Goal: Task Accomplishment & Management: Complete application form

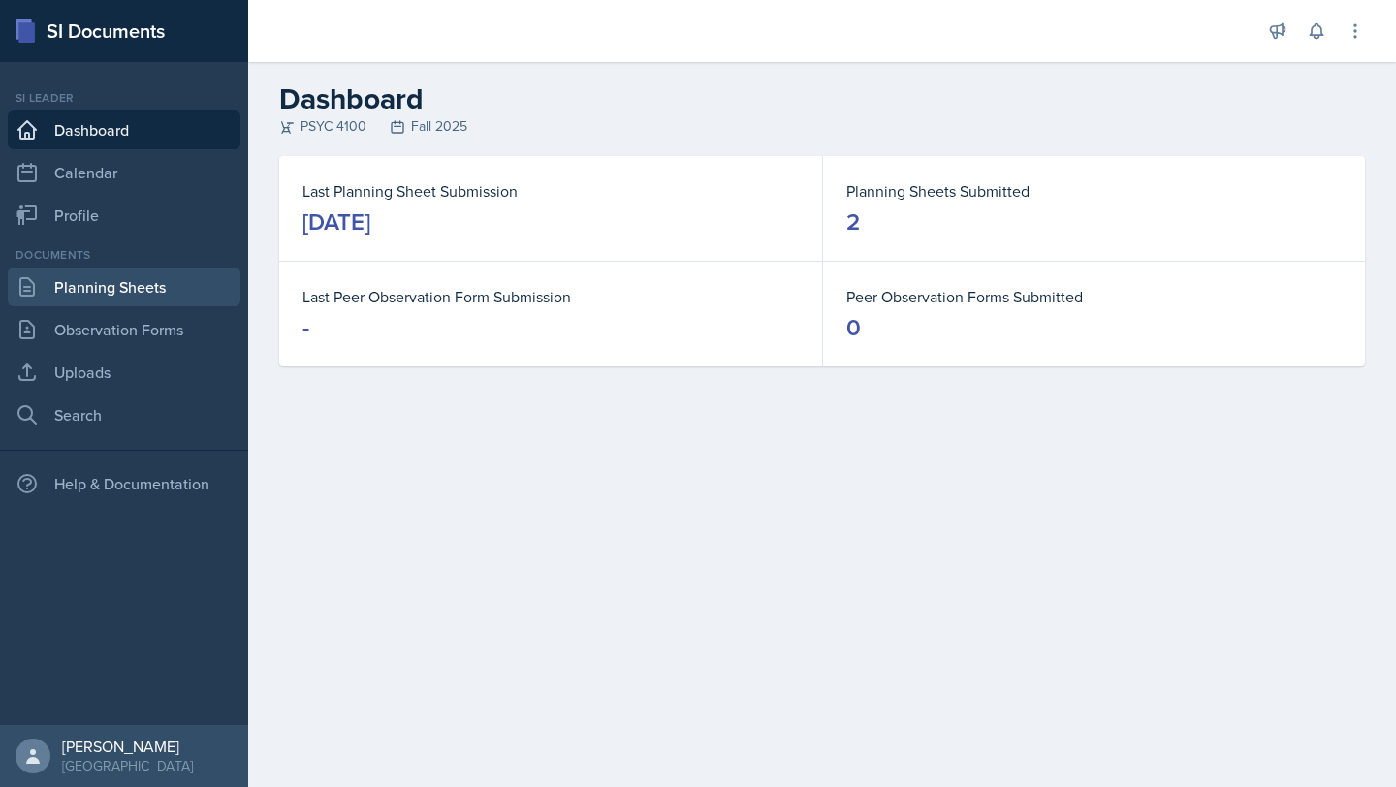
click at [114, 285] on link "Planning Sheets" at bounding box center [124, 287] width 233 height 39
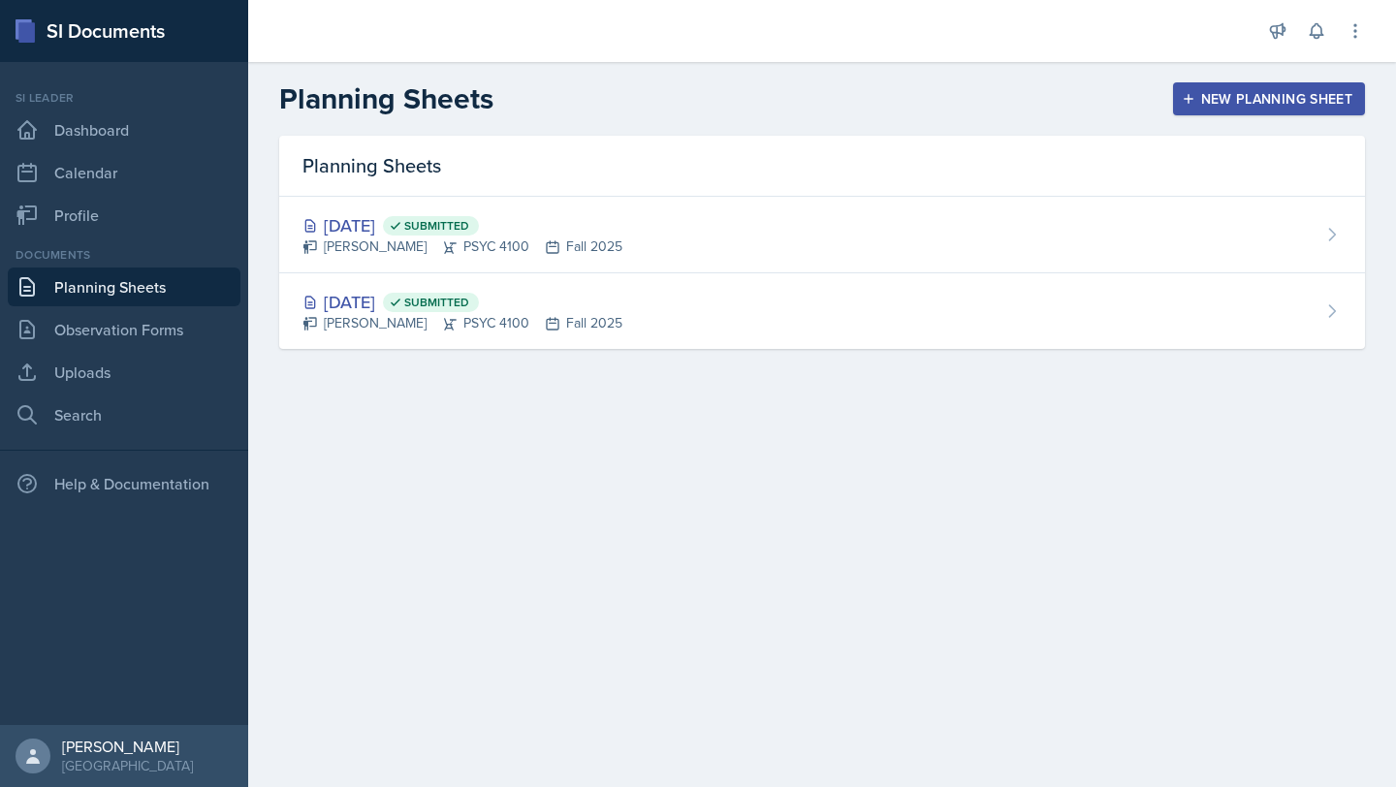
click at [1310, 84] on button "New Planning Sheet" at bounding box center [1269, 98] width 192 height 33
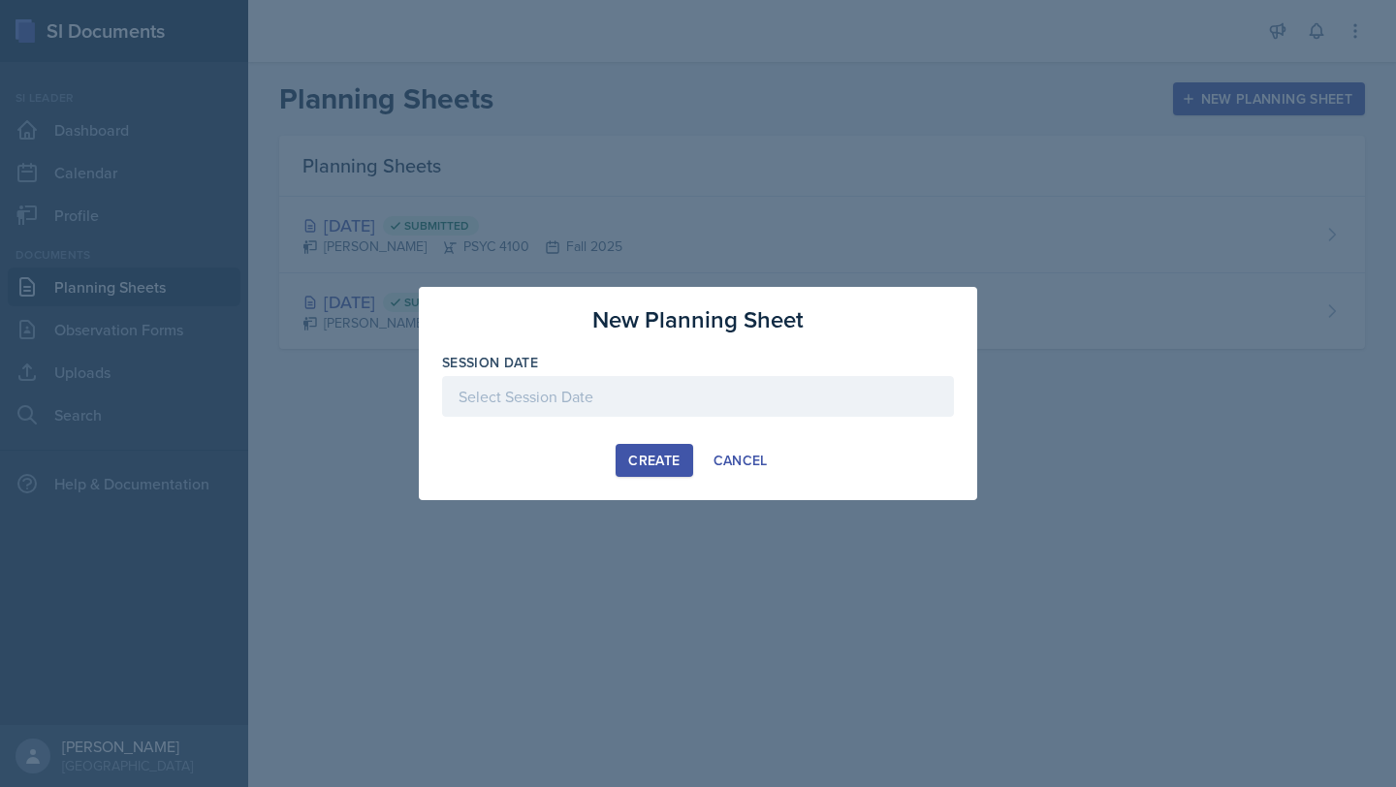
click at [666, 385] on div at bounding box center [698, 396] width 512 height 41
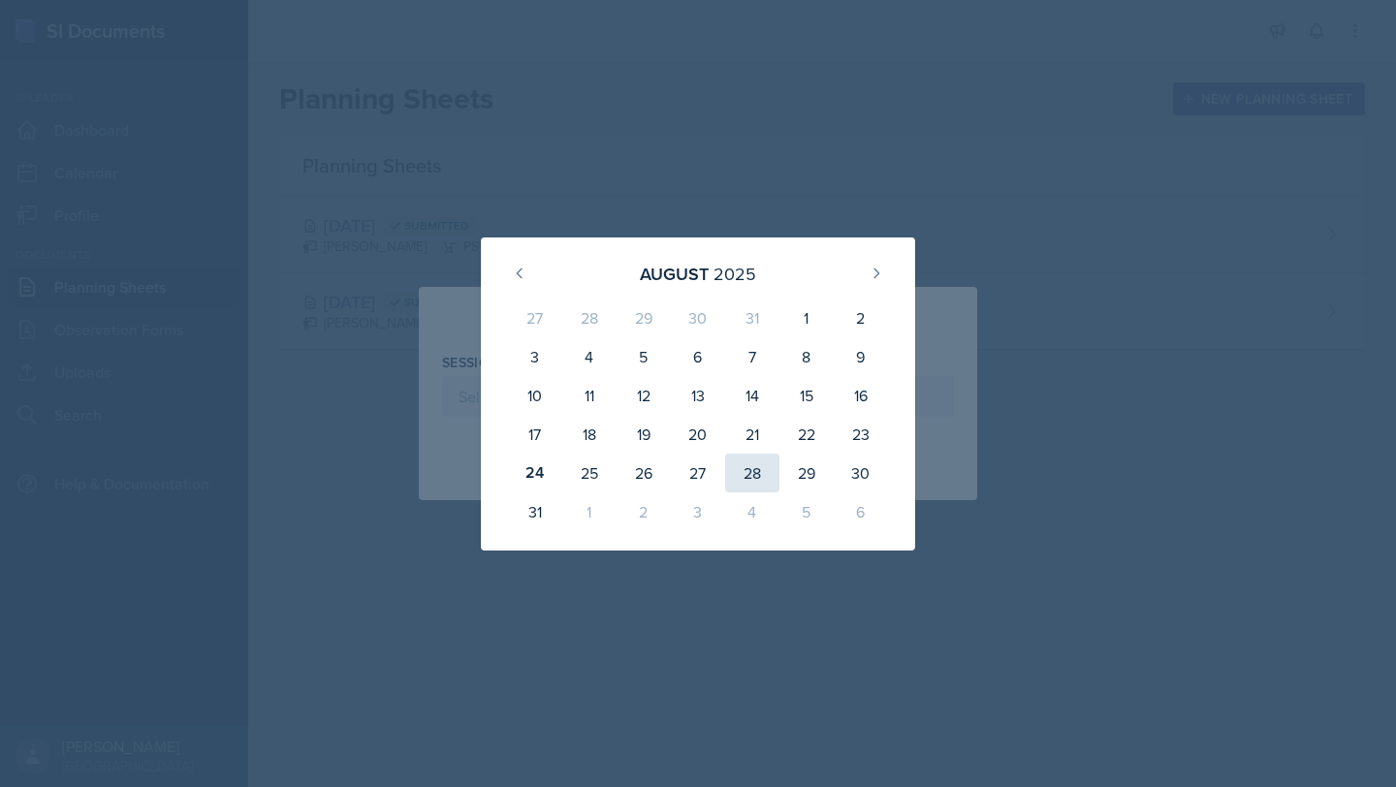
click at [748, 477] on div "28" at bounding box center [752, 473] width 54 height 39
type input "[DATE]"
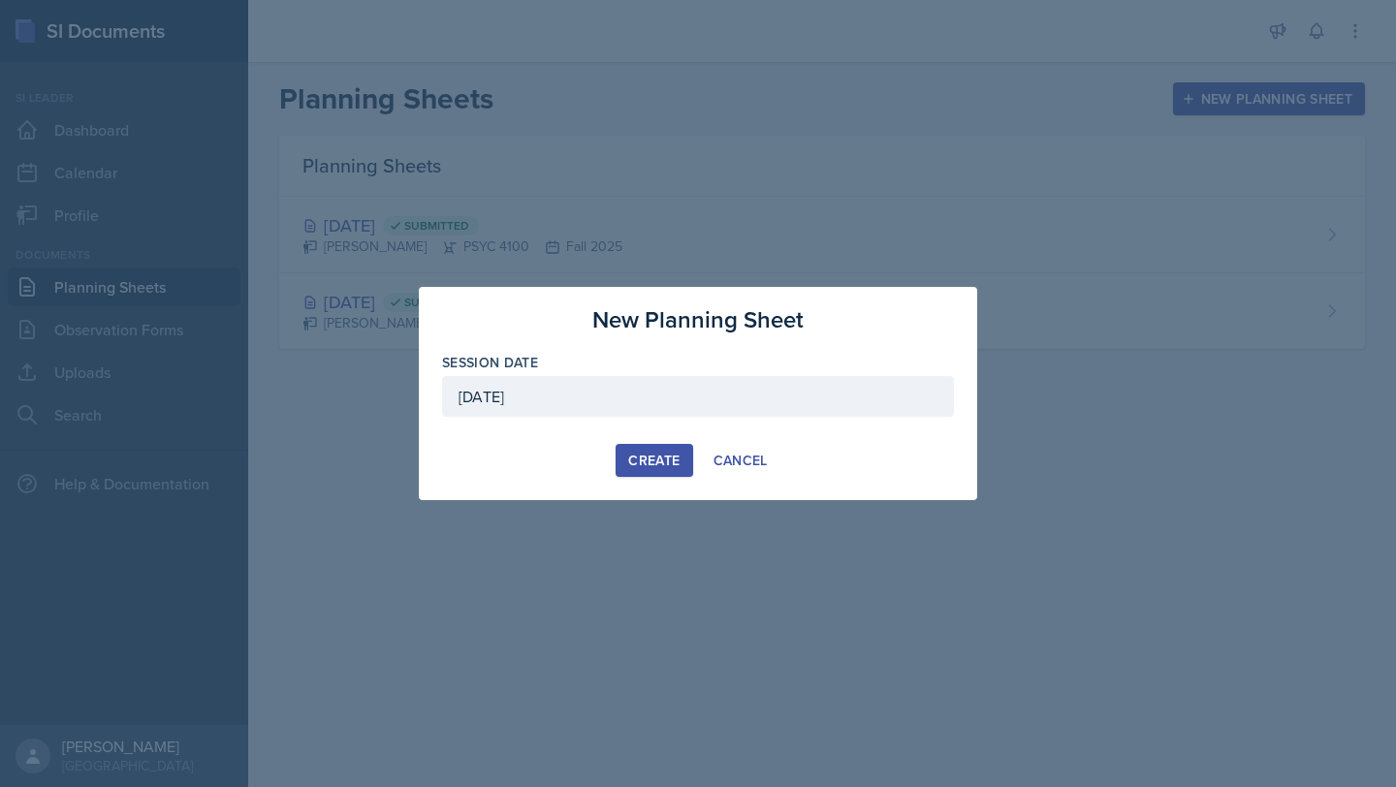
click at [657, 464] on div "Create" at bounding box center [653, 461] width 51 height 16
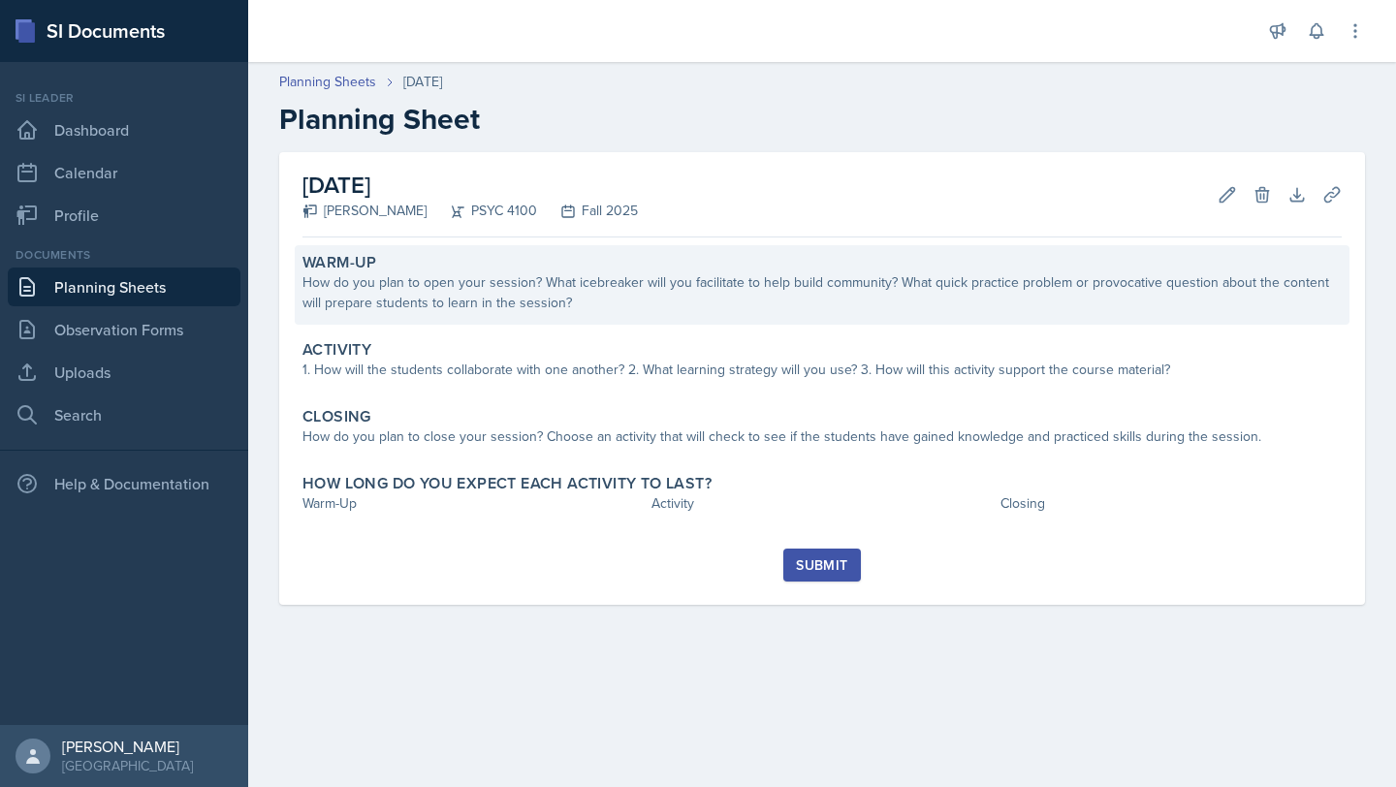
click at [517, 321] on div "Warm-Up How do you plan to open your session? What icebreaker will you facilita…" at bounding box center [822, 284] width 1055 height 79
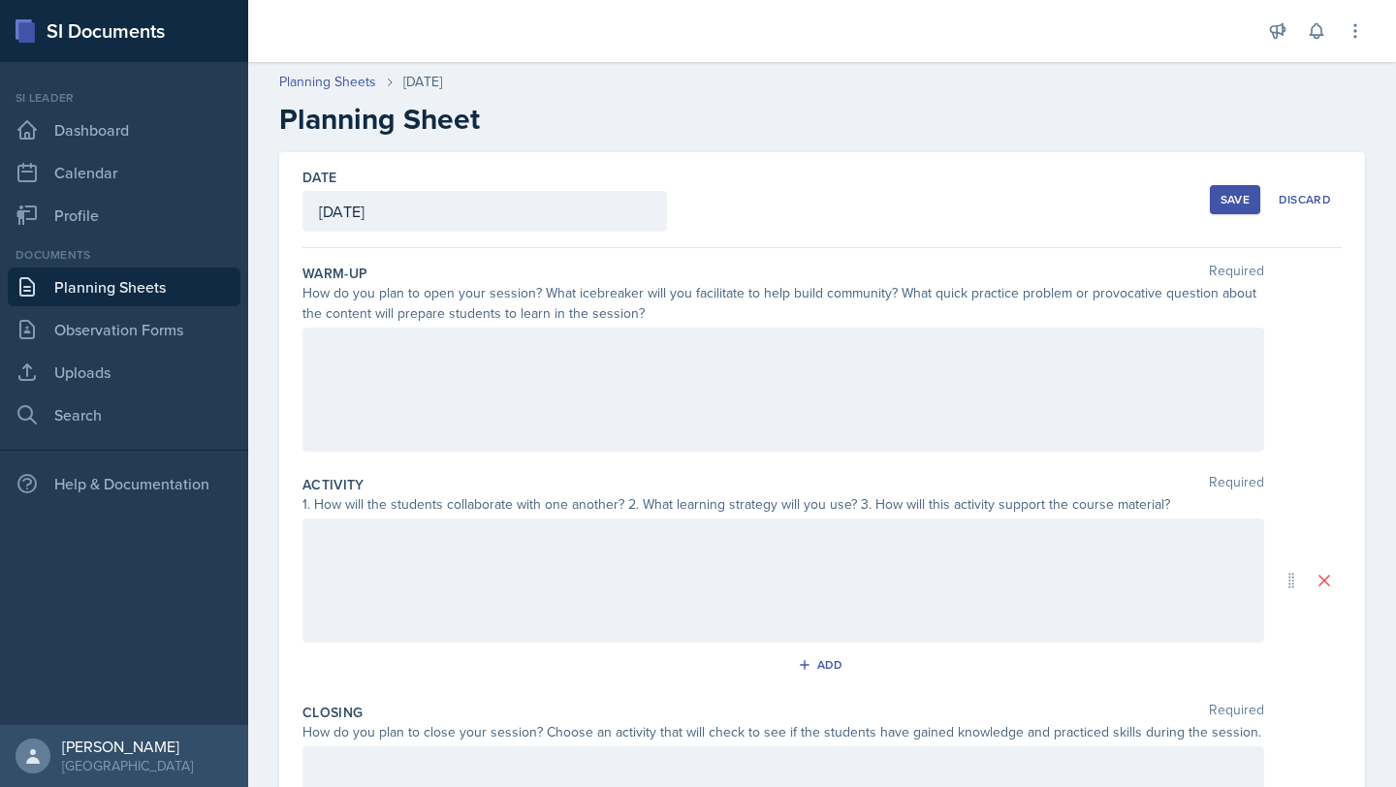
click at [551, 369] on div at bounding box center [782, 390] width 961 height 124
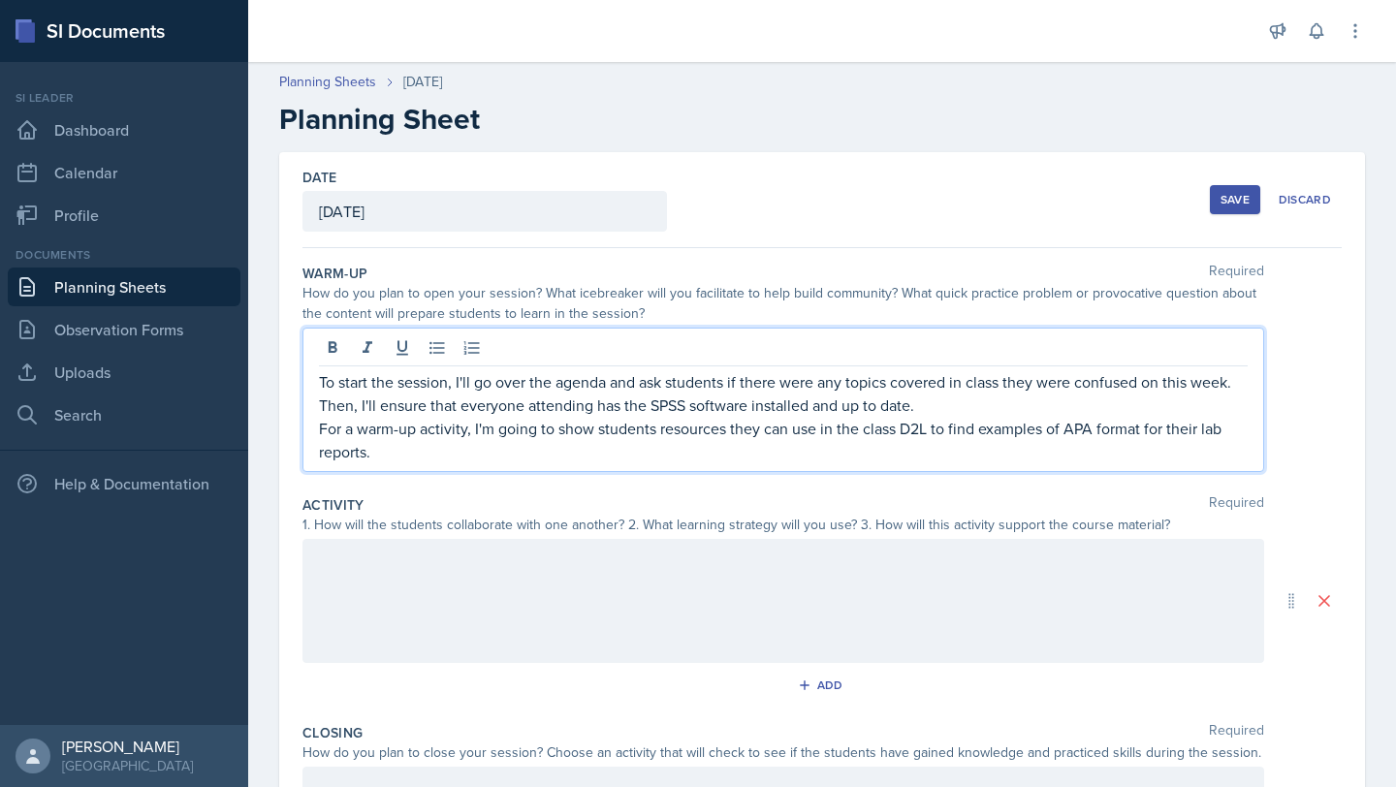
click at [598, 578] on div at bounding box center [782, 601] width 961 height 124
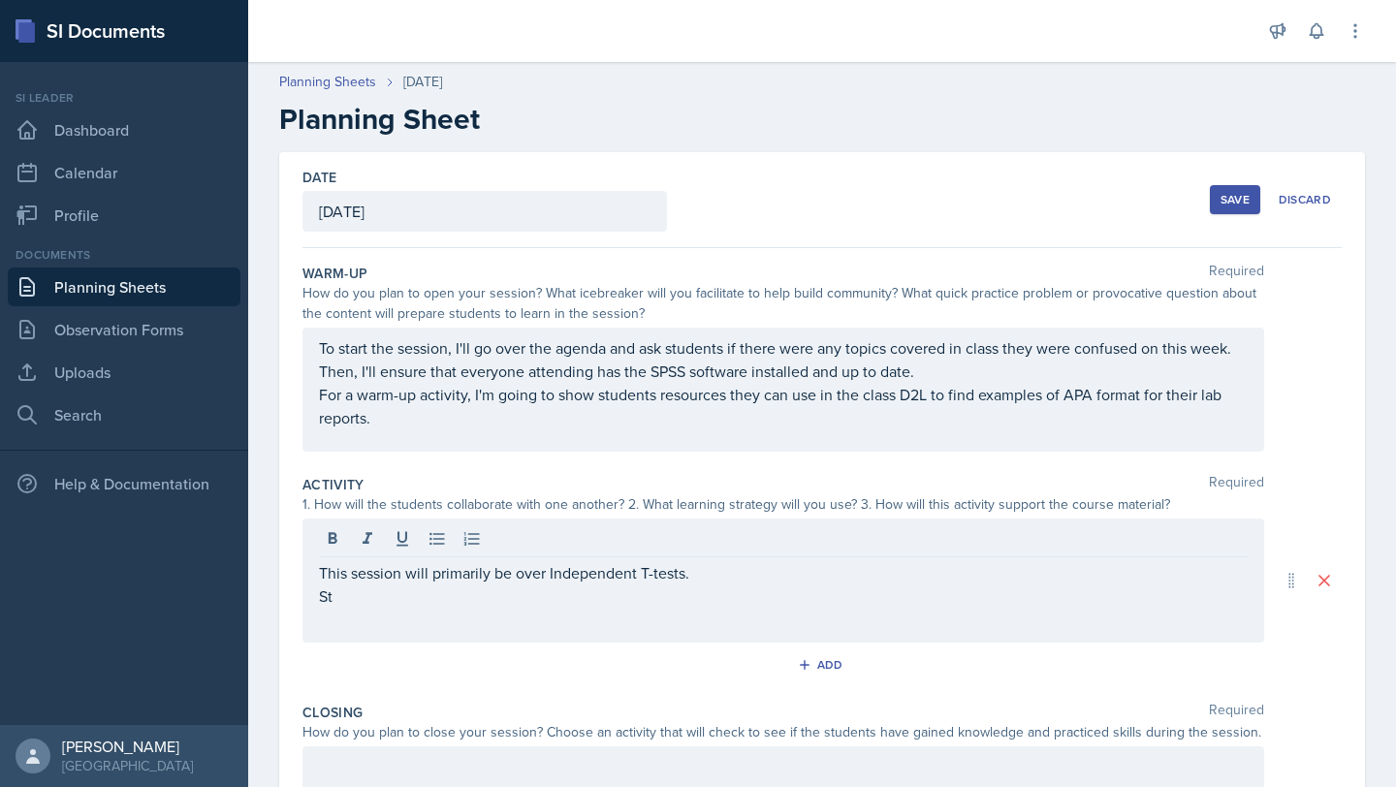
click at [393, 428] on div "To start the session, I'll go over the agenda and ask students if there were an…" at bounding box center [782, 390] width 961 height 124
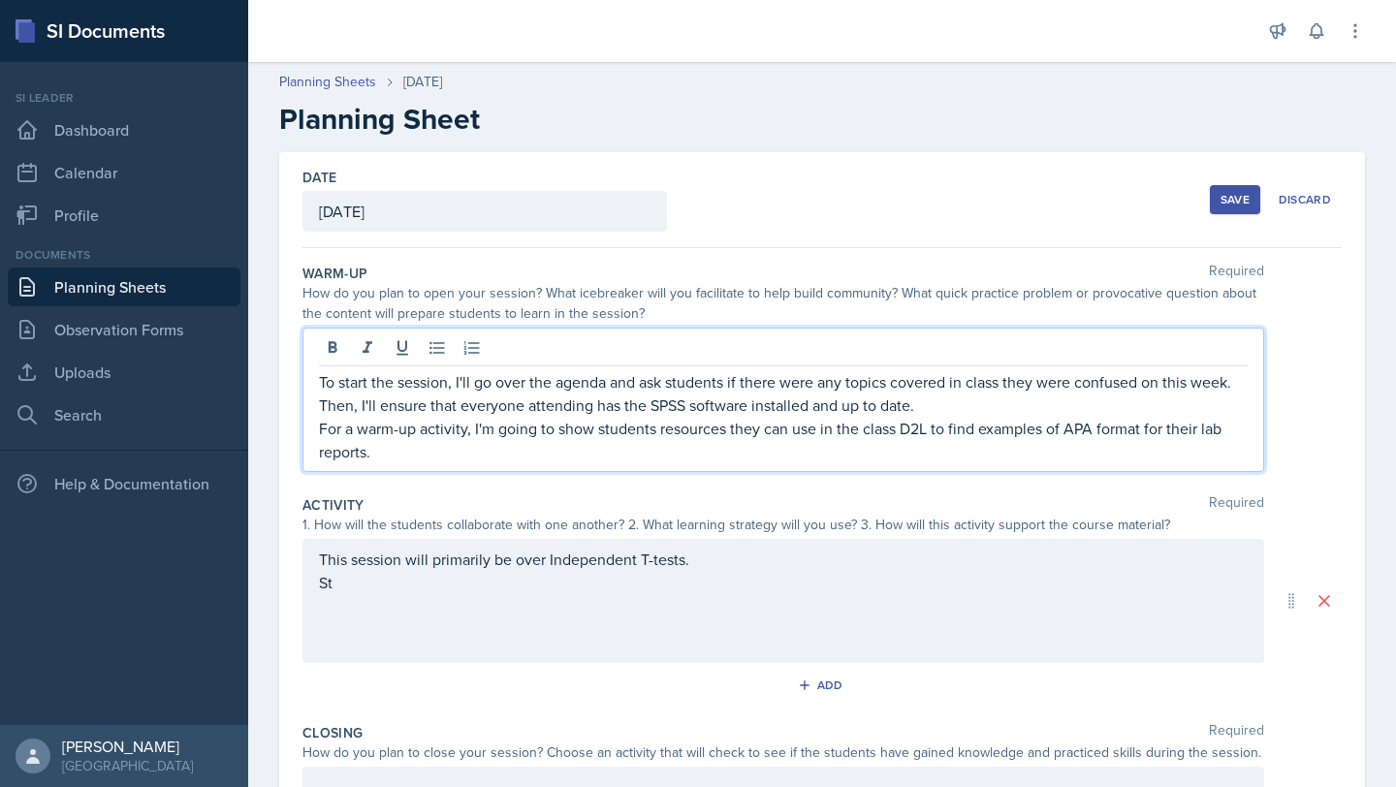
click at [998, 410] on p "To start the session, I'll go over the agenda and ask students if there were an…" at bounding box center [783, 393] width 929 height 47
click at [719, 442] on p "For a warm-up activity, I'm going to show students resources they can use in th…" at bounding box center [783, 440] width 929 height 47
click at [439, 583] on div "This session will primarily be over Independent T-tests. St" at bounding box center [783, 571] width 929 height 47
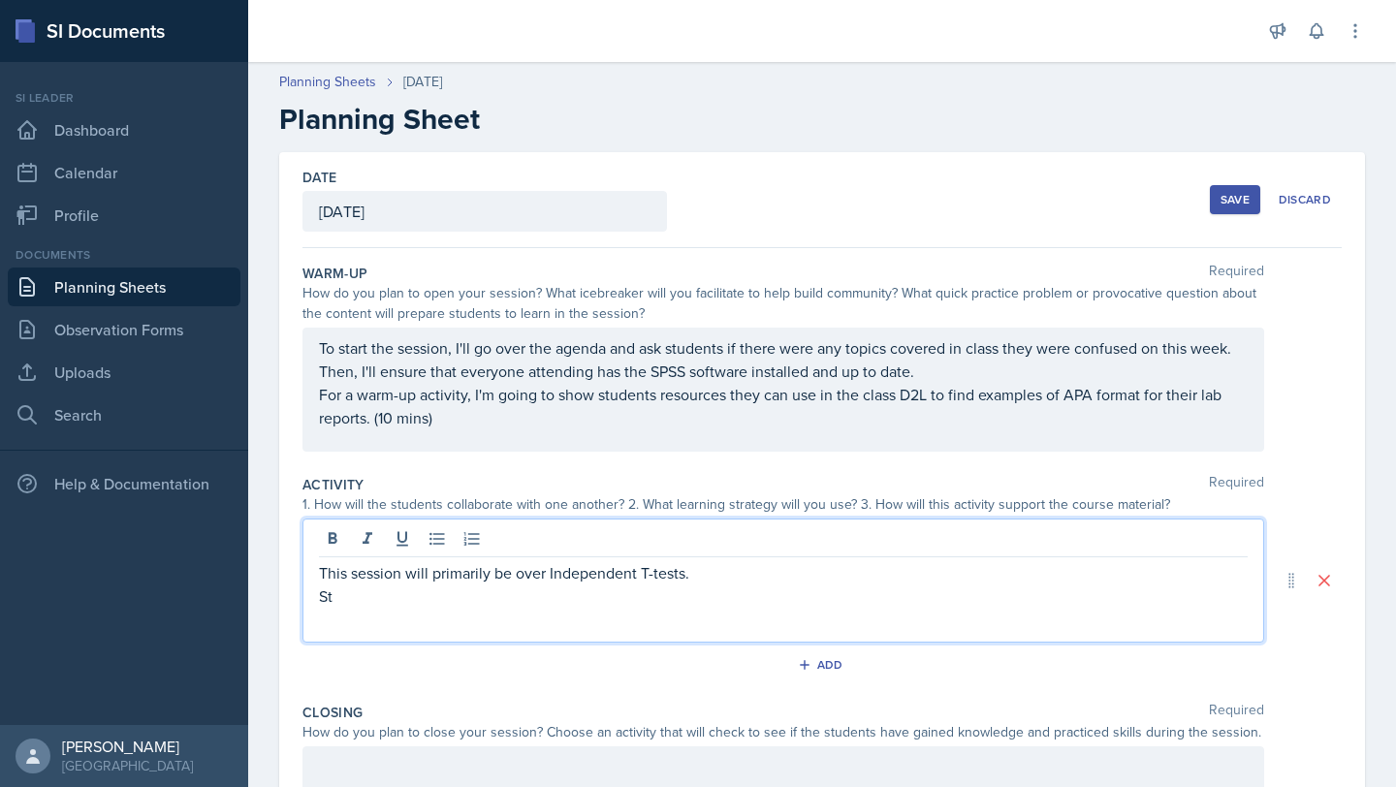
scroll to position [268, 0]
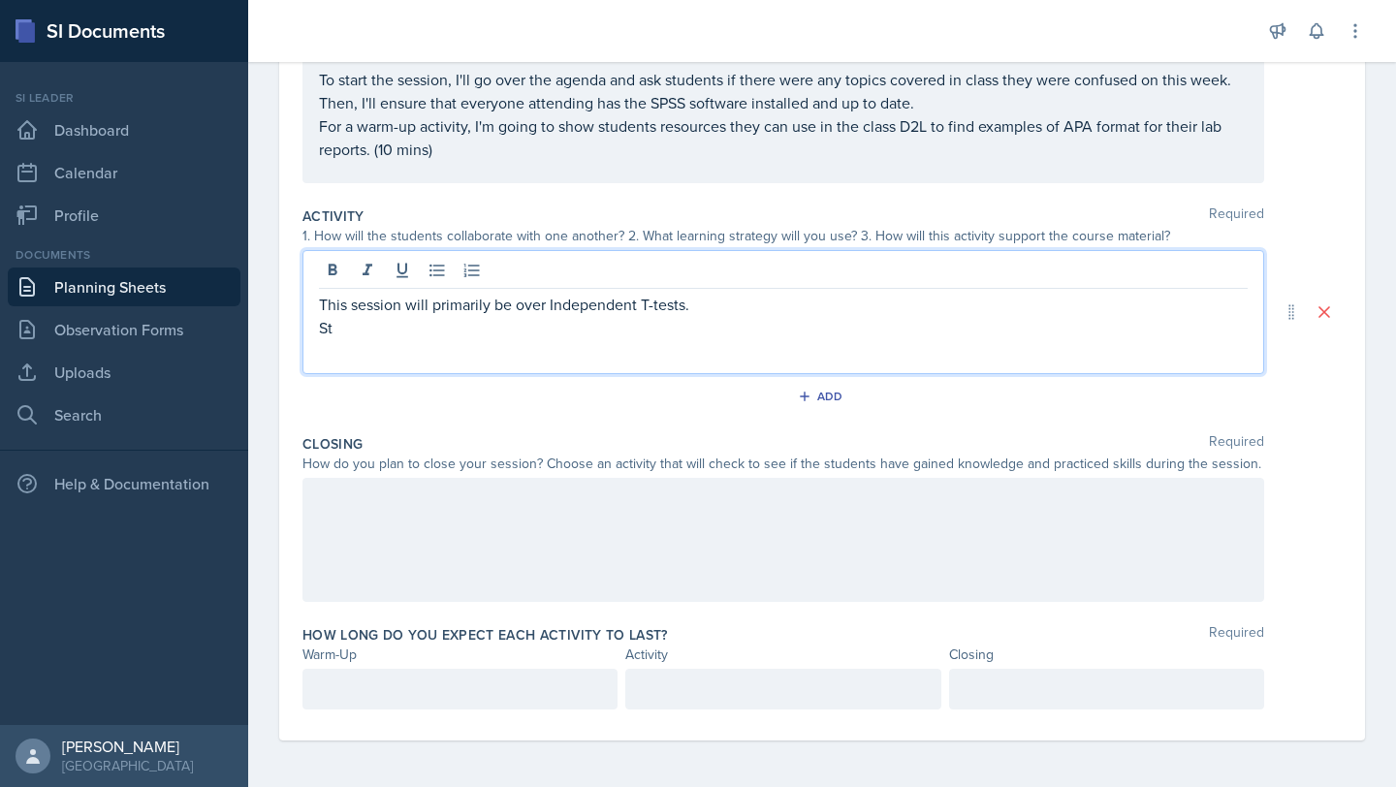
click at [364, 329] on p "St" at bounding box center [783, 327] width 929 height 23
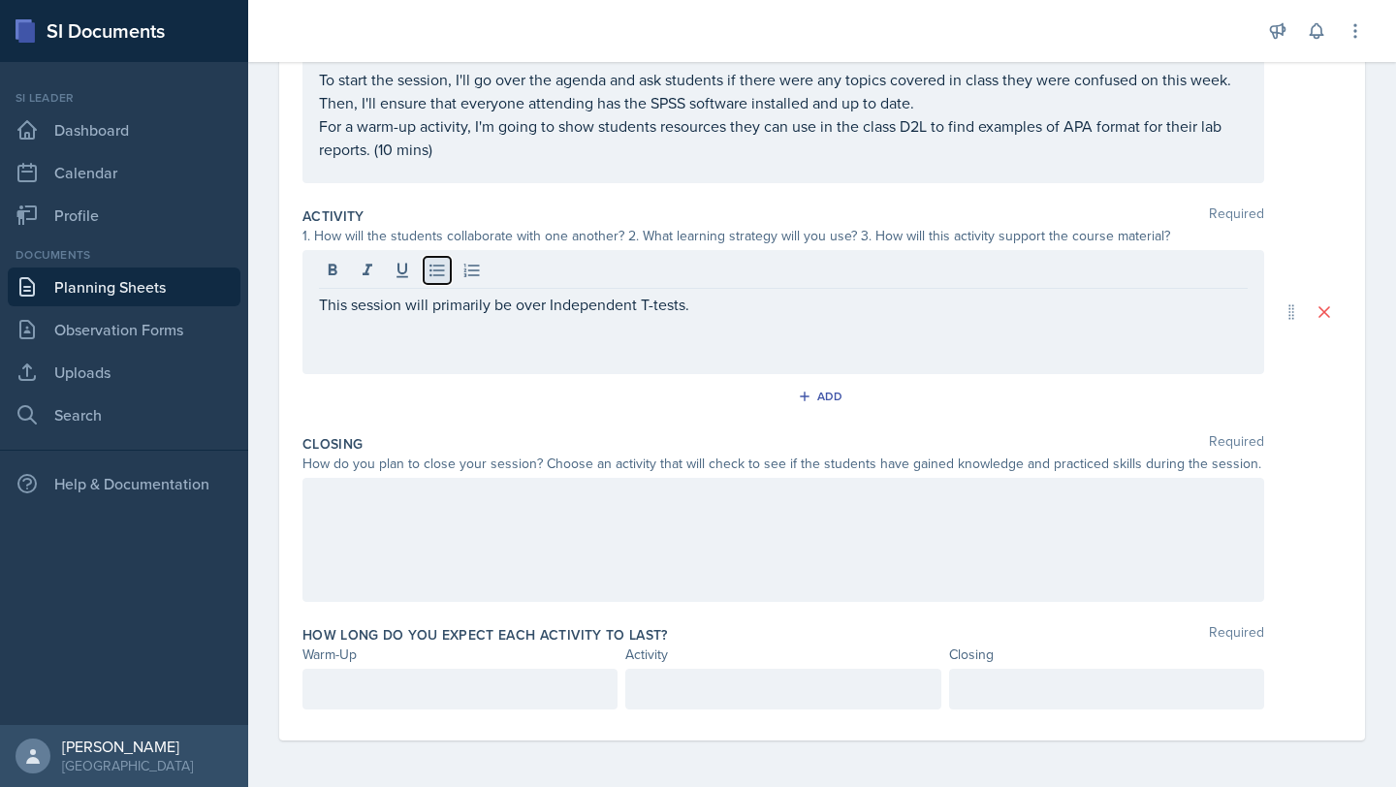
click at [438, 272] on icon at bounding box center [436, 270] width 19 height 19
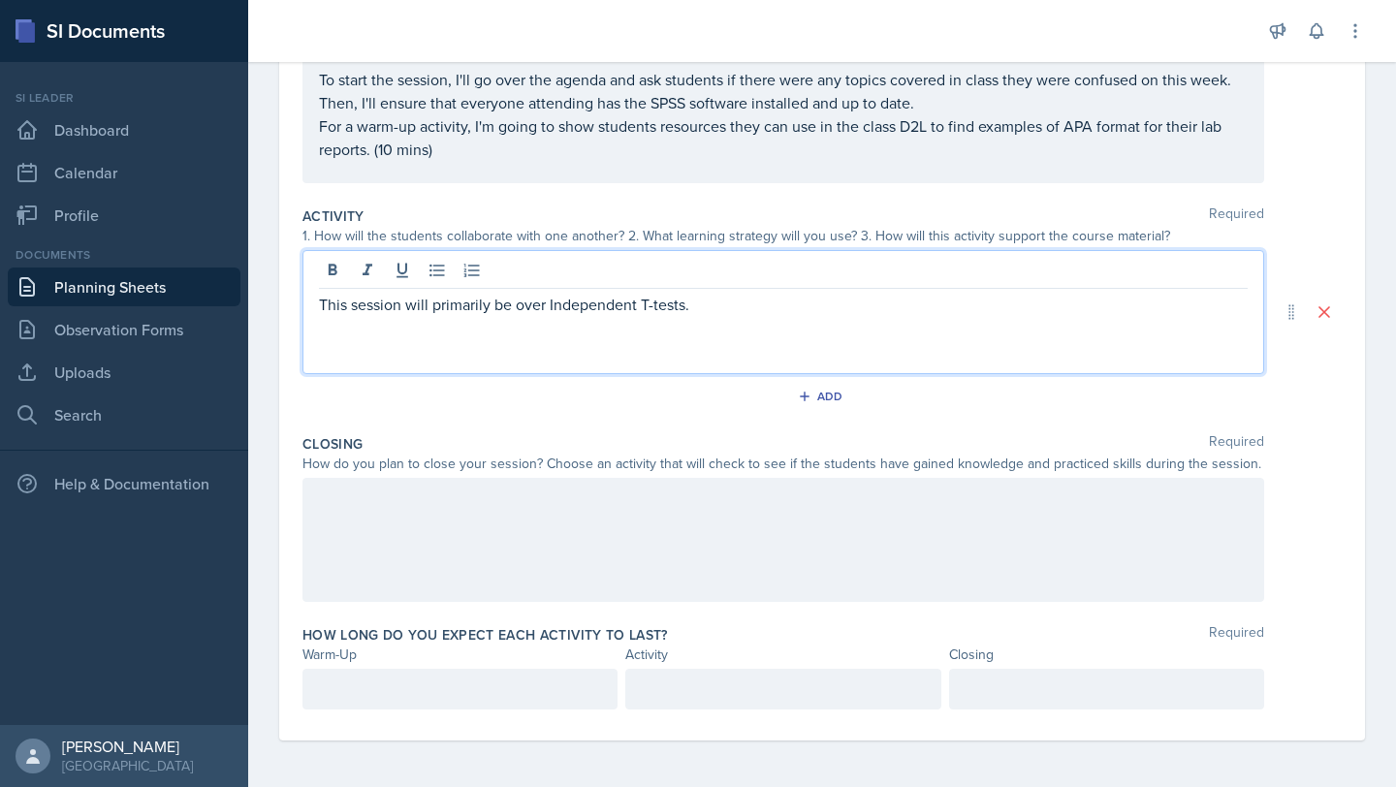
click at [550, 306] on p "This session will primarily be over Independent T-tests." at bounding box center [783, 304] width 929 height 23
click at [747, 303] on p "This session will primarily be over scales of measurement and Independent T-tes…" at bounding box center [783, 304] width 929 height 23
click at [841, 301] on p "This session will primarily be over scales of measurement and independent T-tes…" at bounding box center [783, 304] width 929 height 23
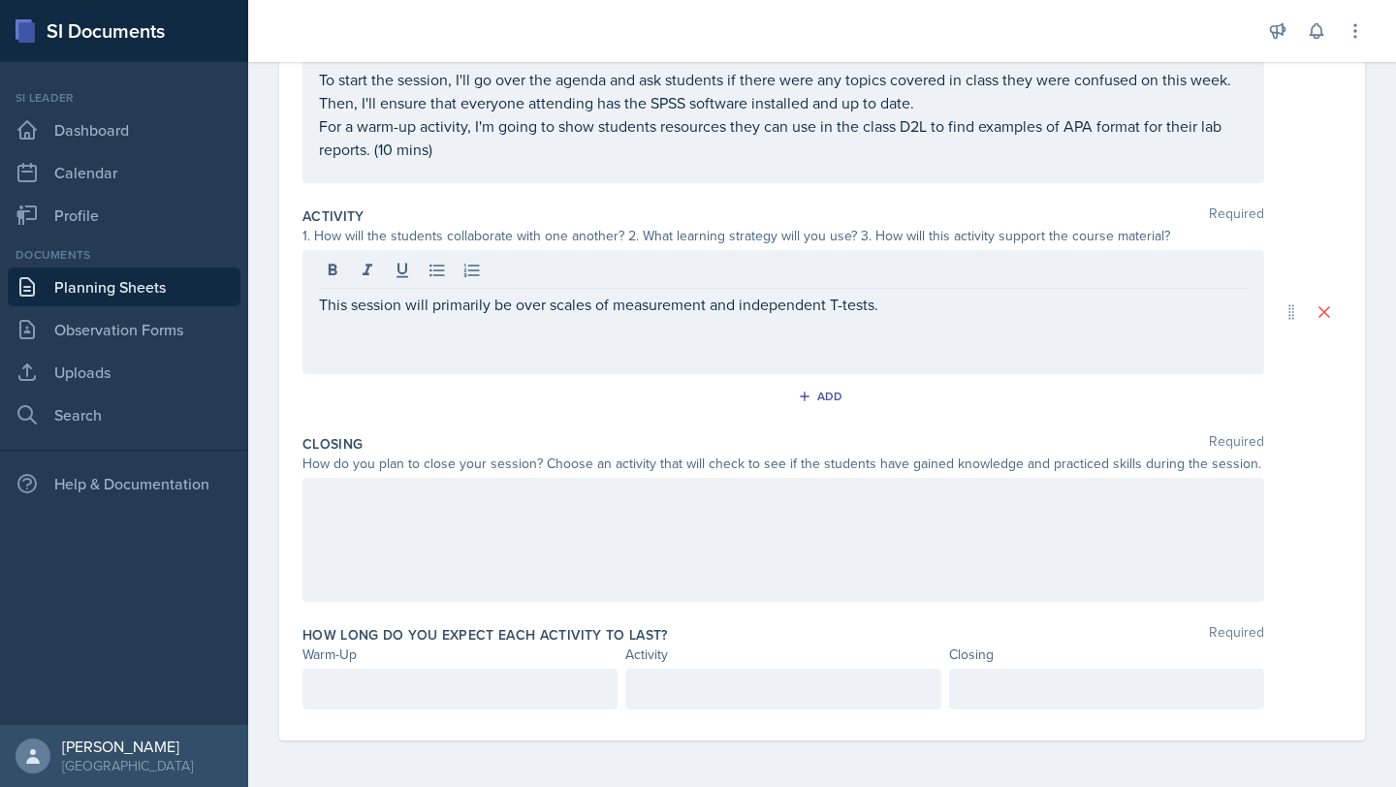
click at [915, 319] on div "This session will primarily be over scales of measurement and independent T-tes…" at bounding box center [782, 312] width 961 height 124
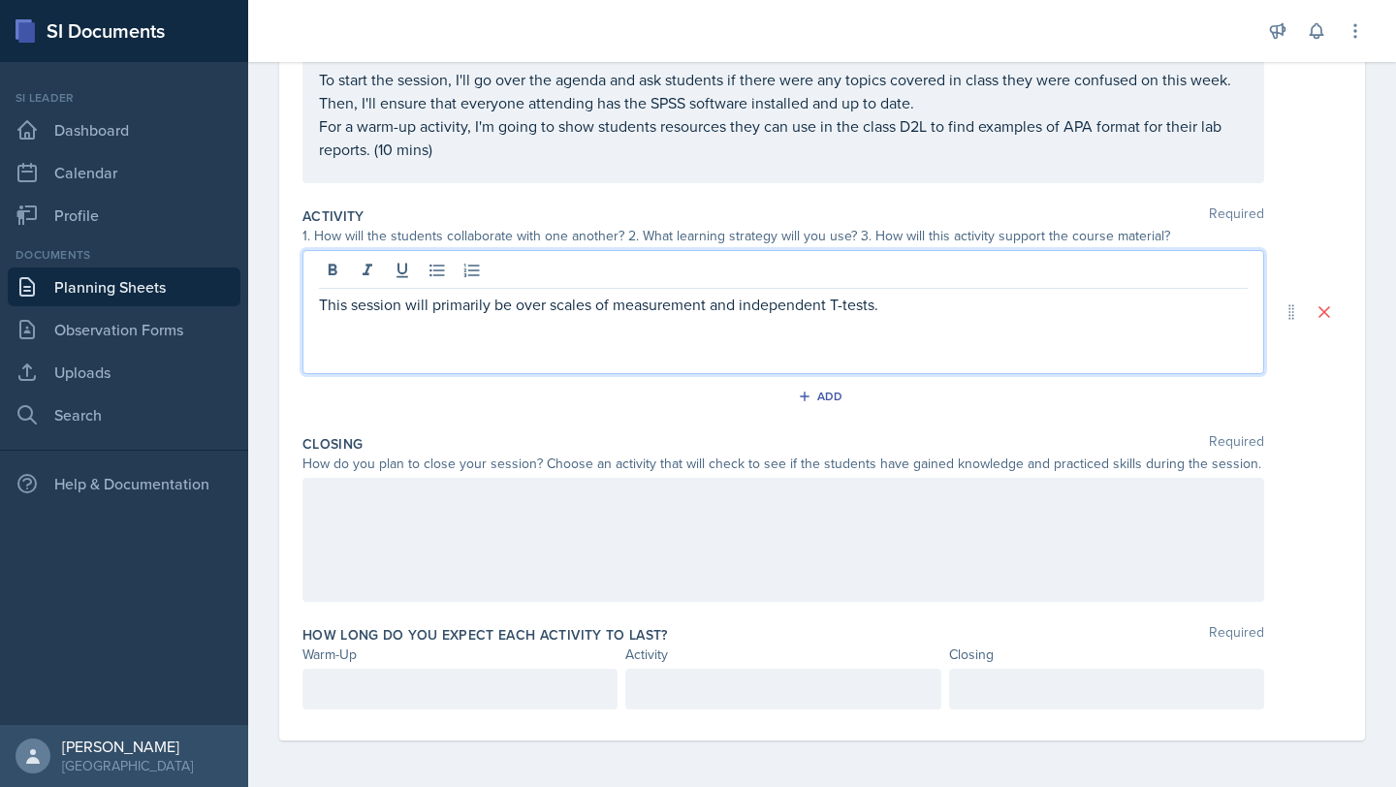
click at [946, 315] on p "This session will primarily be over scales of measurement and independent T-tes…" at bounding box center [783, 304] width 929 height 23
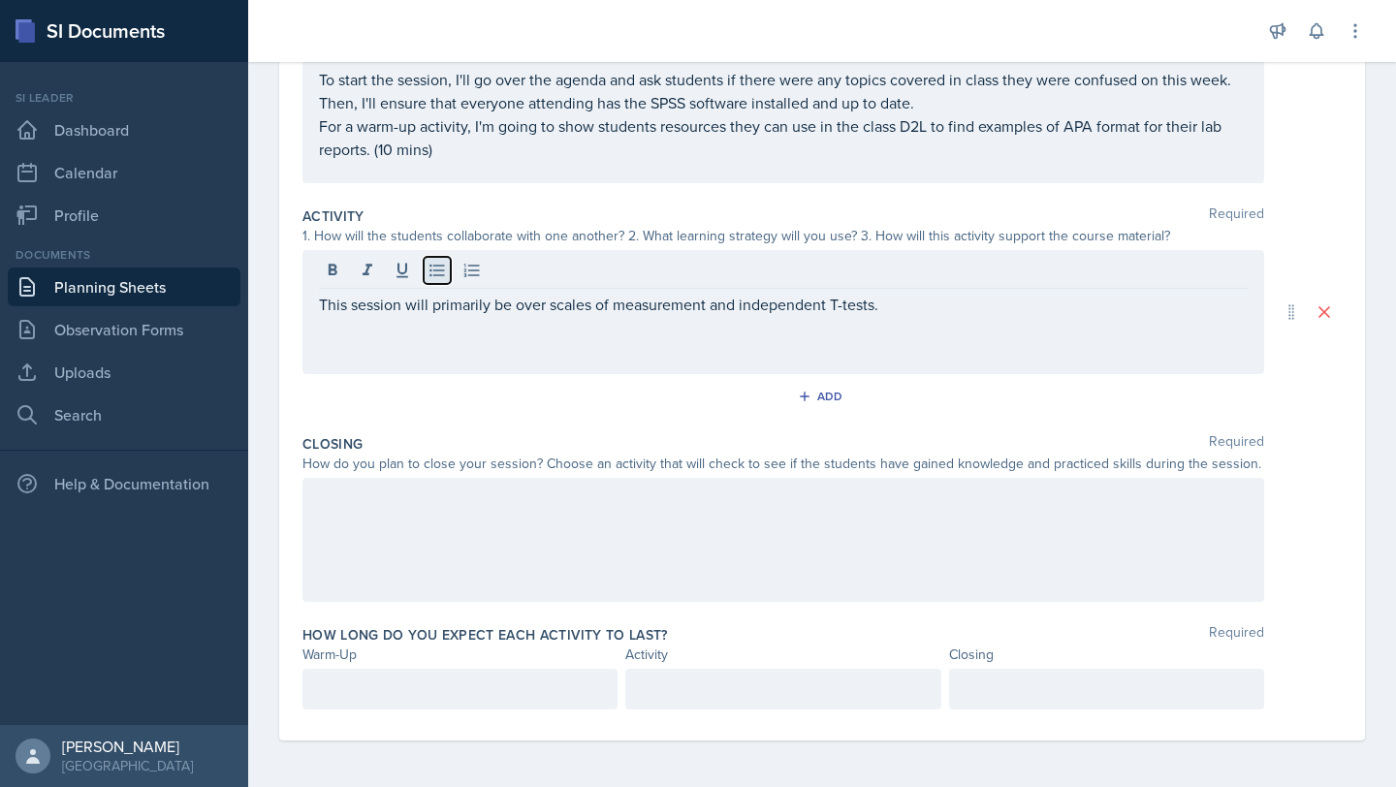
click at [436, 275] on icon at bounding box center [436, 271] width 15 height 13
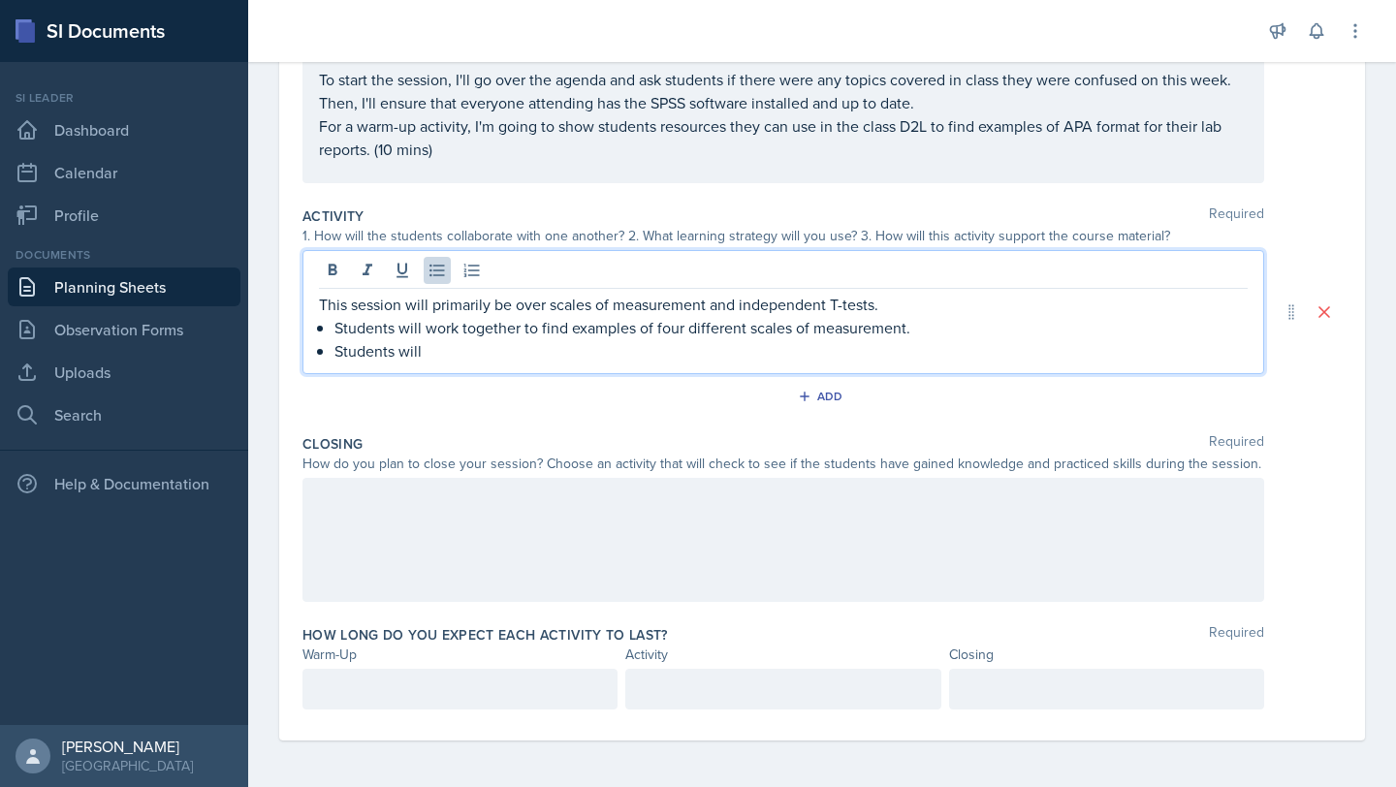
click at [516, 327] on p "Students will work together to find examples of four different scales of measur…" at bounding box center [790, 327] width 913 height 23
click at [522, 329] on p "Students will work together to find examples of four different scales of measur…" at bounding box center [790, 327] width 913 height 23
click at [936, 312] on p "This session will primarily be over scales of measurement and independent T-tes…" at bounding box center [783, 304] width 929 height 23
click at [926, 328] on p "Students will pair up to find examples of four different scales of measurement." at bounding box center [790, 327] width 913 height 23
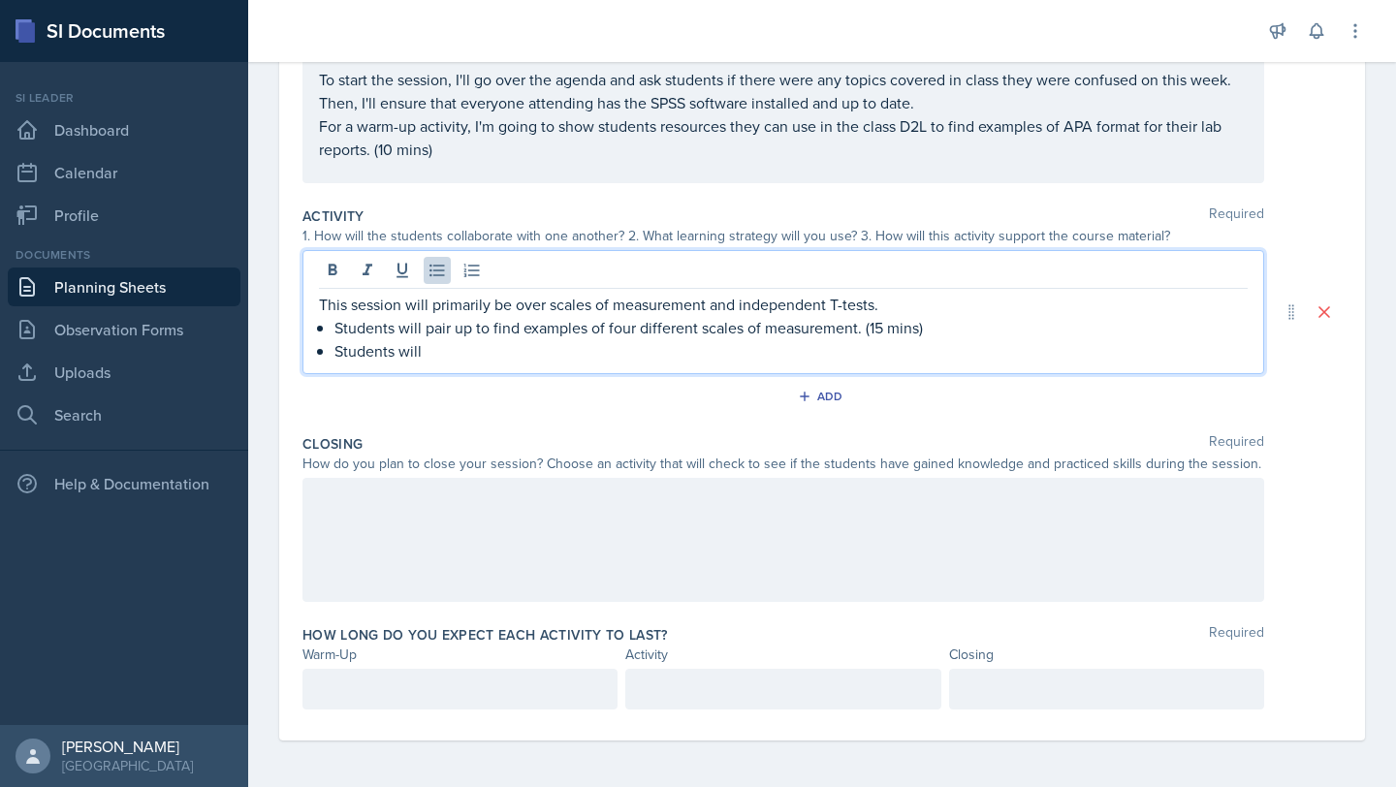
click at [428, 153] on p "For a warm-up activity, I'm going to show students resources they can use in th…" at bounding box center [783, 137] width 929 height 47
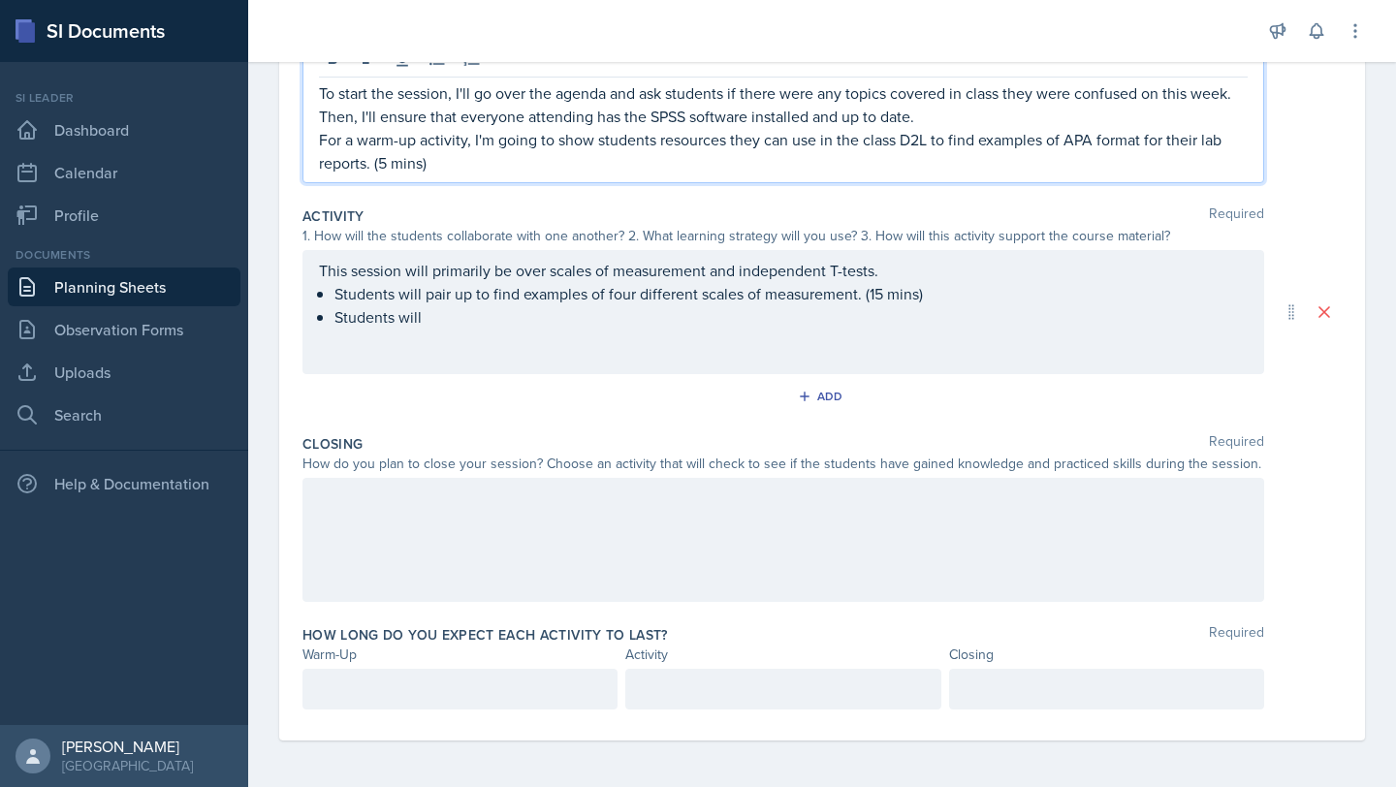
click at [356, 121] on p "To start the session, I'll go over the agenda and ask students if there were an…" at bounding box center [783, 104] width 929 height 47
click at [390, 163] on p "For a warm-up activity, I'm going to show students resources they can use in th…" at bounding box center [783, 151] width 929 height 47
click at [421, 686] on div at bounding box center [459, 689] width 315 height 41
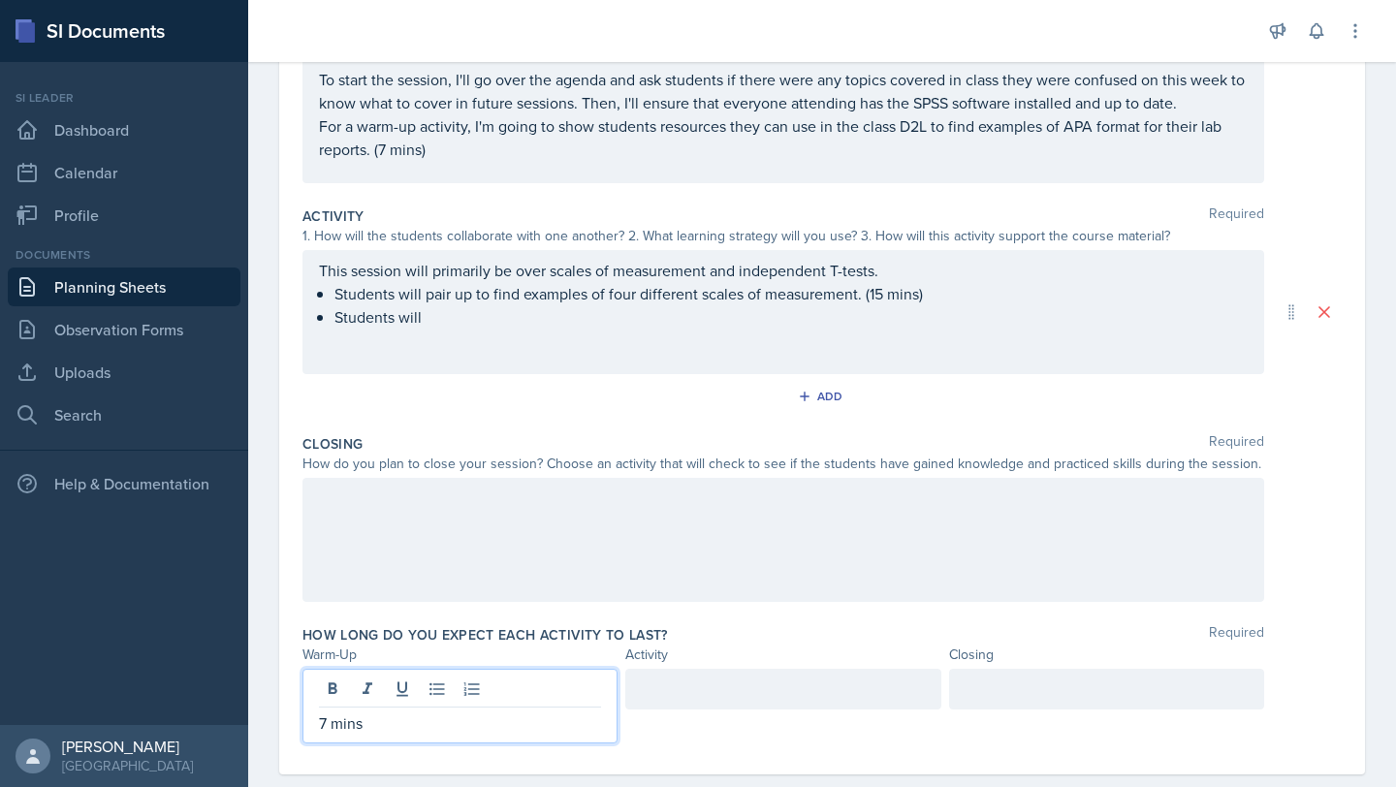
click at [537, 317] on ul "Students will pair up to find examples of four different scales of measurement.…" at bounding box center [790, 305] width 913 height 47
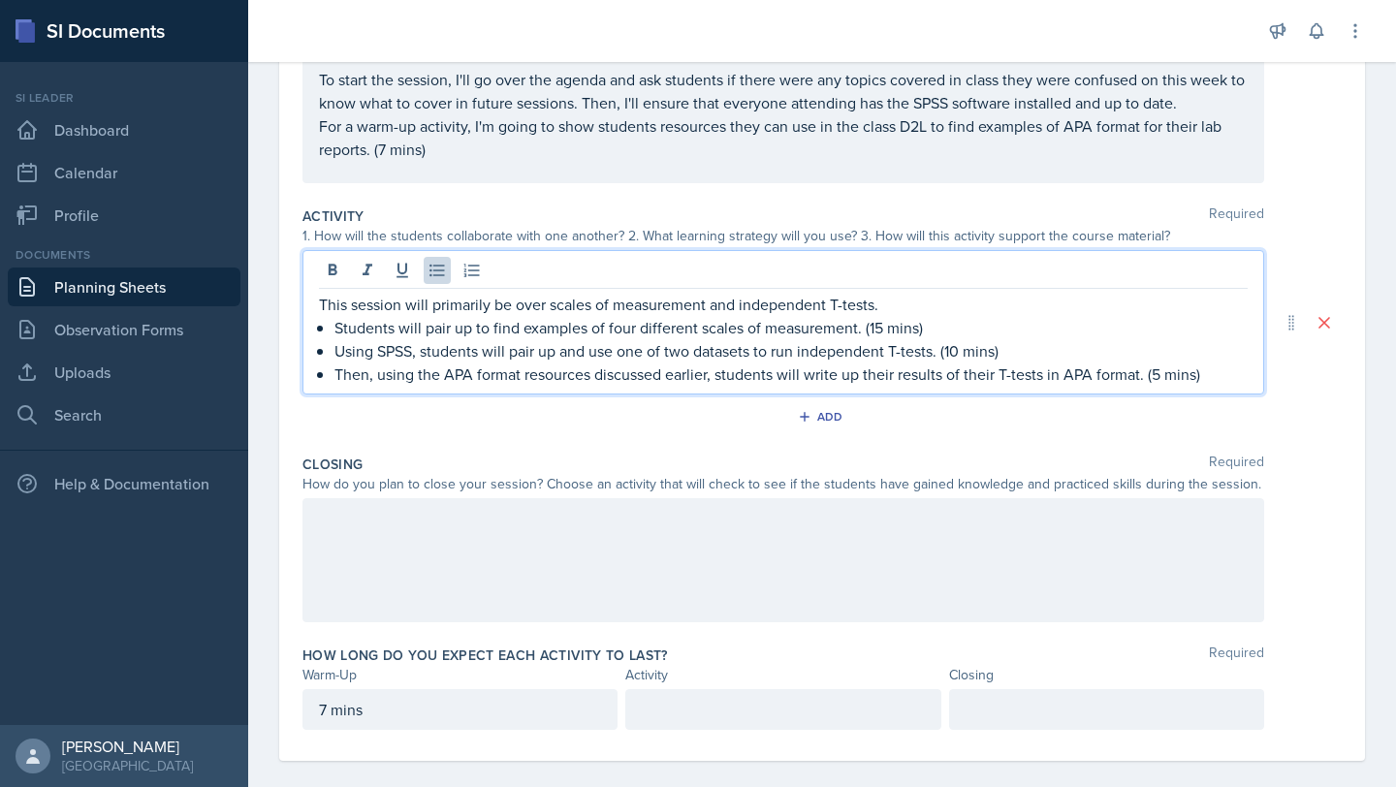
click at [936, 355] on p "Using SPSS, students will pair up and use one of two datasets to run independen…" at bounding box center [790, 350] width 913 height 23
click at [1018, 353] on p "Using SPSS, students will pair up and use one of two datasets to run independen…" at bounding box center [790, 350] width 913 height 23
click at [935, 353] on p "Using SPSS, students will pair up and use one of two datasets to run independen…" at bounding box center [790, 350] width 913 height 23
click at [1024, 346] on p "Using SPSS, students will pair up and use one of two datasets to run independen…" at bounding box center [790, 350] width 913 height 23
click at [334, 376] on p "Then, using the APA format resources discussed earlier, students will write up …" at bounding box center [790, 373] width 913 height 23
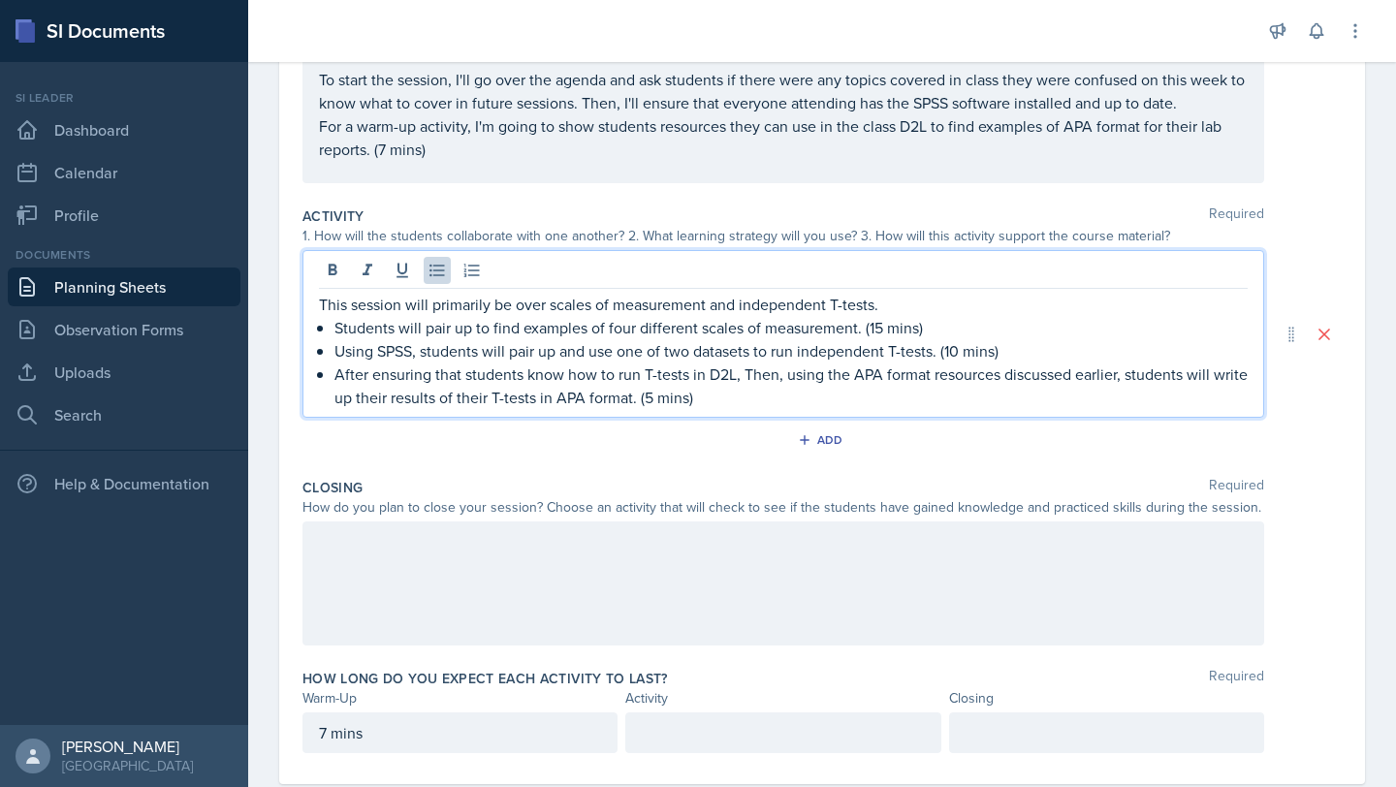
click at [784, 380] on p "After ensuring that students know how to run T-tests in D2L, Then, using the AP…" at bounding box center [790, 385] width 913 height 47
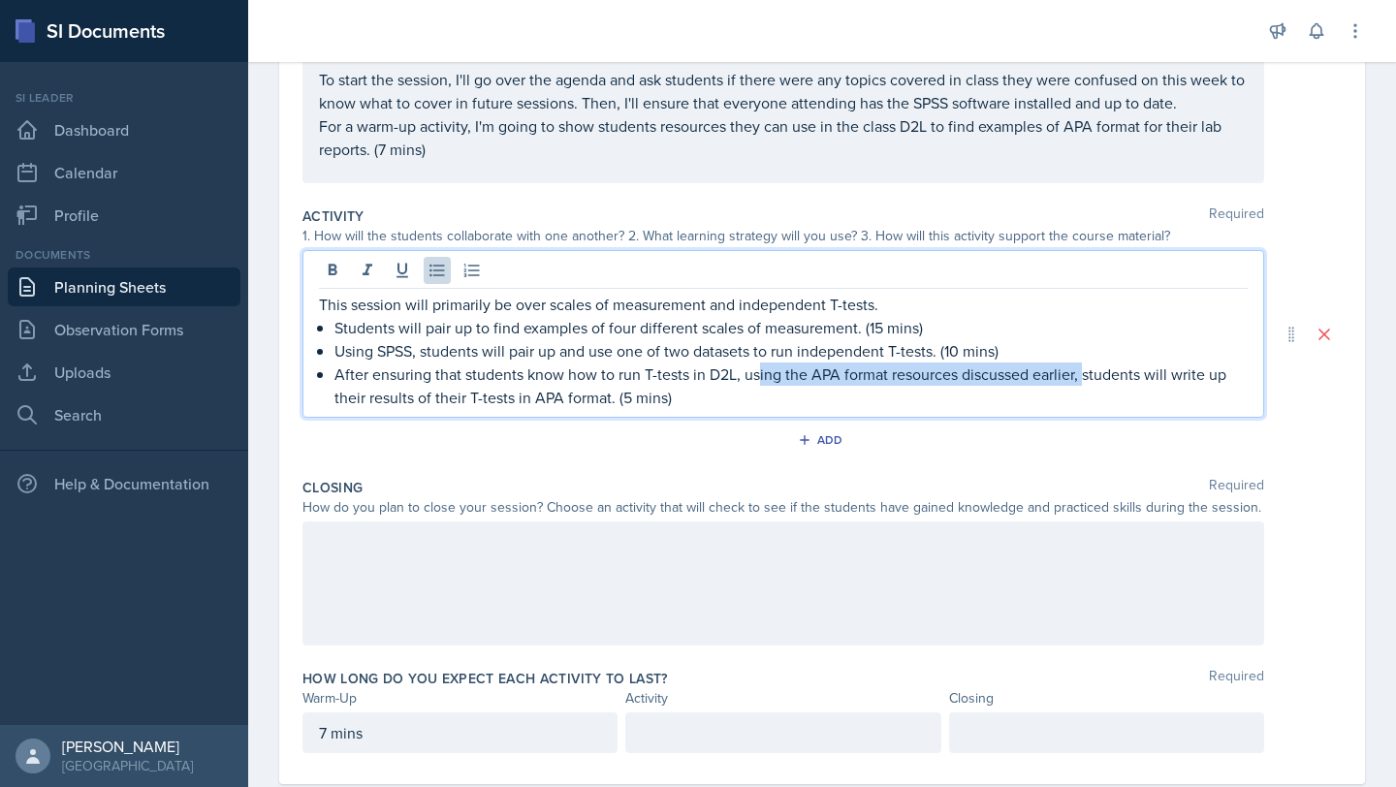
drag, startPoint x: 1086, startPoint y: 375, endPoint x: 758, endPoint y: 380, distance: 327.6
click at [758, 380] on p "After ensuring that students know how to run T-tests in D2L, using the APA form…" at bounding box center [790, 385] width 913 height 47
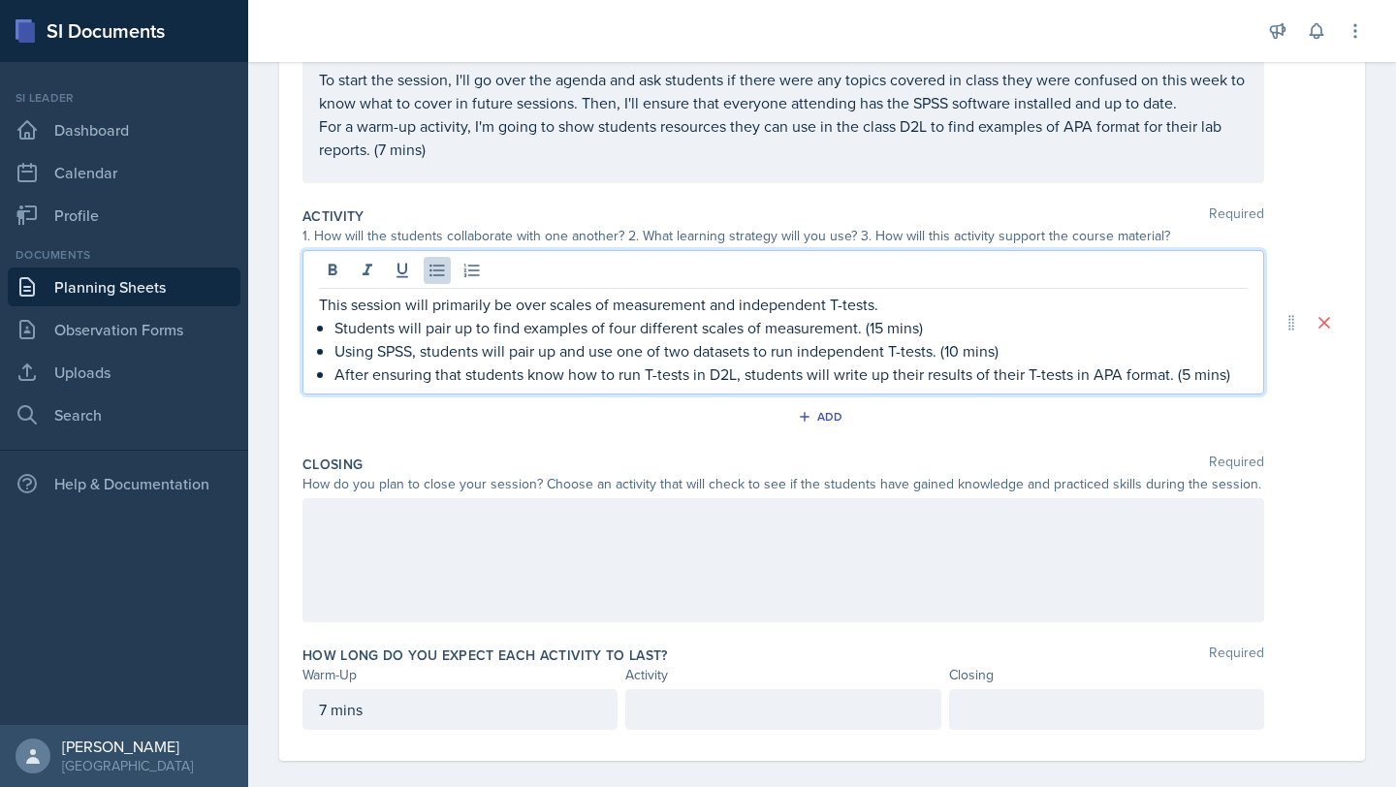
click at [833, 372] on p "After ensuring that students know how to run T-tests in D2L, students will writ…" at bounding box center [790, 373] width 913 height 23
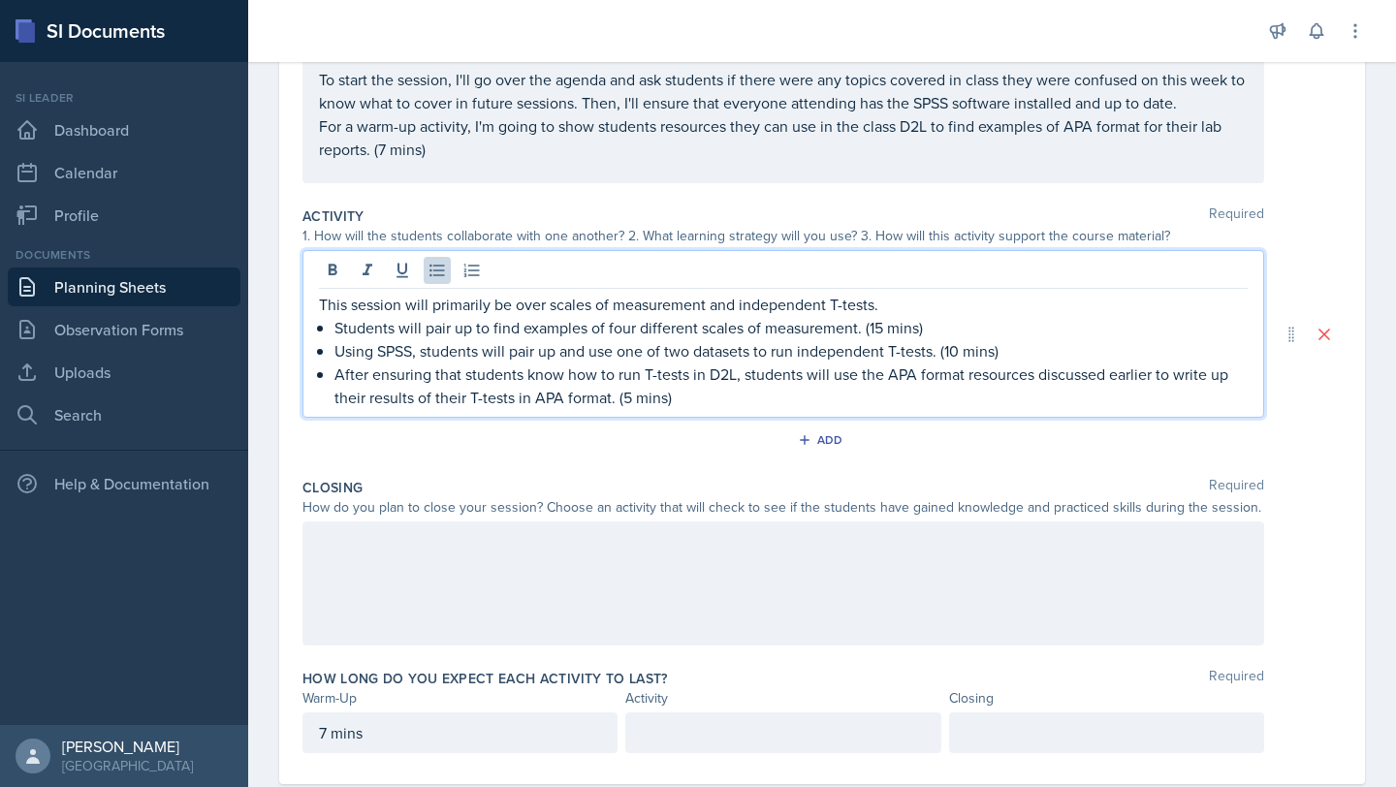
click at [706, 385] on p "After ensuring that students know how to run T-tests in D2L, students will use …" at bounding box center [790, 385] width 913 height 47
click at [729, 724] on div at bounding box center [782, 732] width 315 height 41
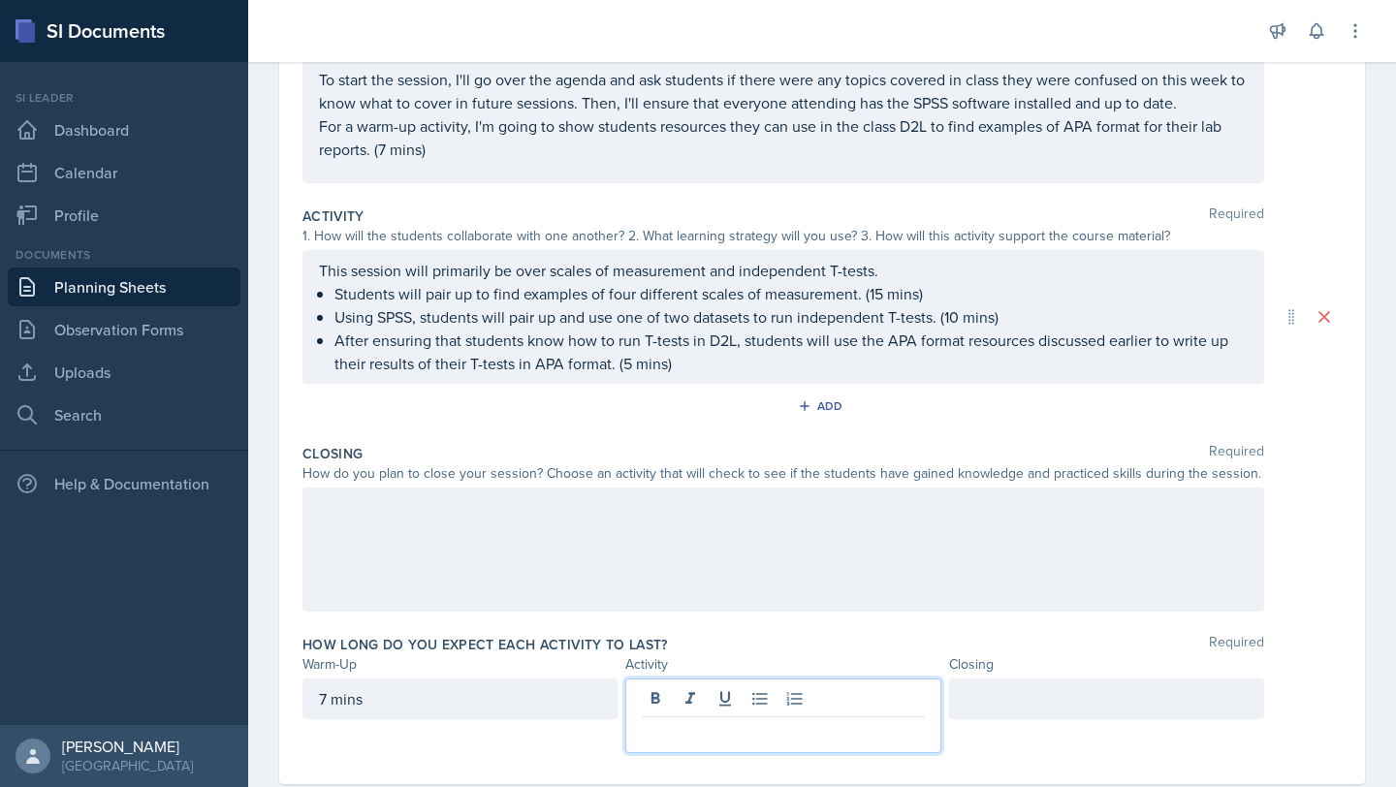
scroll to position [235, 0]
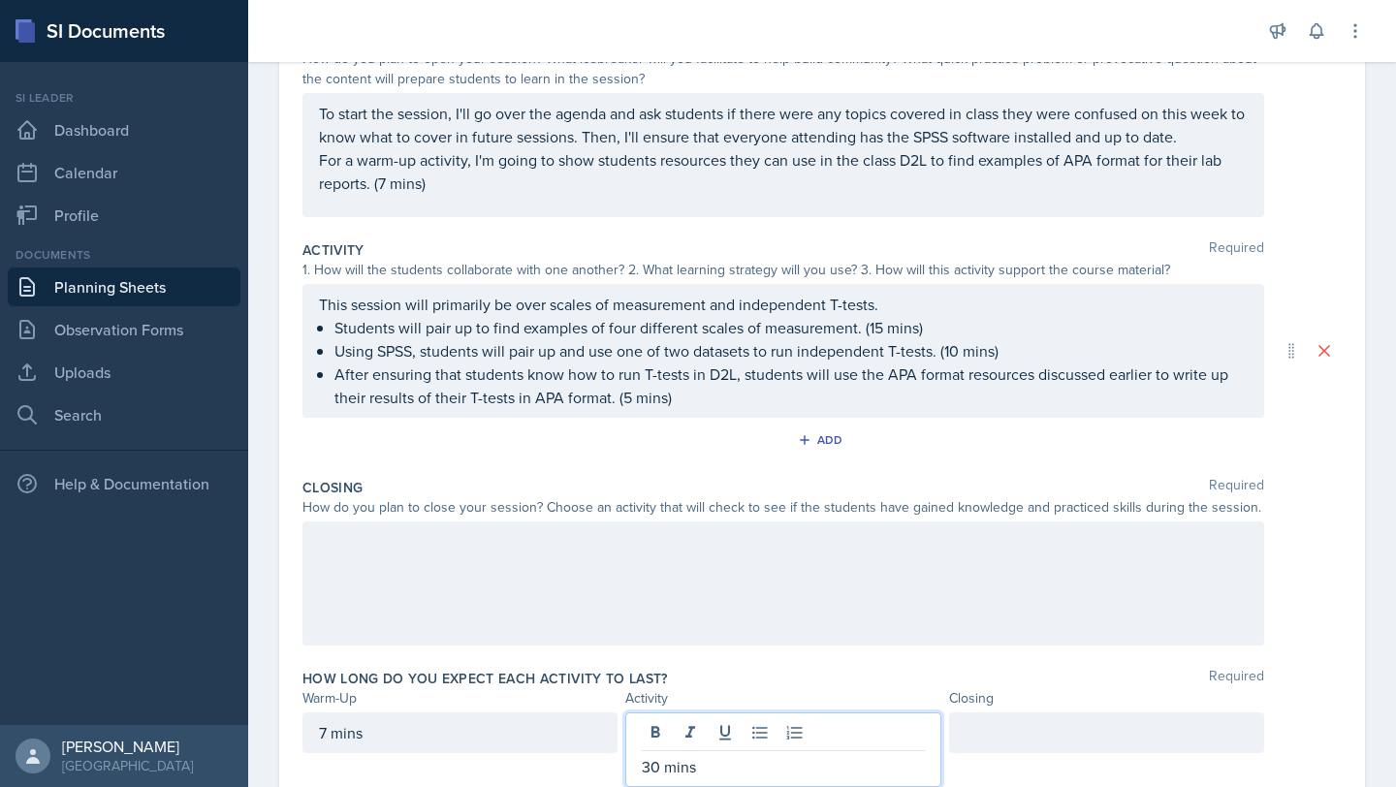
click at [603, 142] on p "To start the session, I'll go over the agenda and ask students if there were an…" at bounding box center [783, 125] width 929 height 47
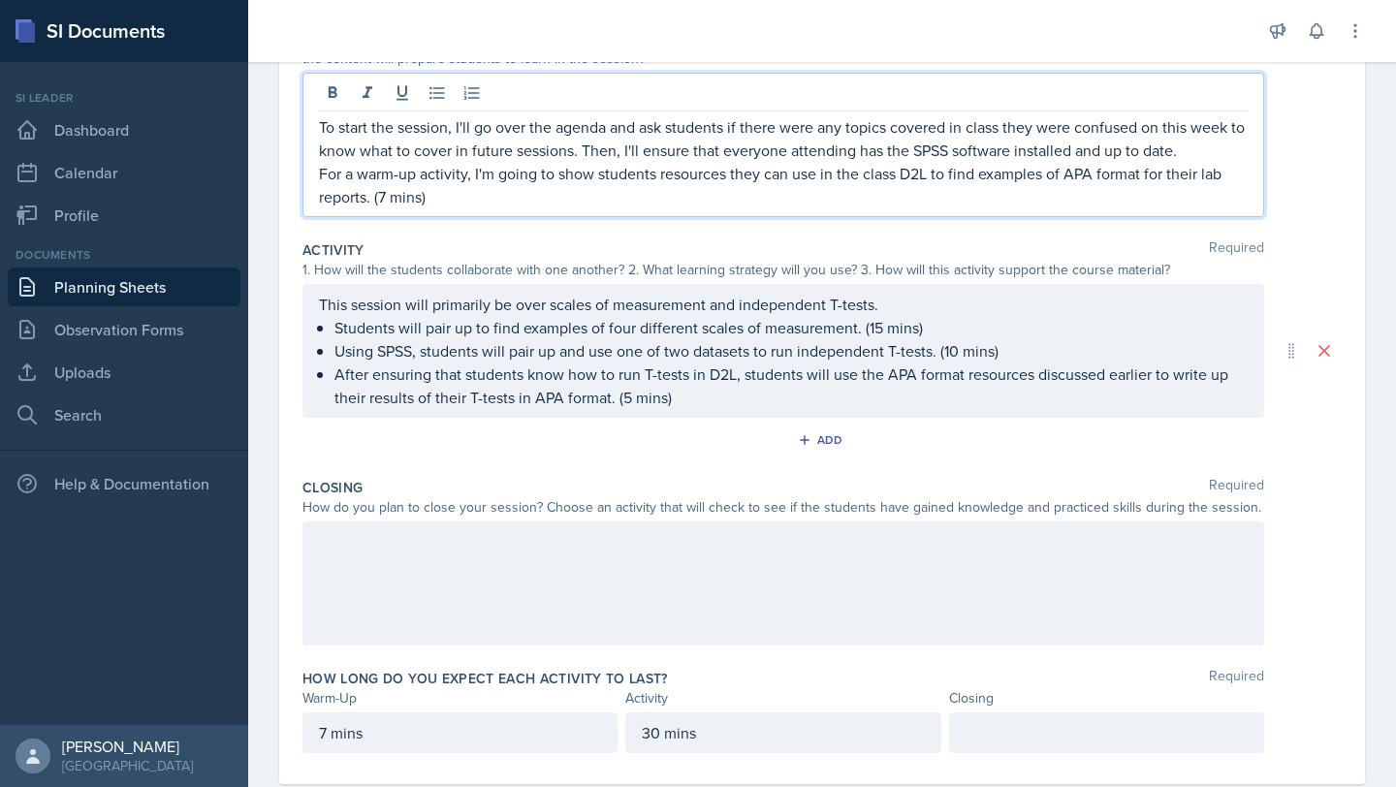
click at [594, 152] on p "To start the session, I'll go over the agenda and ask students if there were an…" at bounding box center [783, 138] width 929 height 47
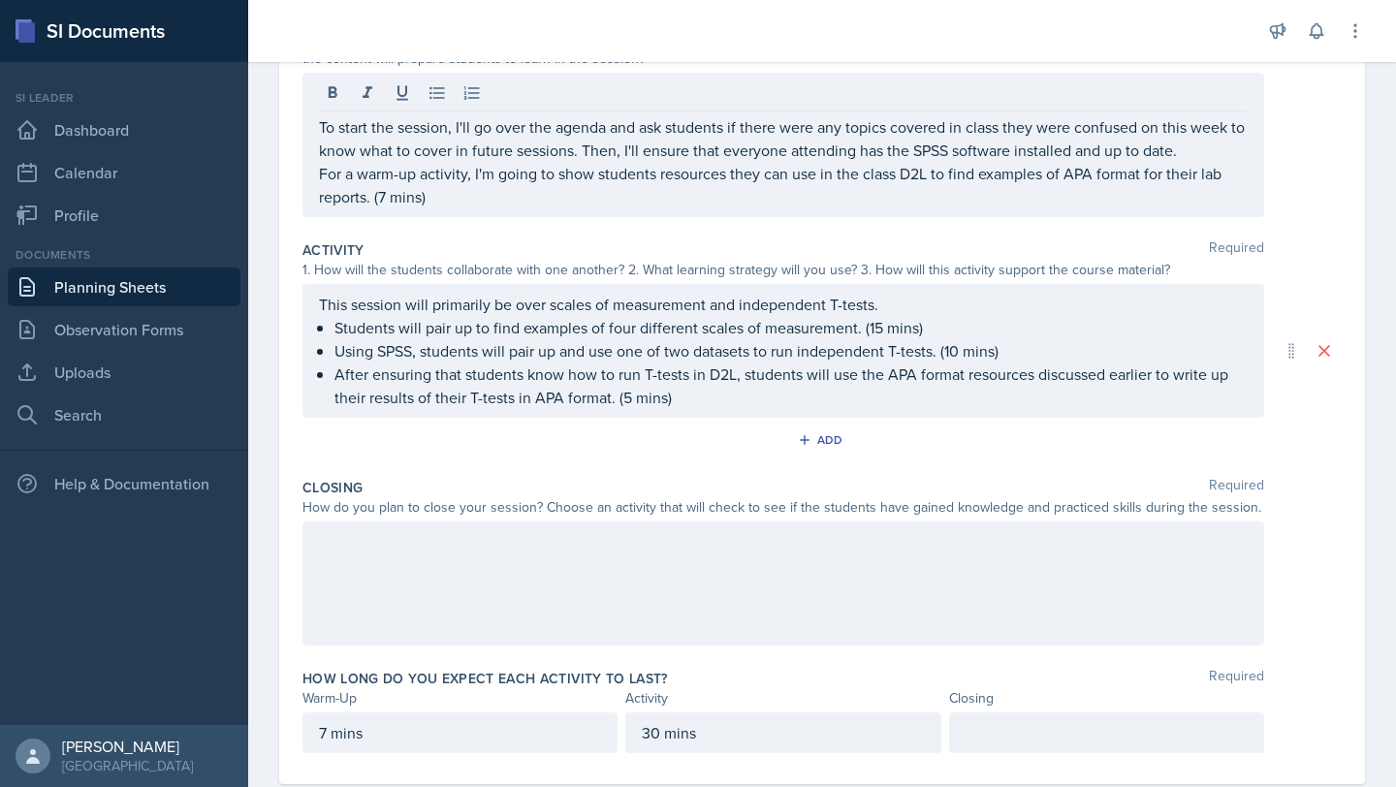
click at [521, 564] on div at bounding box center [782, 583] width 961 height 124
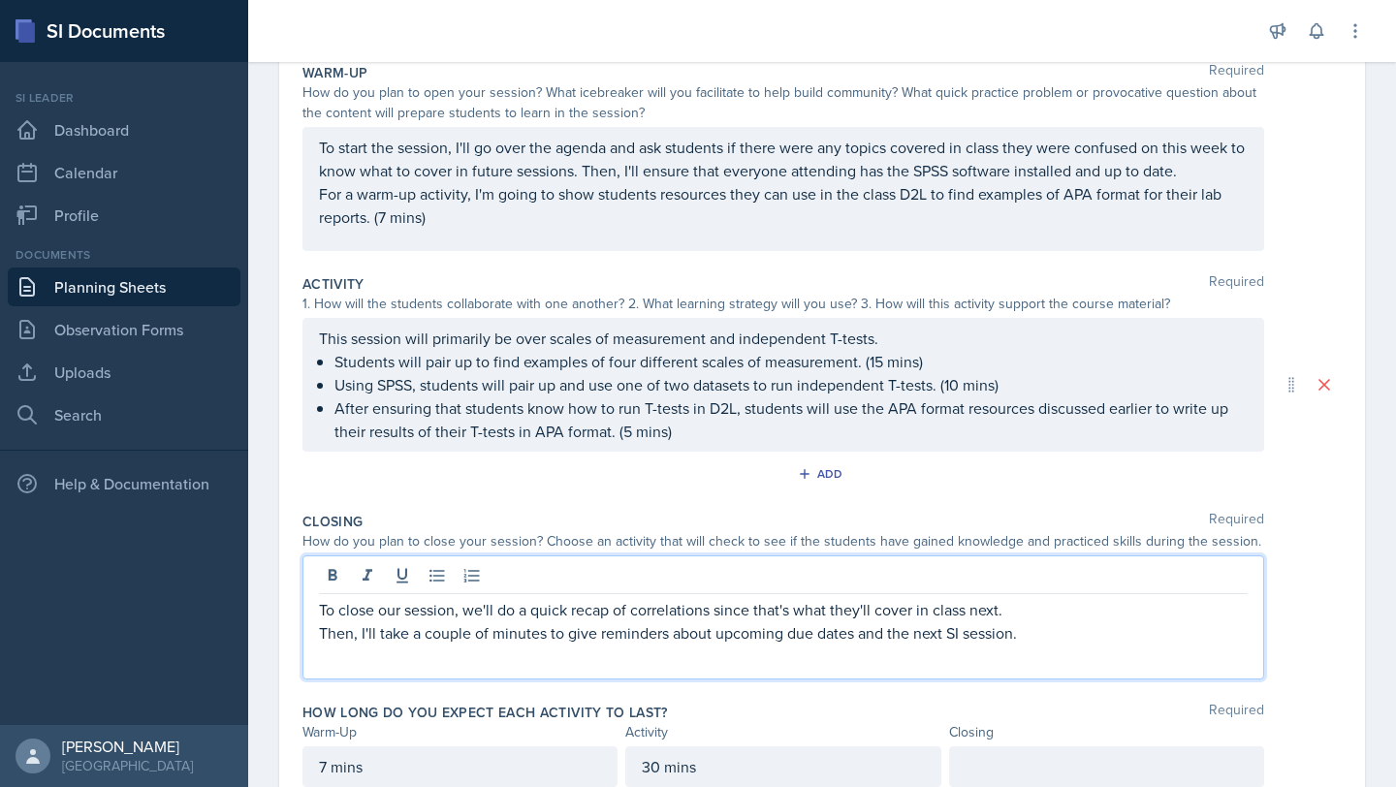
scroll to position [235, 0]
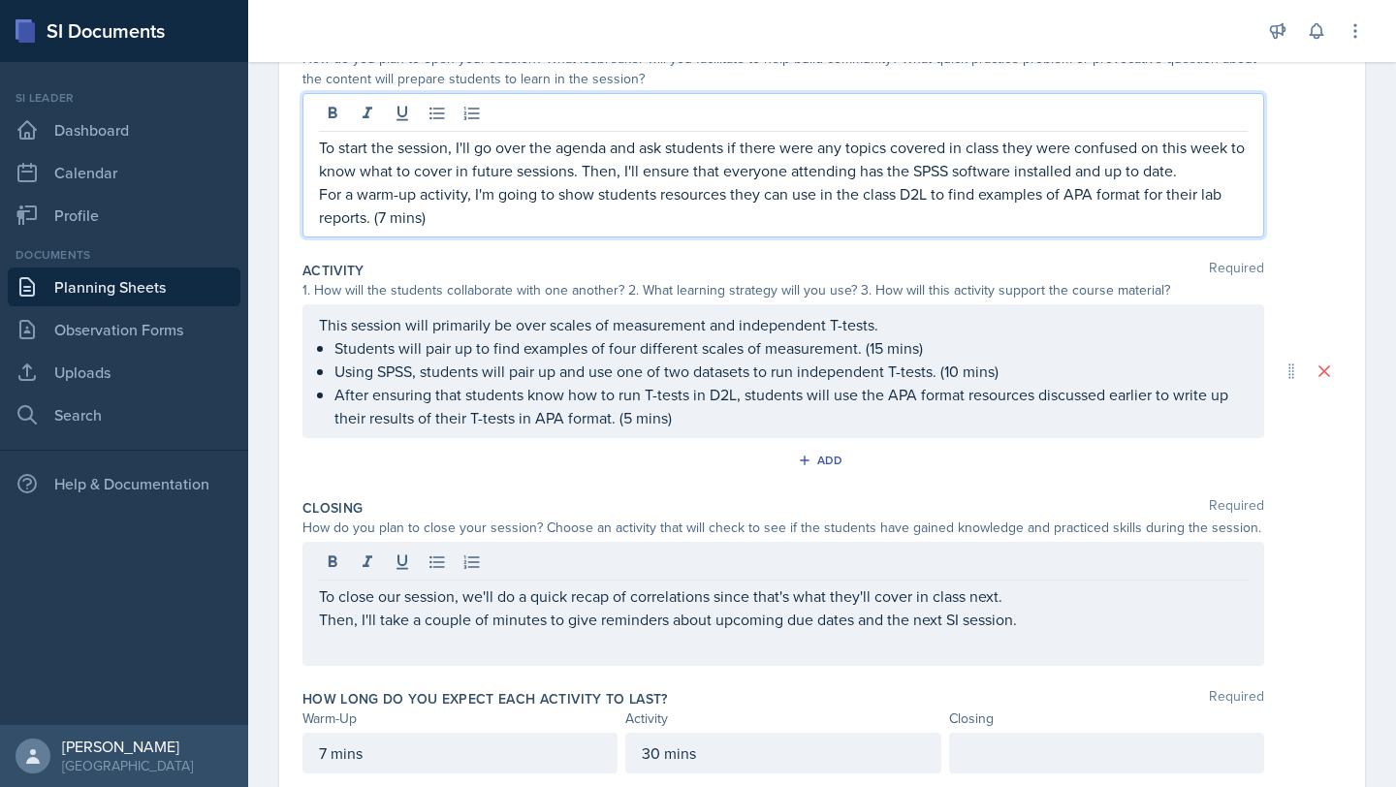
click at [1203, 169] on p "To start the session, I'll go over the agenda and ask students if there were an…" at bounding box center [783, 159] width 929 height 47
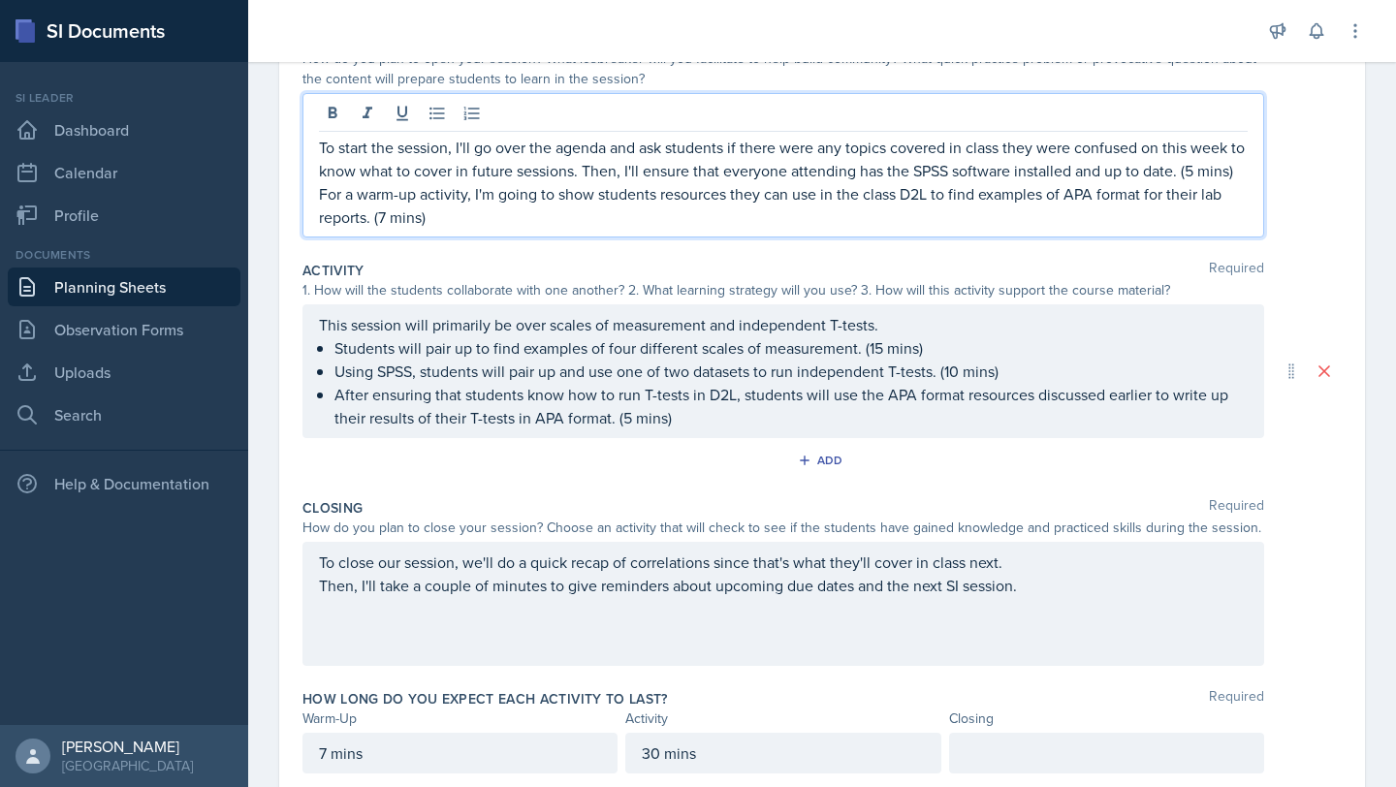
click at [383, 229] on p "For a warm-up activity, I'm going to show students resources they can use in th…" at bounding box center [783, 205] width 929 height 47
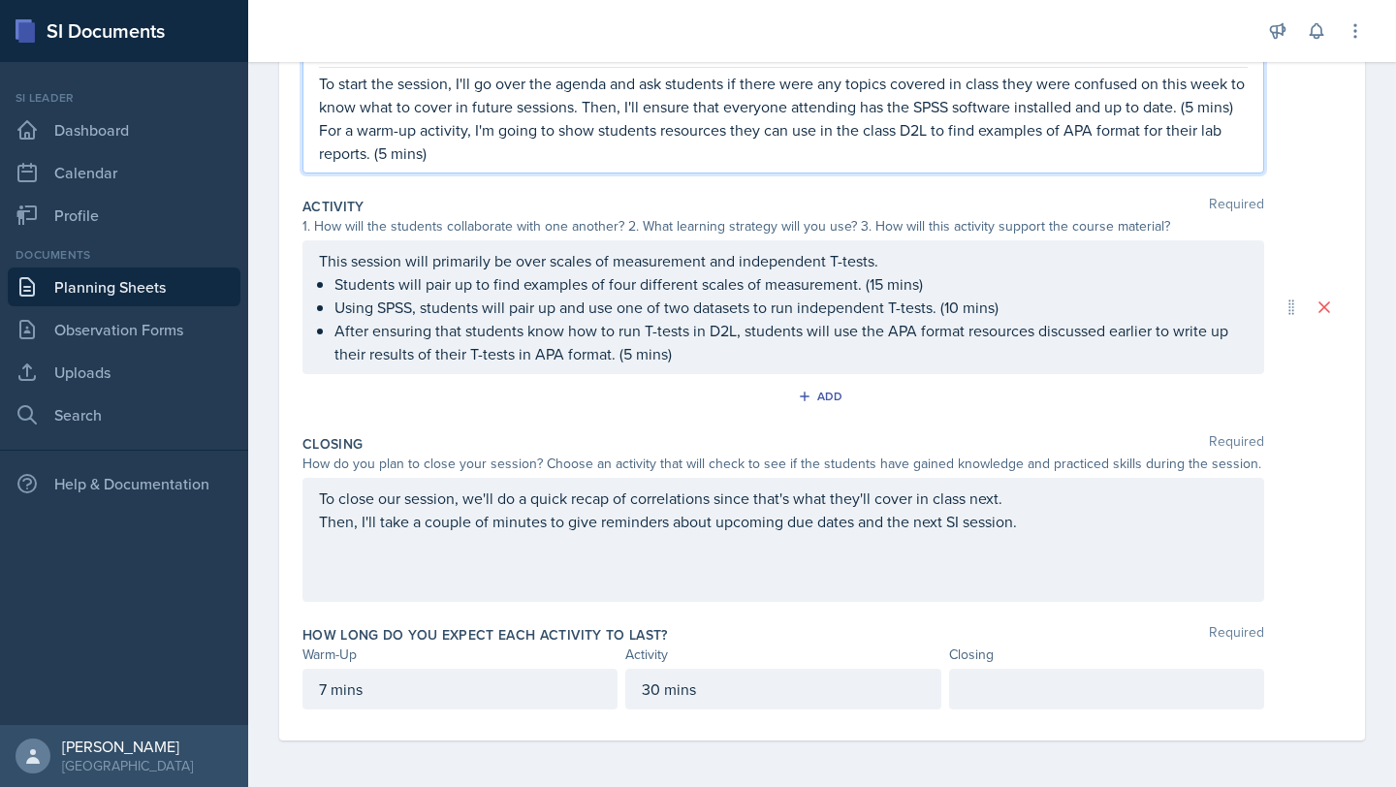
scroll to position [307, 0]
click at [325, 701] on p "7 mins" at bounding box center [460, 688] width 282 height 23
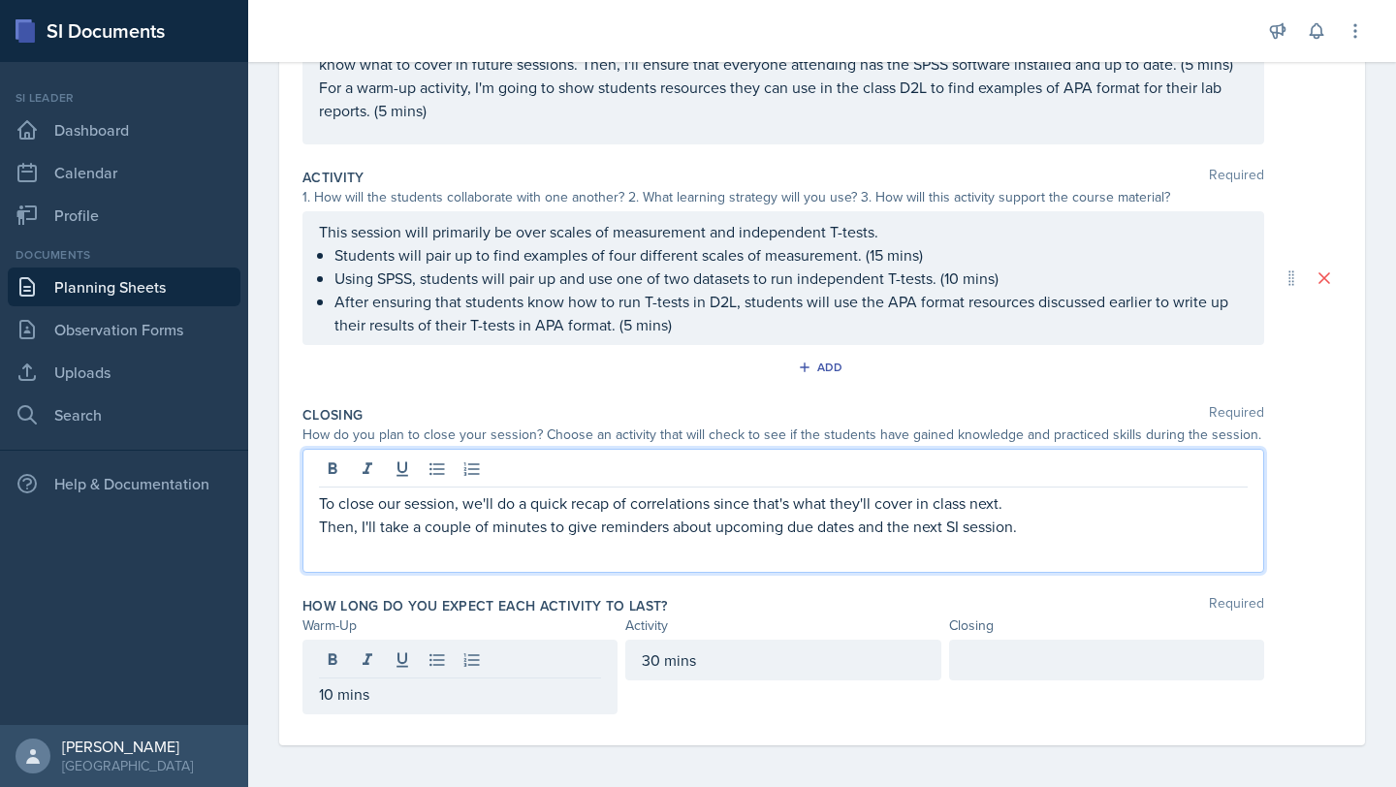
click at [1029, 498] on div "To close our session, we'll do a quick recap of correlations since that's what …" at bounding box center [782, 511] width 961 height 124
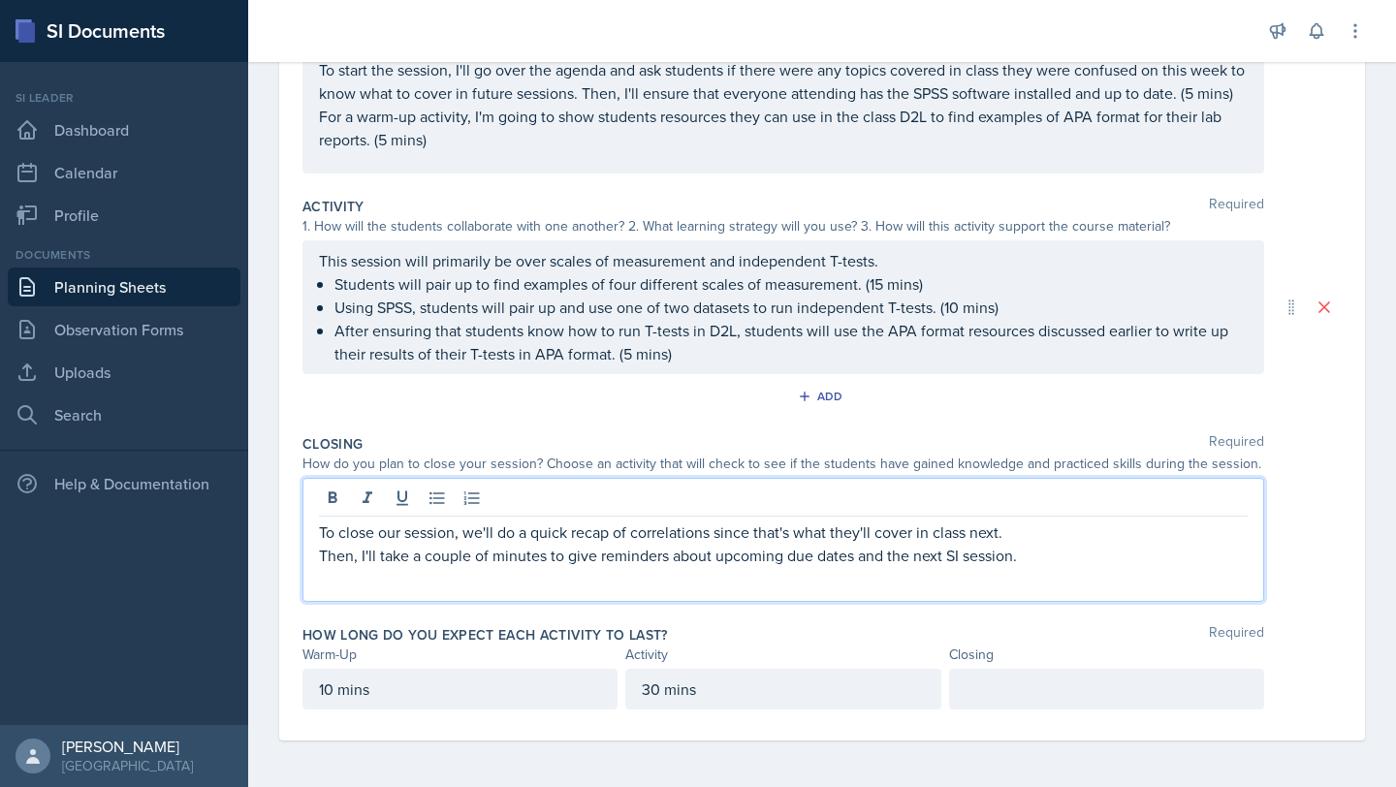
click at [1013, 526] on p "To close our session, we'll do a quick recap of correlations since that's what …" at bounding box center [783, 531] width 929 height 23
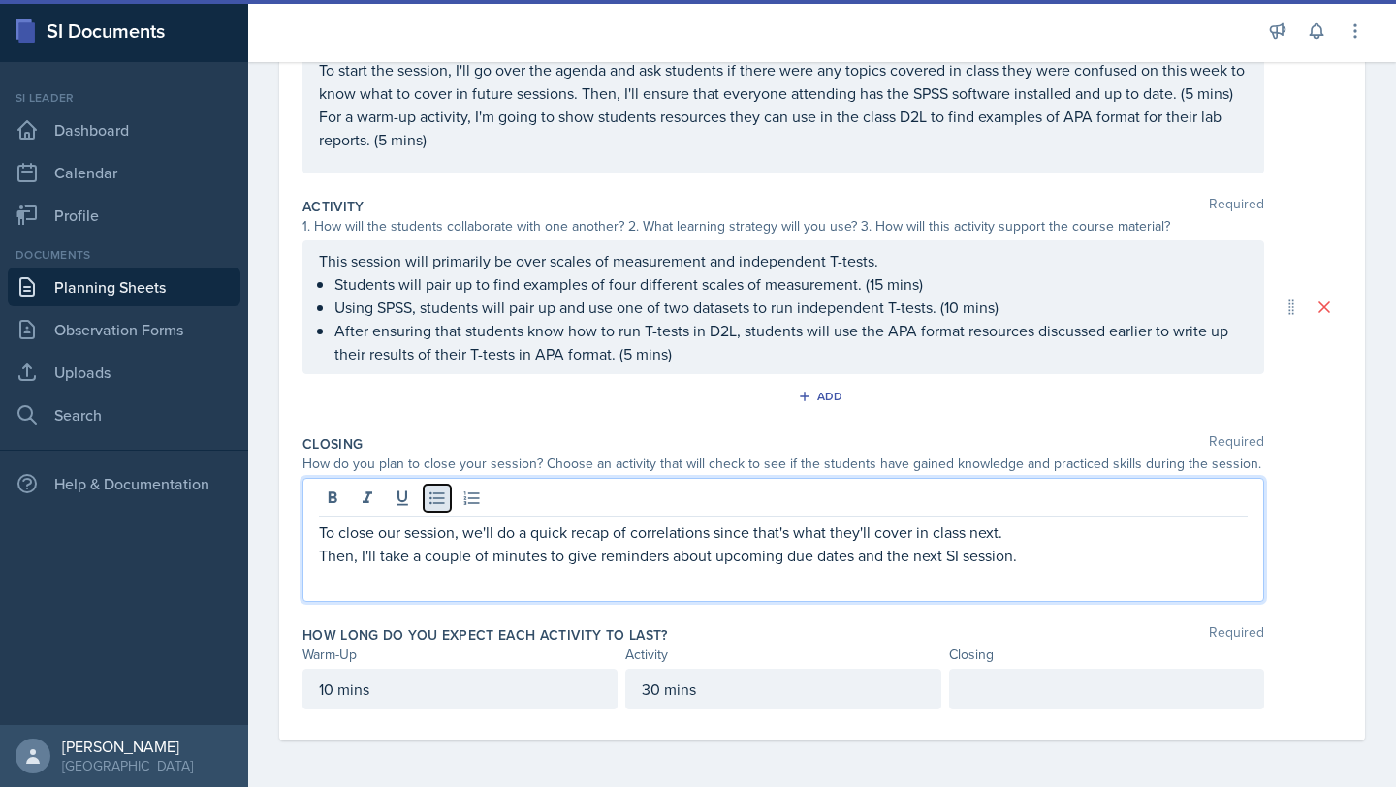
click at [439, 499] on icon at bounding box center [436, 497] width 19 height 19
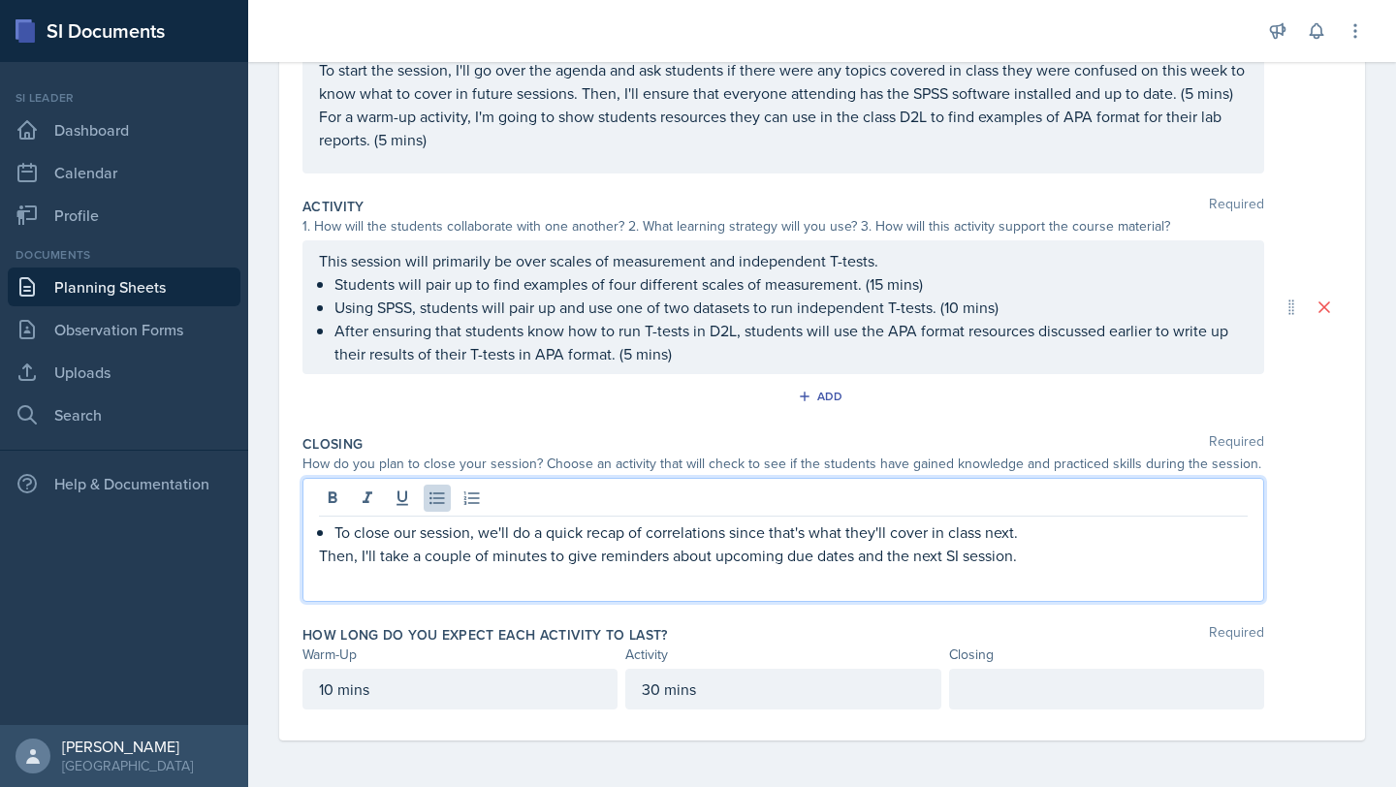
click at [317, 559] on div "To close our session, we'll do a quick recap of correlations since that's what …" at bounding box center [782, 540] width 961 height 124
click at [430, 499] on icon at bounding box center [436, 497] width 19 height 19
click at [319, 560] on p "Then, I'll take a couple of minutes to give reminders about upcoming due dates …" at bounding box center [783, 555] width 929 height 23
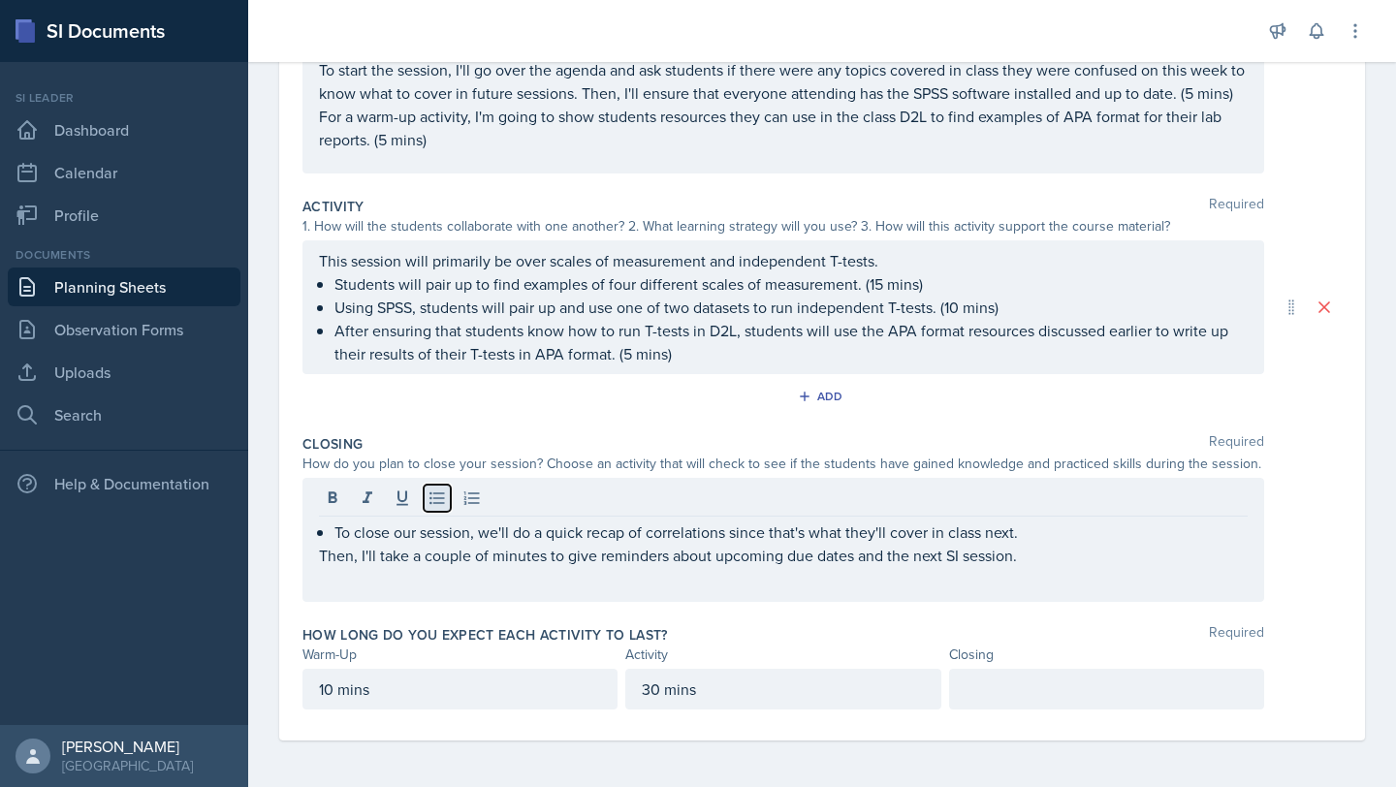
click at [433, 503] on icon at bounding box center [436, 498] width 15 height 13
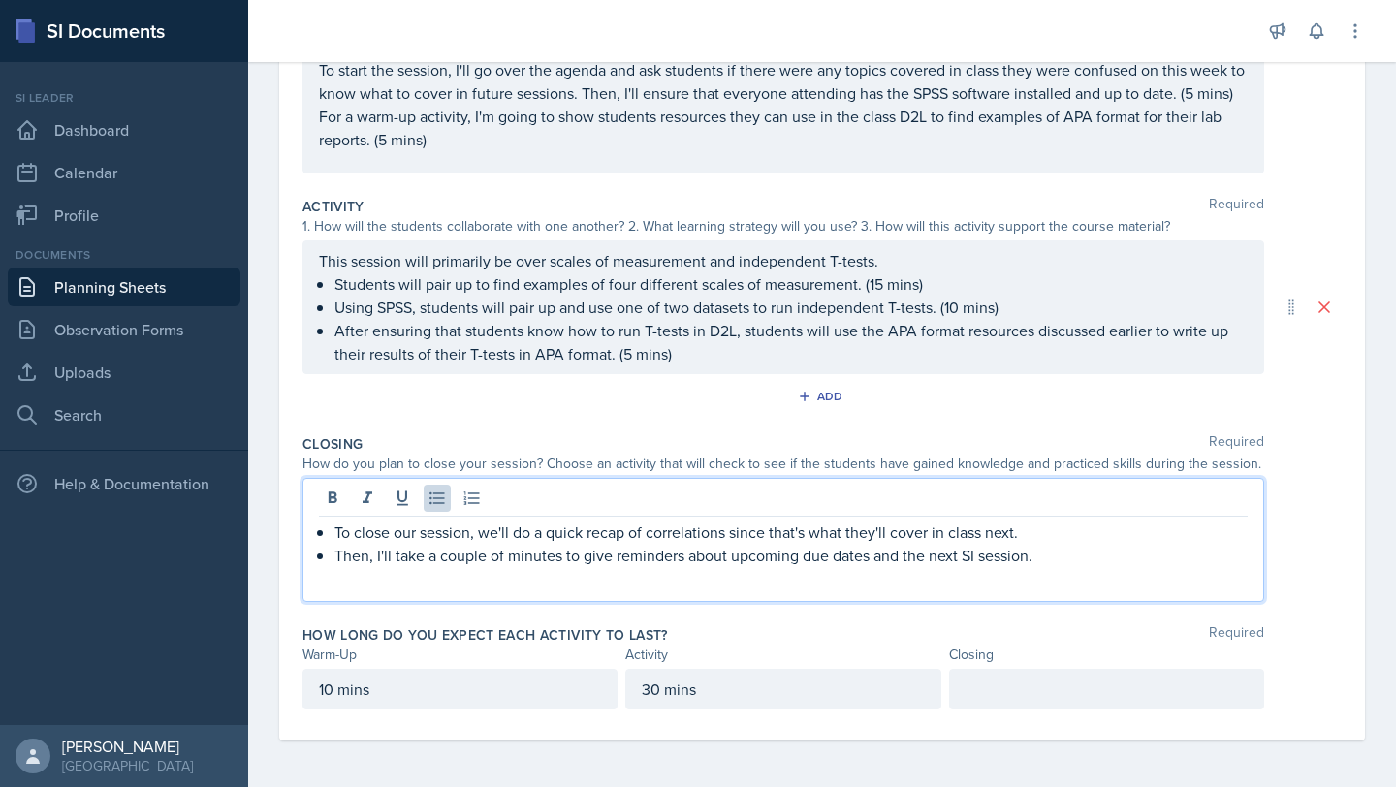
click at [1063, 531] on p "To close our session, we'll do a quick recap of correlations since that's what …" at bounding box center [790, 531] width 913 height 23
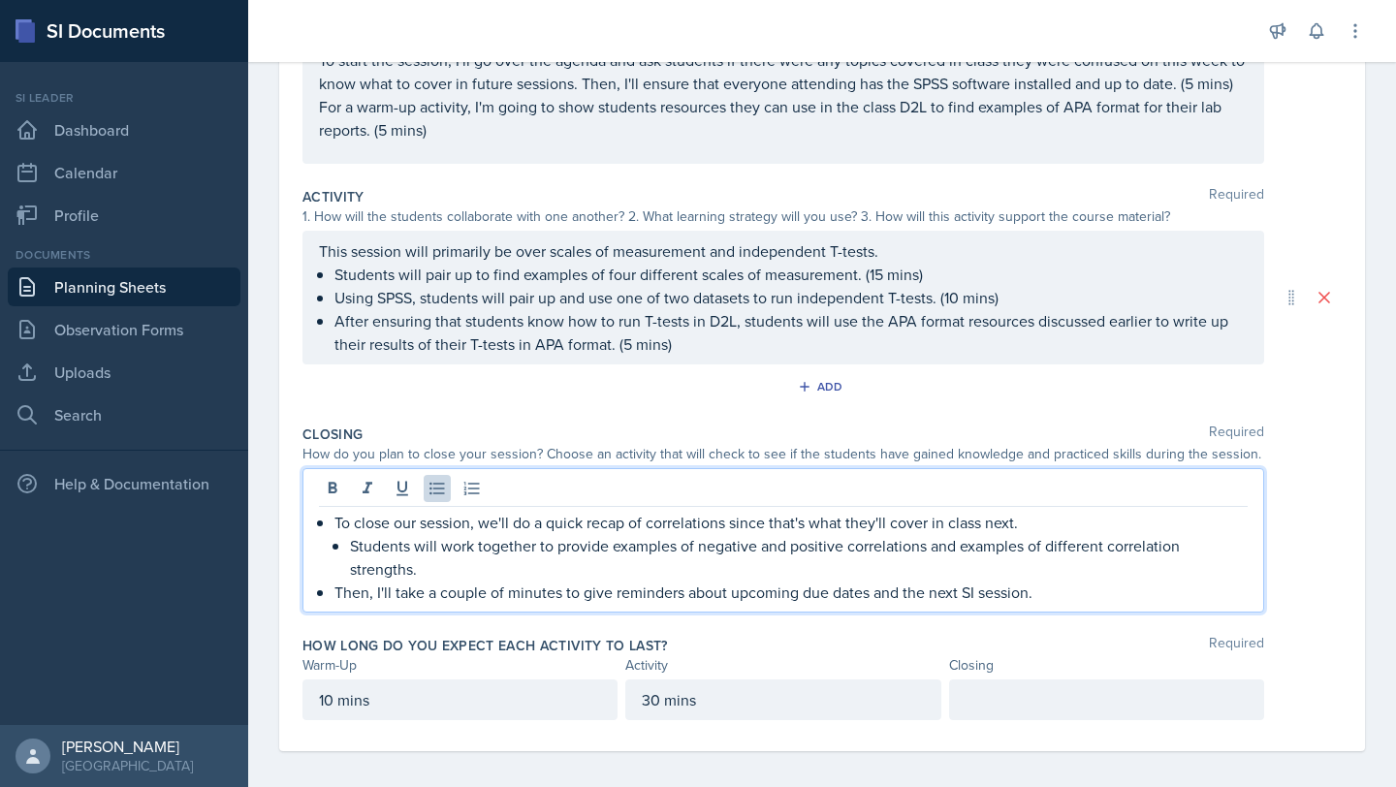
scroll to position [308, 0]
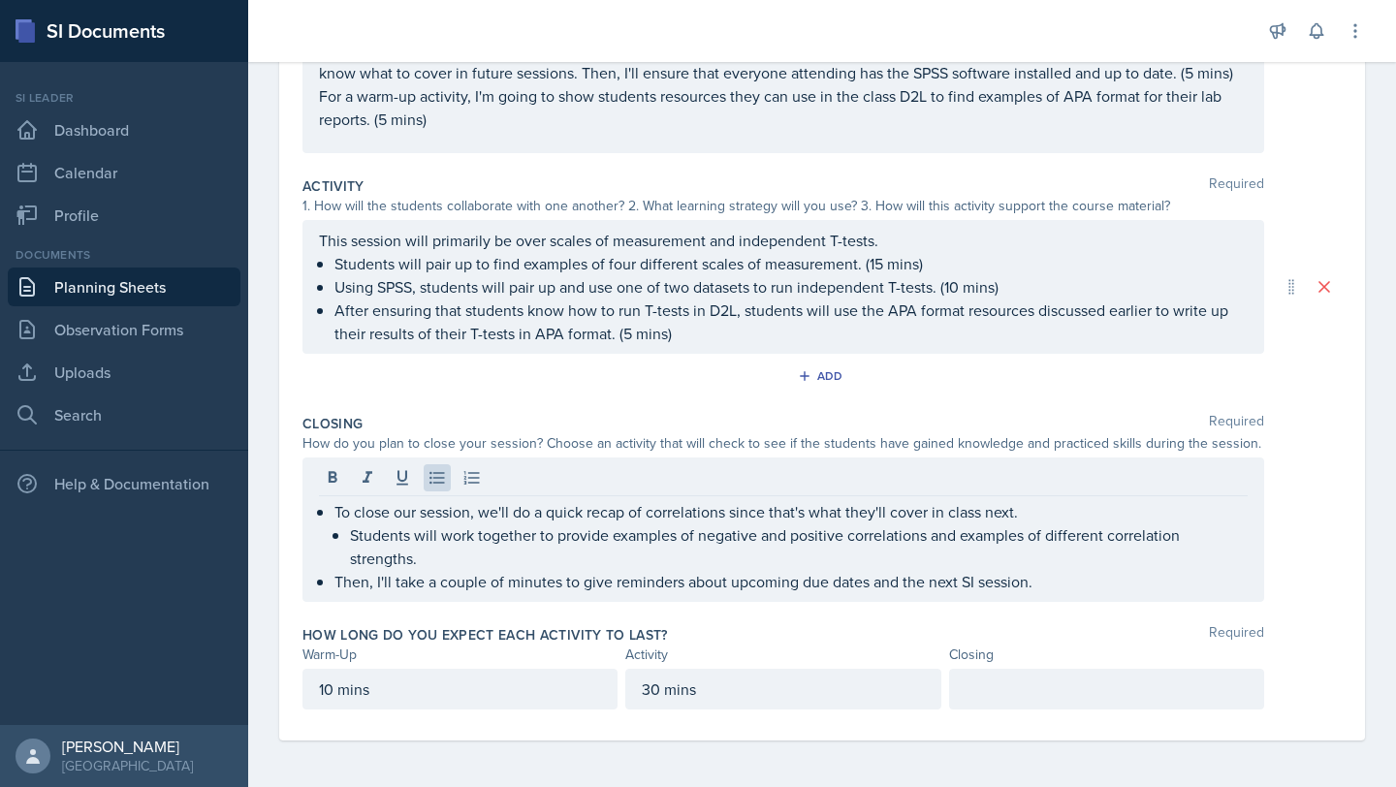
click at [1012, 676] on div at bounding box center [1106, 689] width 315 height 41
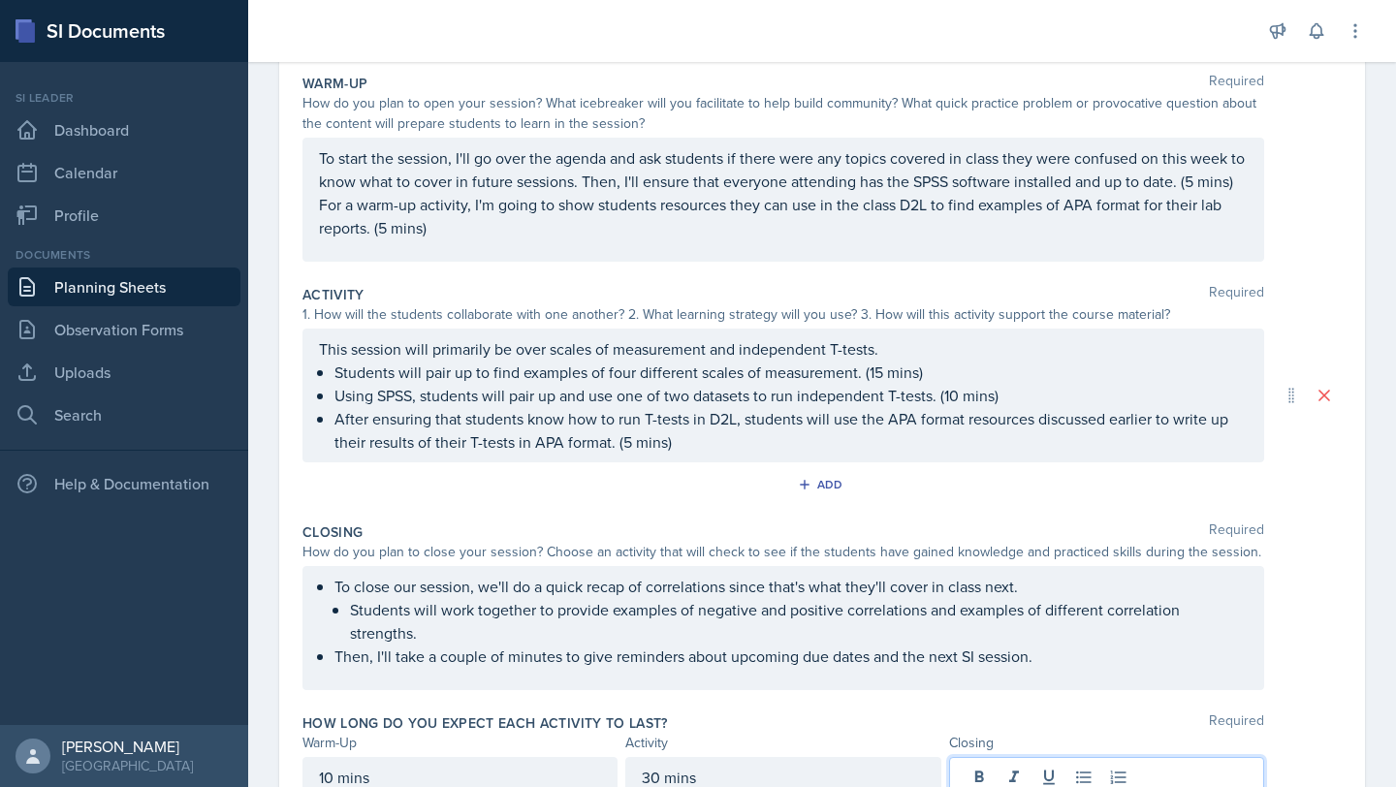
scroll to position [185, 0]
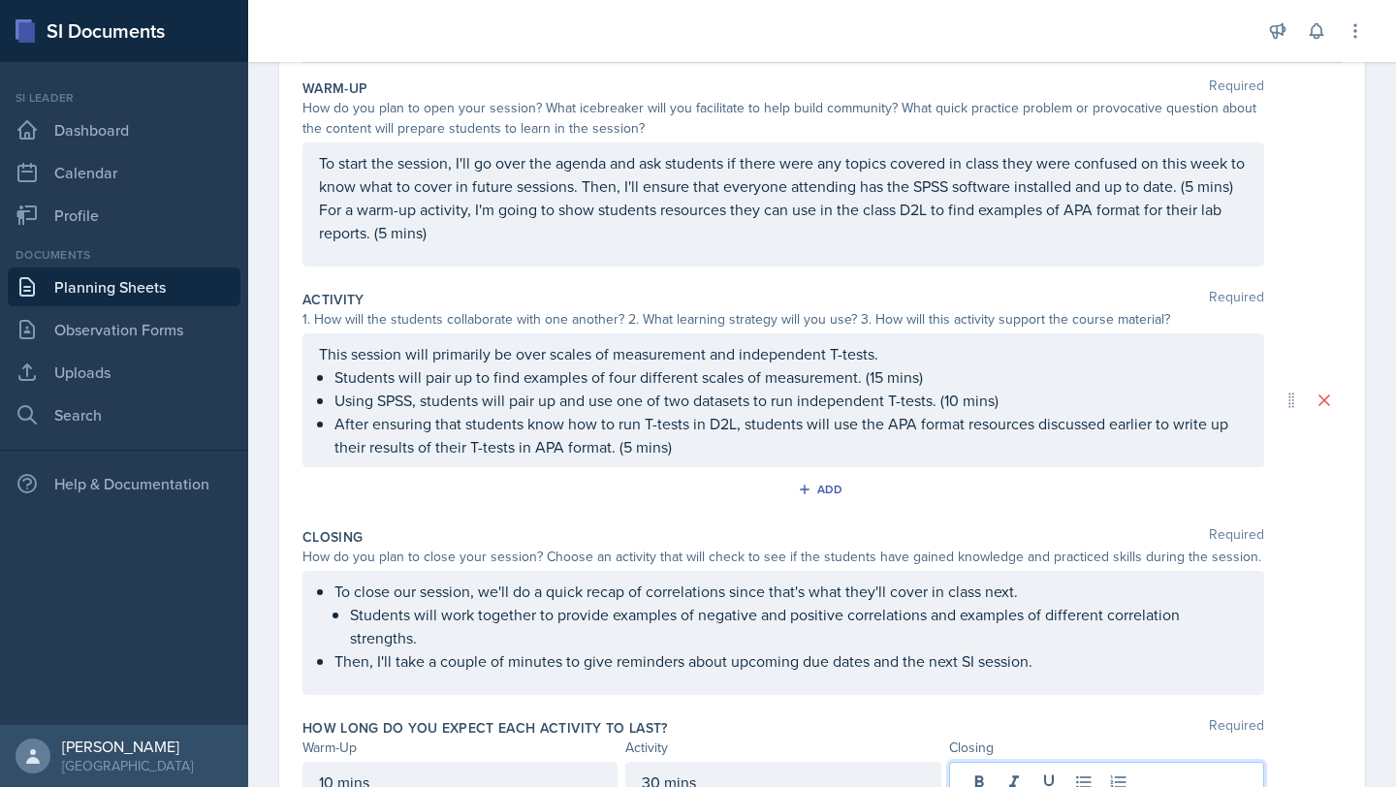
click at [960, 412] on p "Using SPSS, students will pair up and use one of two datasets to run independen…" at bounding box center [790, 400] width 913 height 23
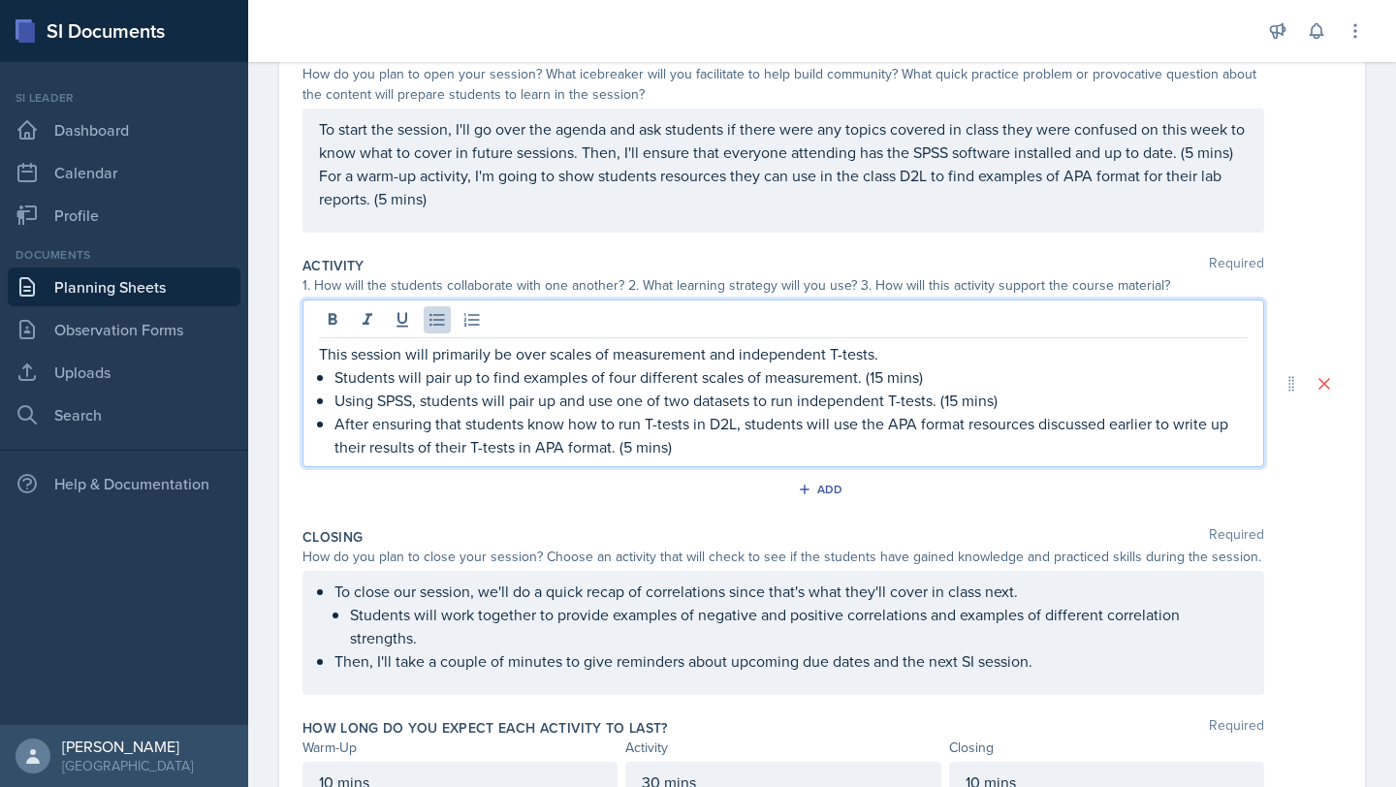
scroll to position [322, 0]
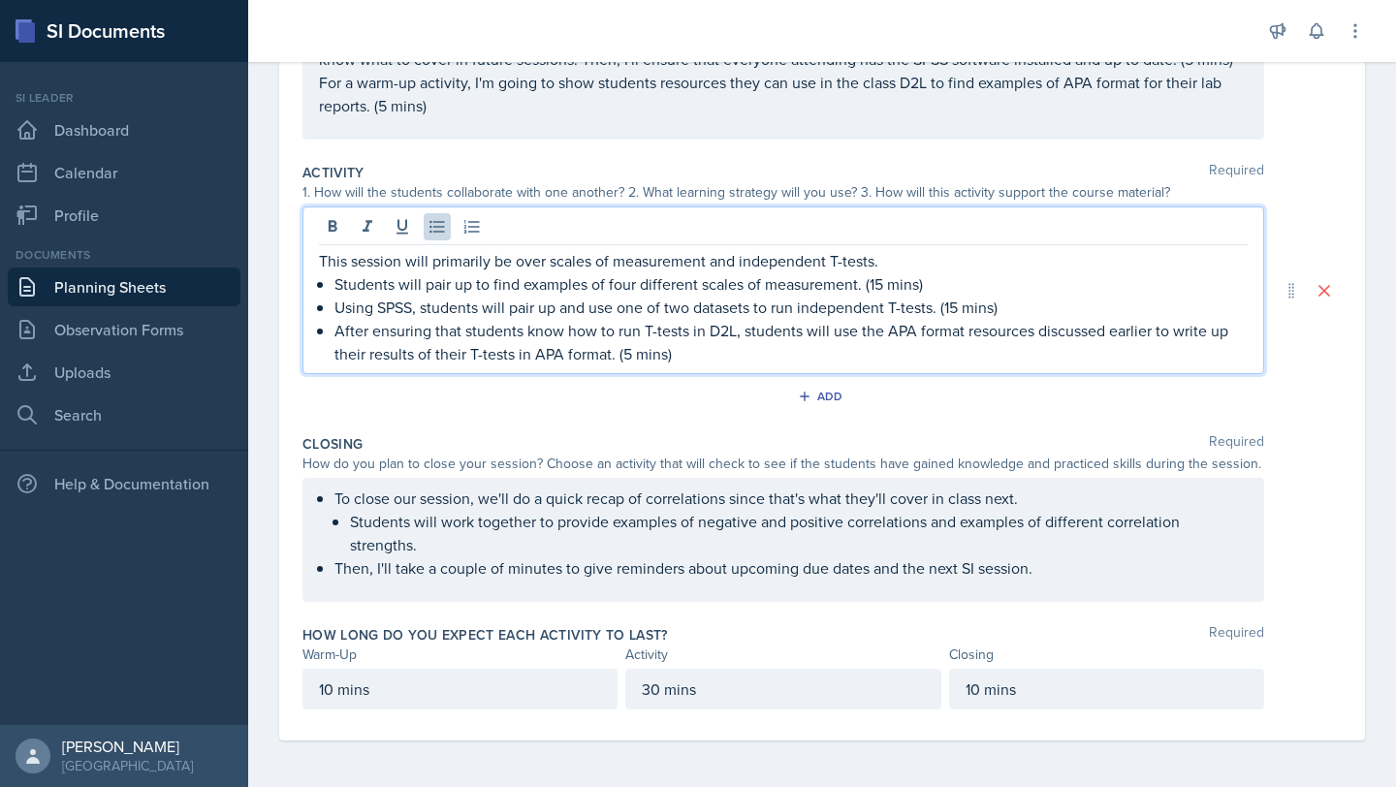
click at [652, 688] on p "30 mins" at bounding box center [783, 688] width 282 height 23
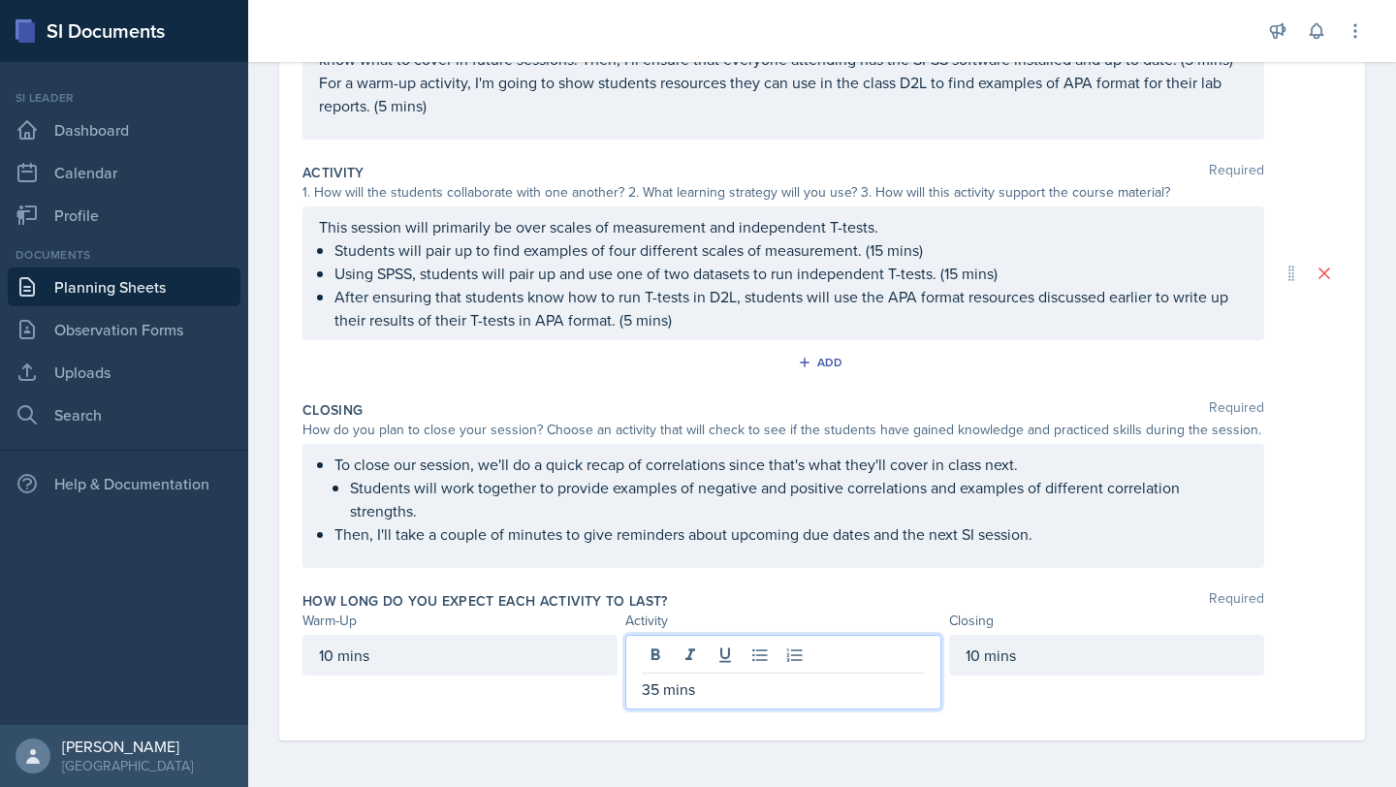
click at [970, 655] on div "10 mins" at bounding box center [1106, 655] width 315 height 41
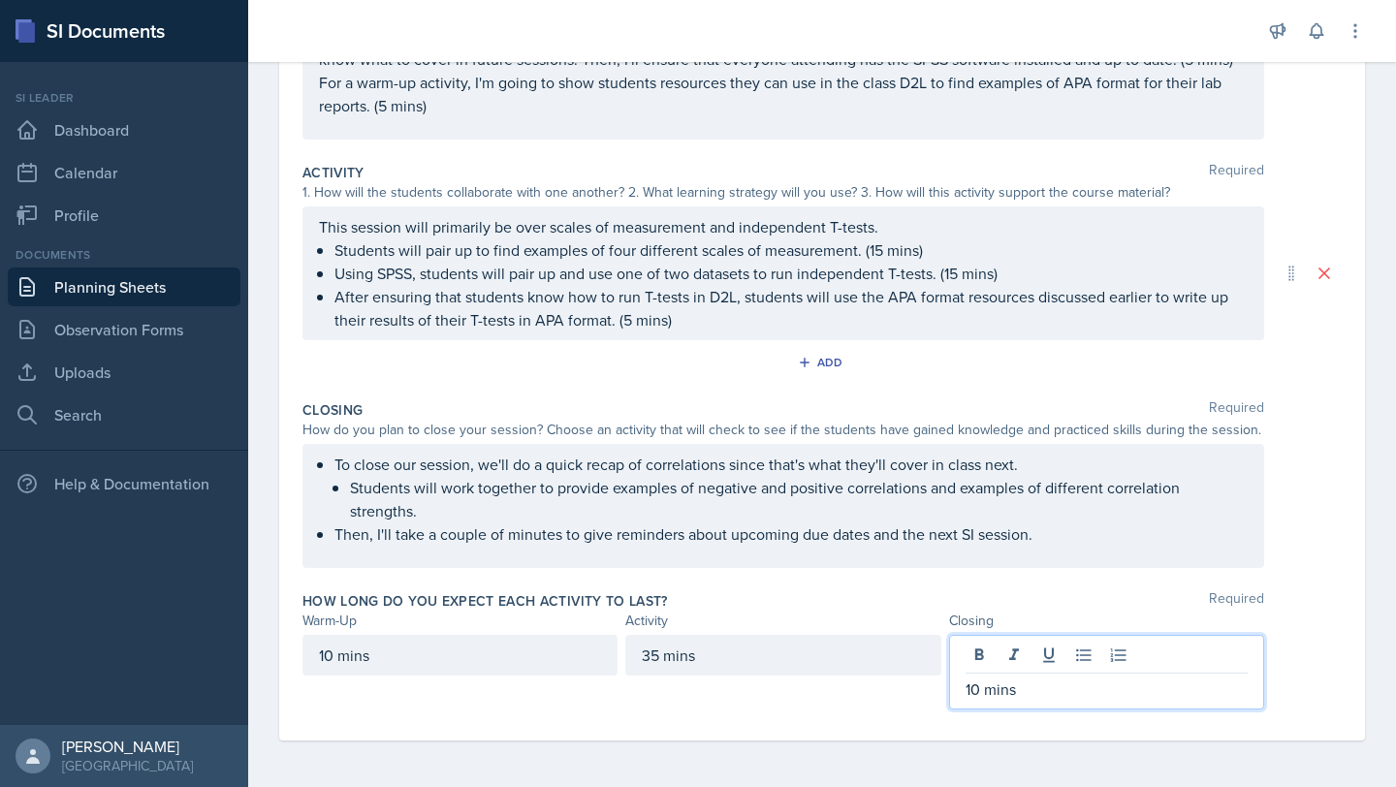
click at [970, 688] on p "10 mins" at bounding box center [1106, 688] width 282 height 23
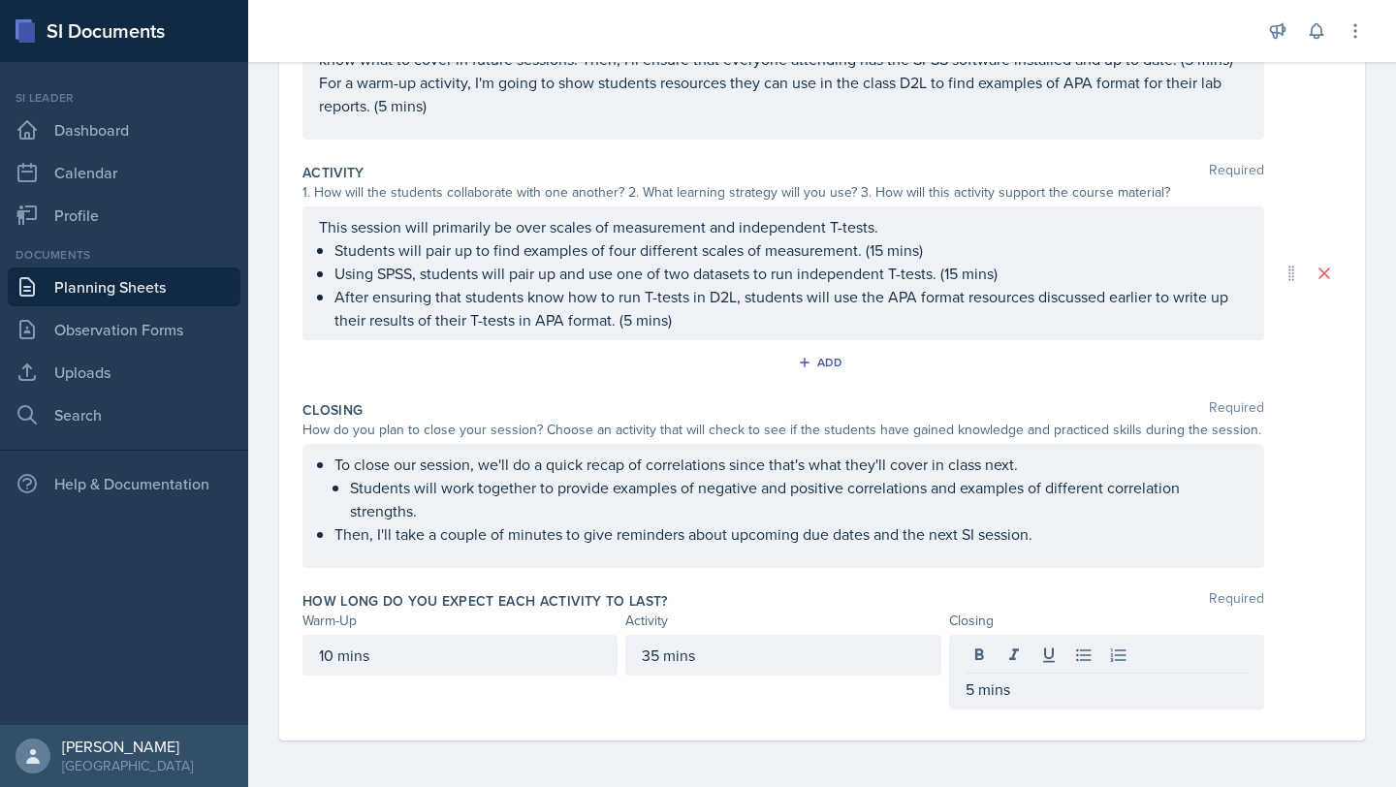
click at [588, 708] on div "10 mins" at bounding box center [459, 672] width 315 height 75
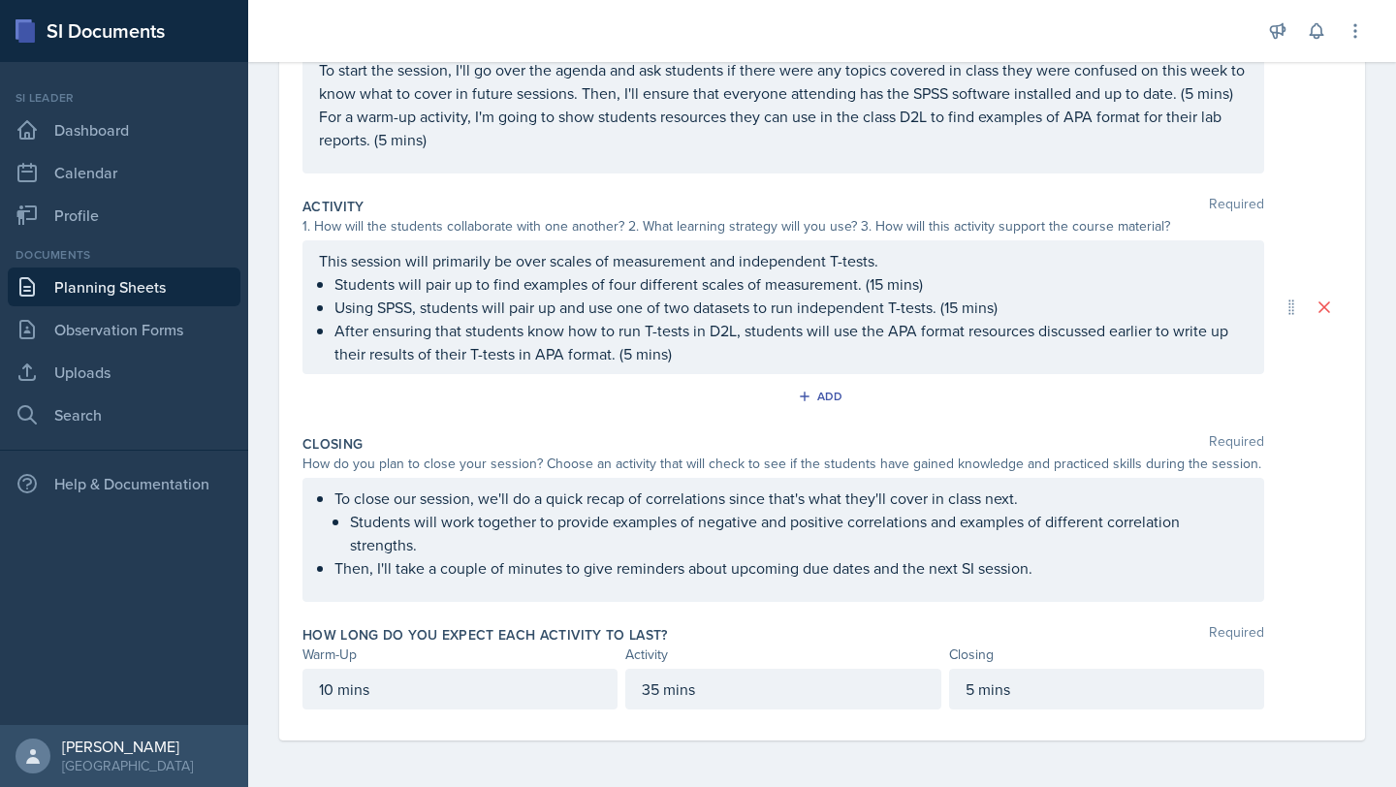
scroll to position [0, 0]
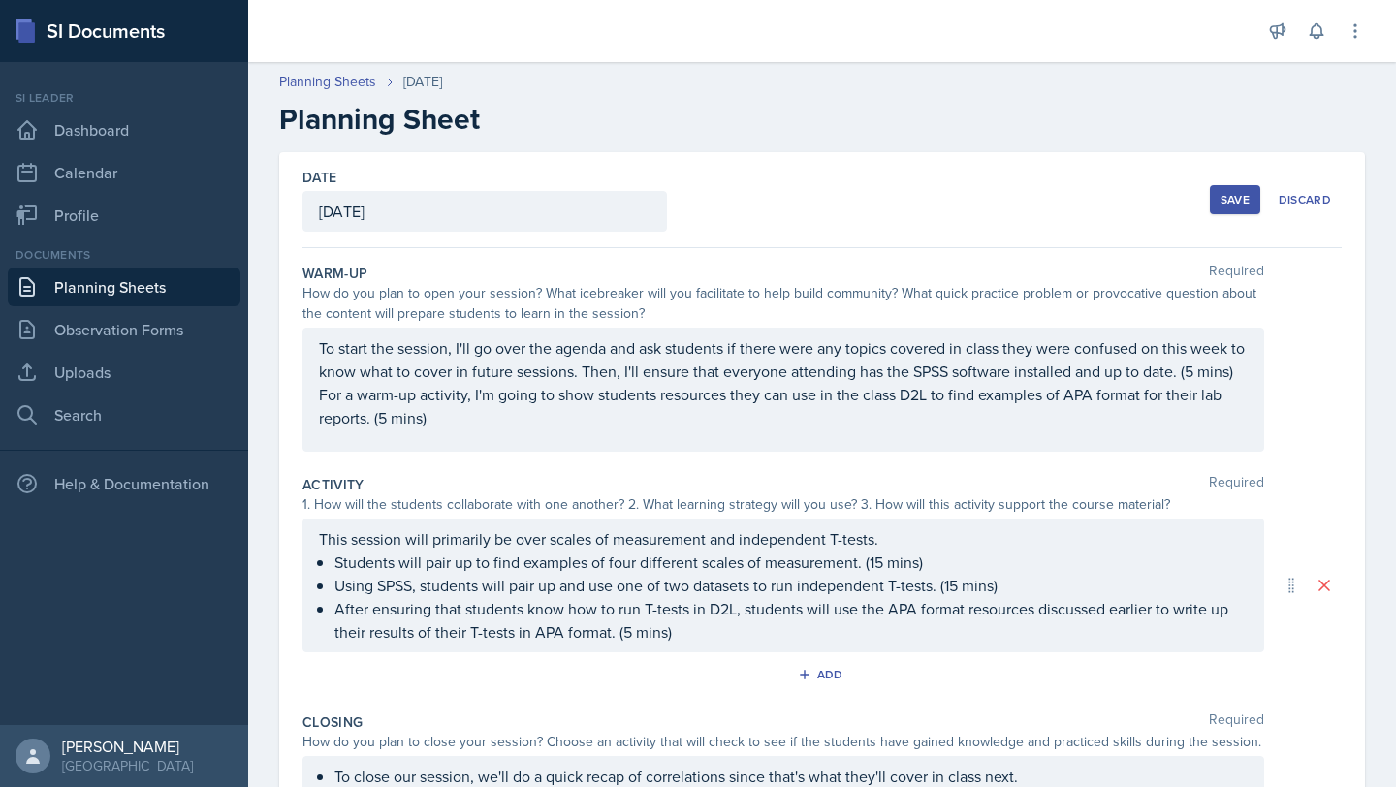
click at [1222, 198] on div "Save" at bounding box center [1234, 200] width 29 height 16
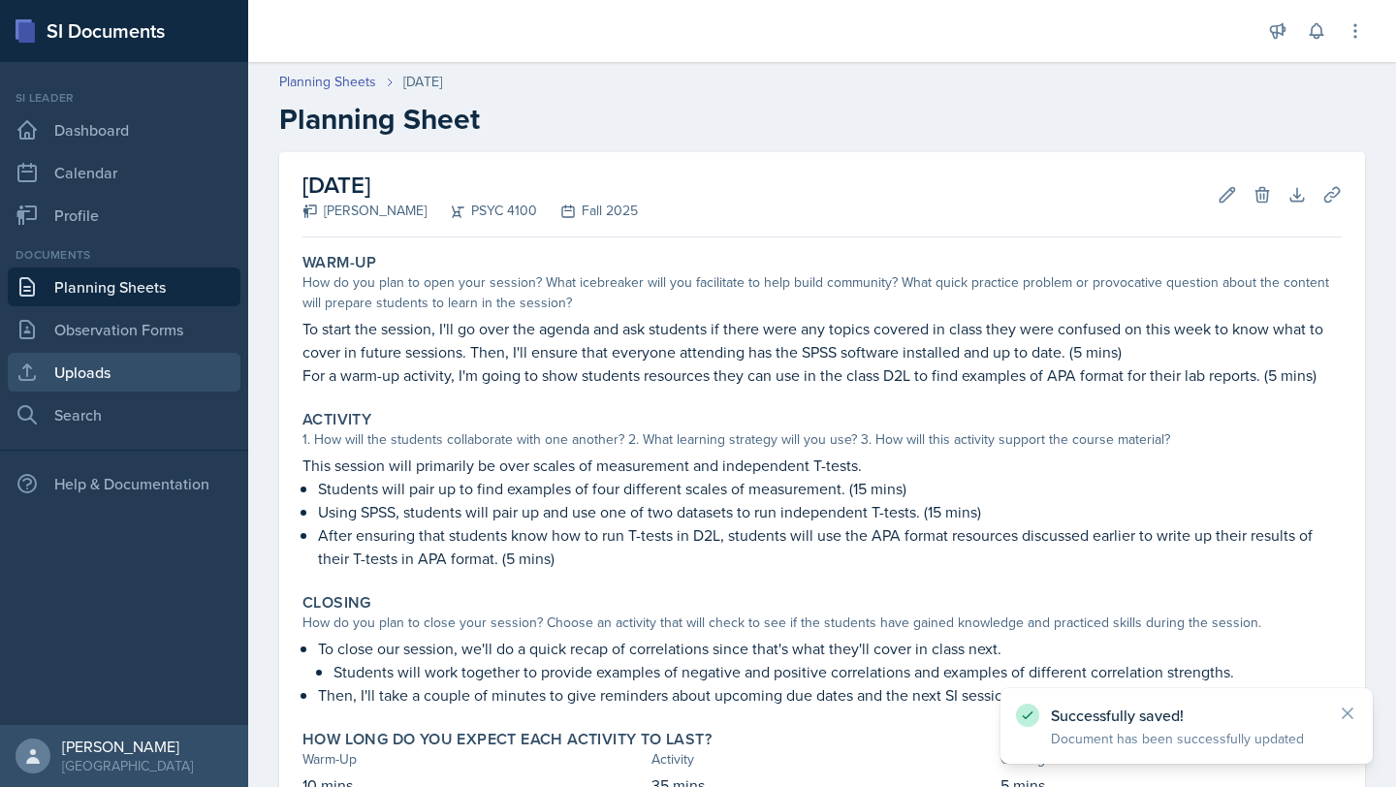
click at [84, 362] on link "Uploads" at bounding box center [124, 372] width 233 height 39
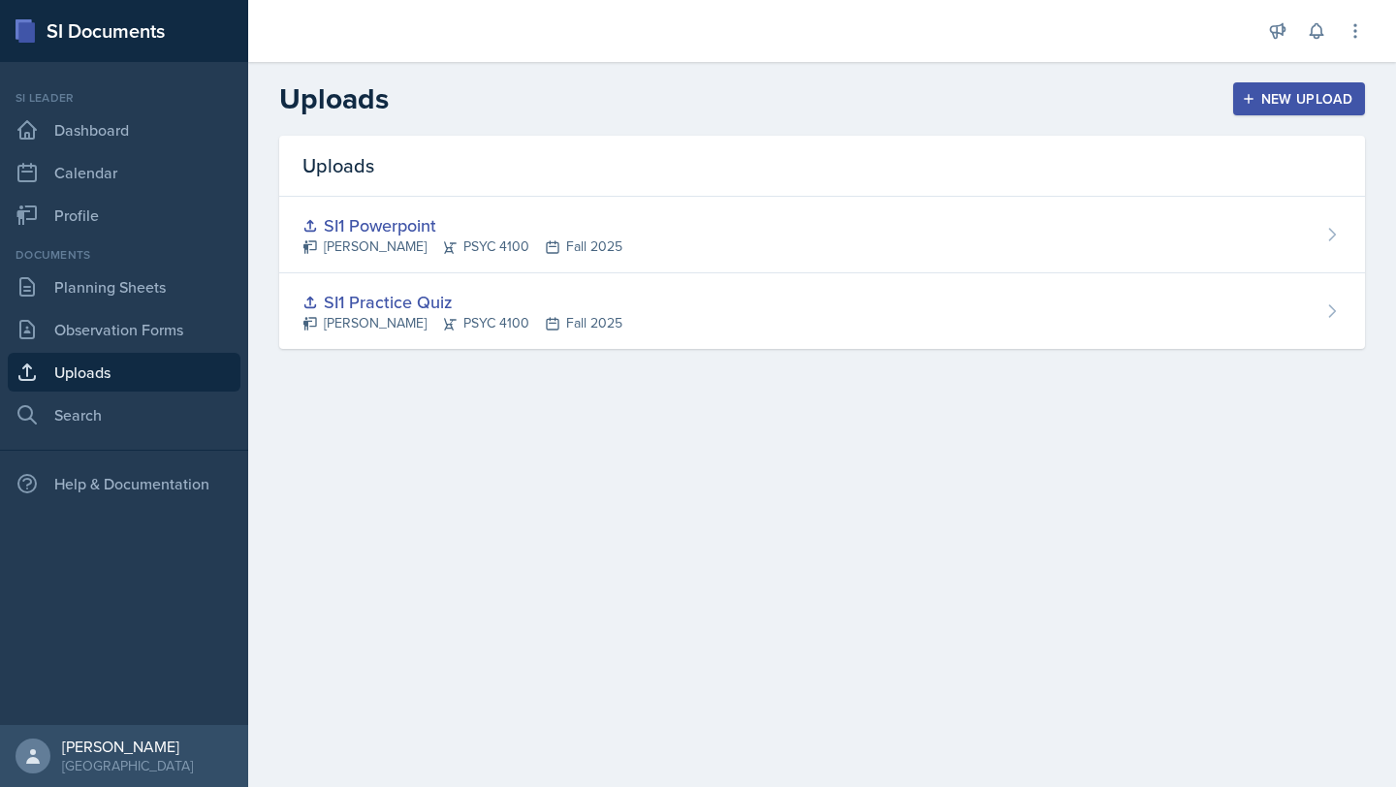
click at [1309, 97] on div "New Upload" at bounding box center [1299, 99] width 108 height 16
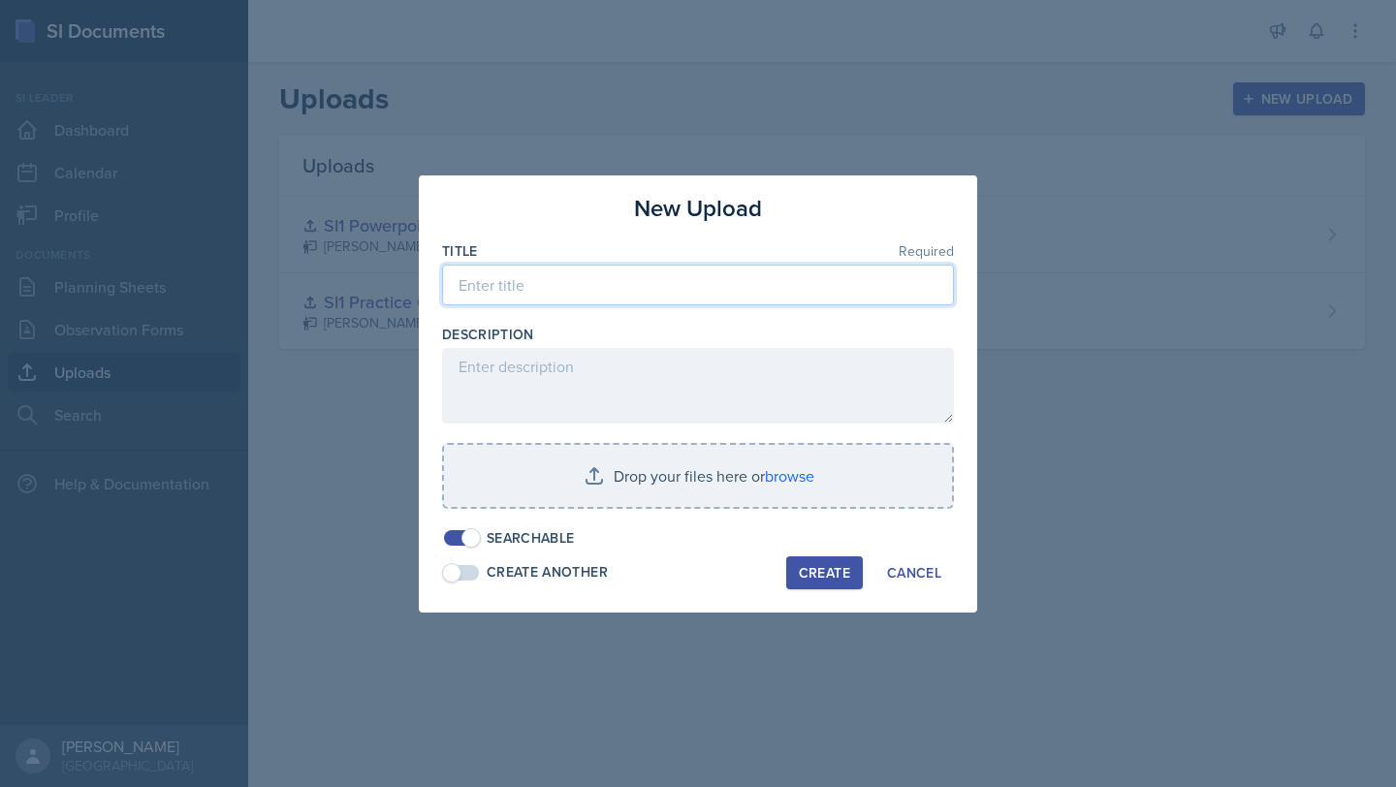
click at [512, 294] on input at bounding box center [698, 285] width 512 height 41
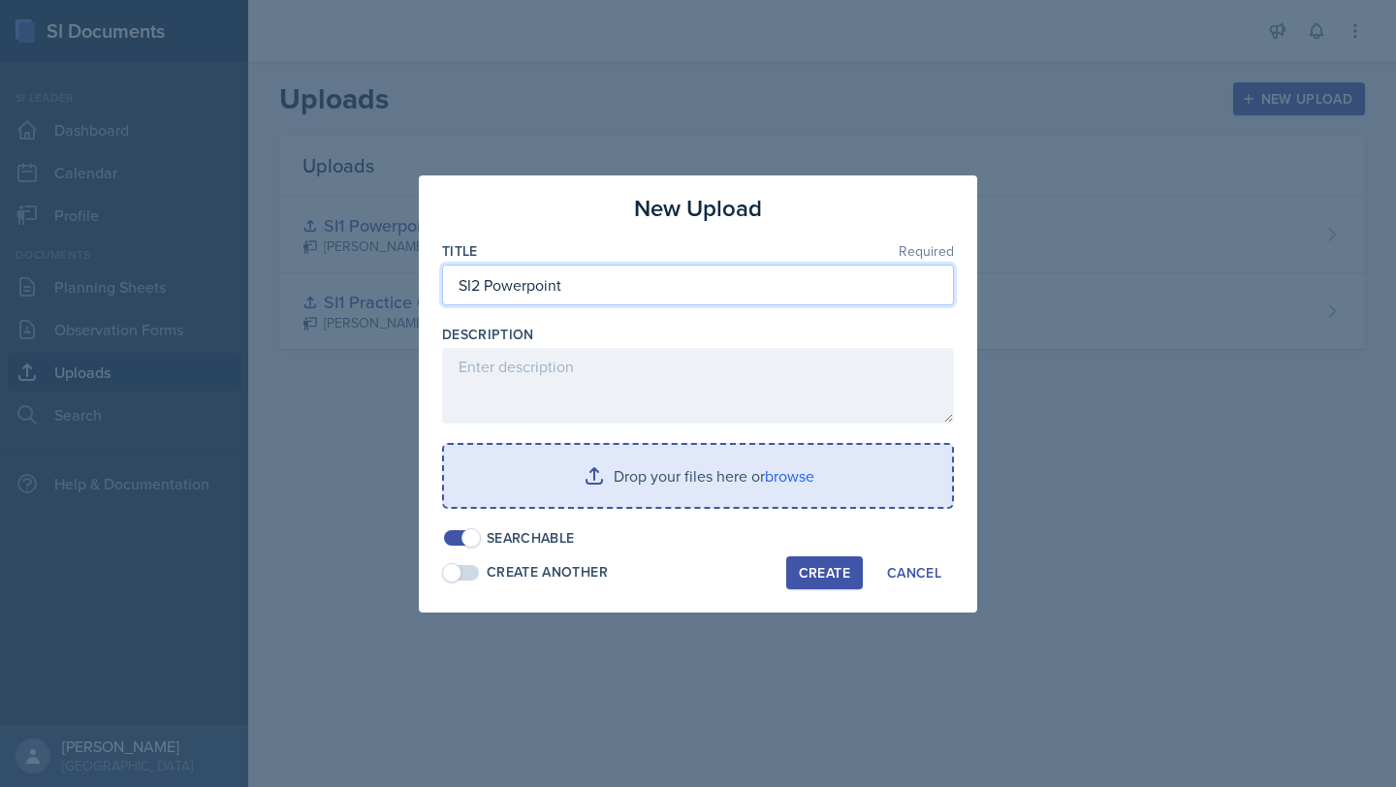
type input "SI2 Powerpoint"
click at [795, 478] on input "file" at bounding box center [698, 476] width 508 height 62
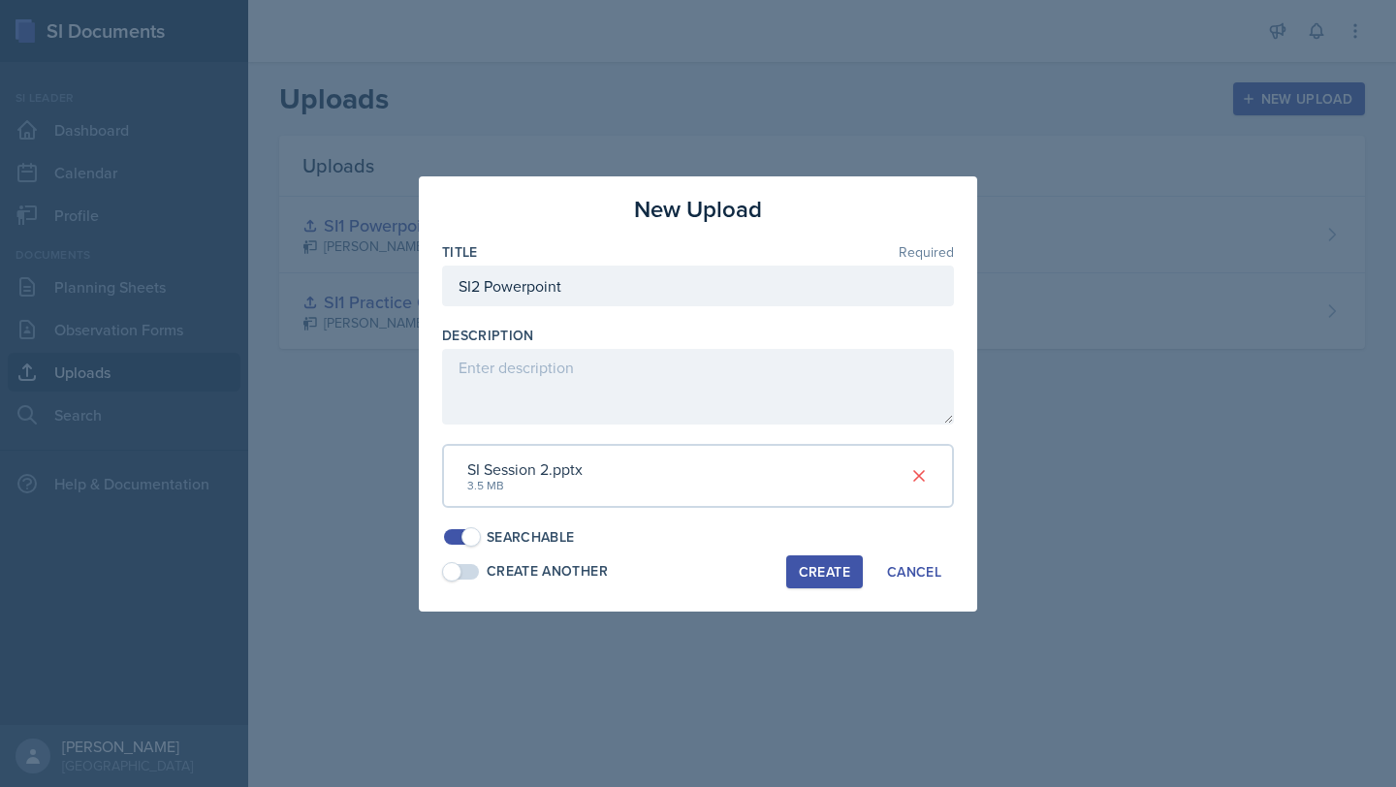
click at [827, 573] on div "Create" at bounding box center [824, 572] width 51 height 16
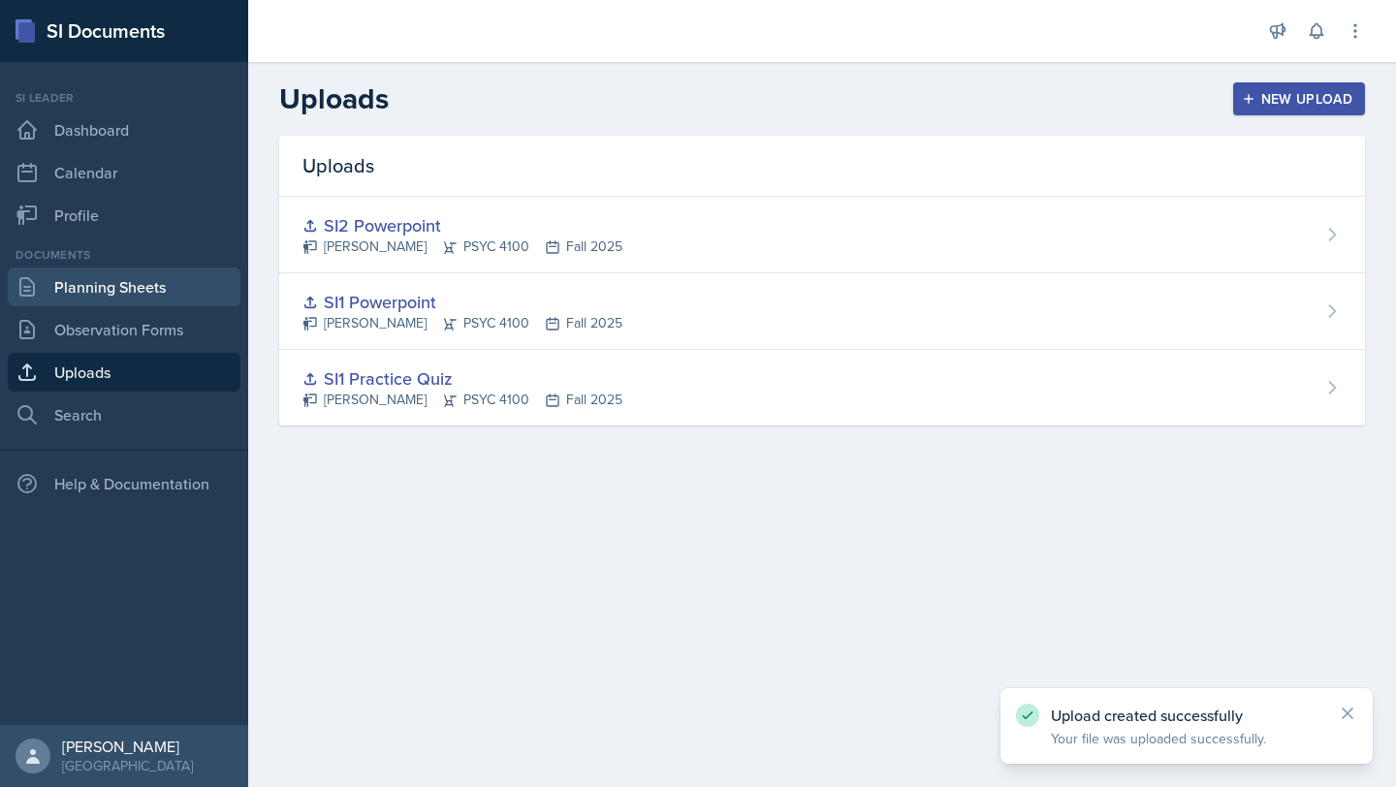
click at [169, 296] on link "Planning Sheets" at bounding box center [124, 287] width 233 height 39
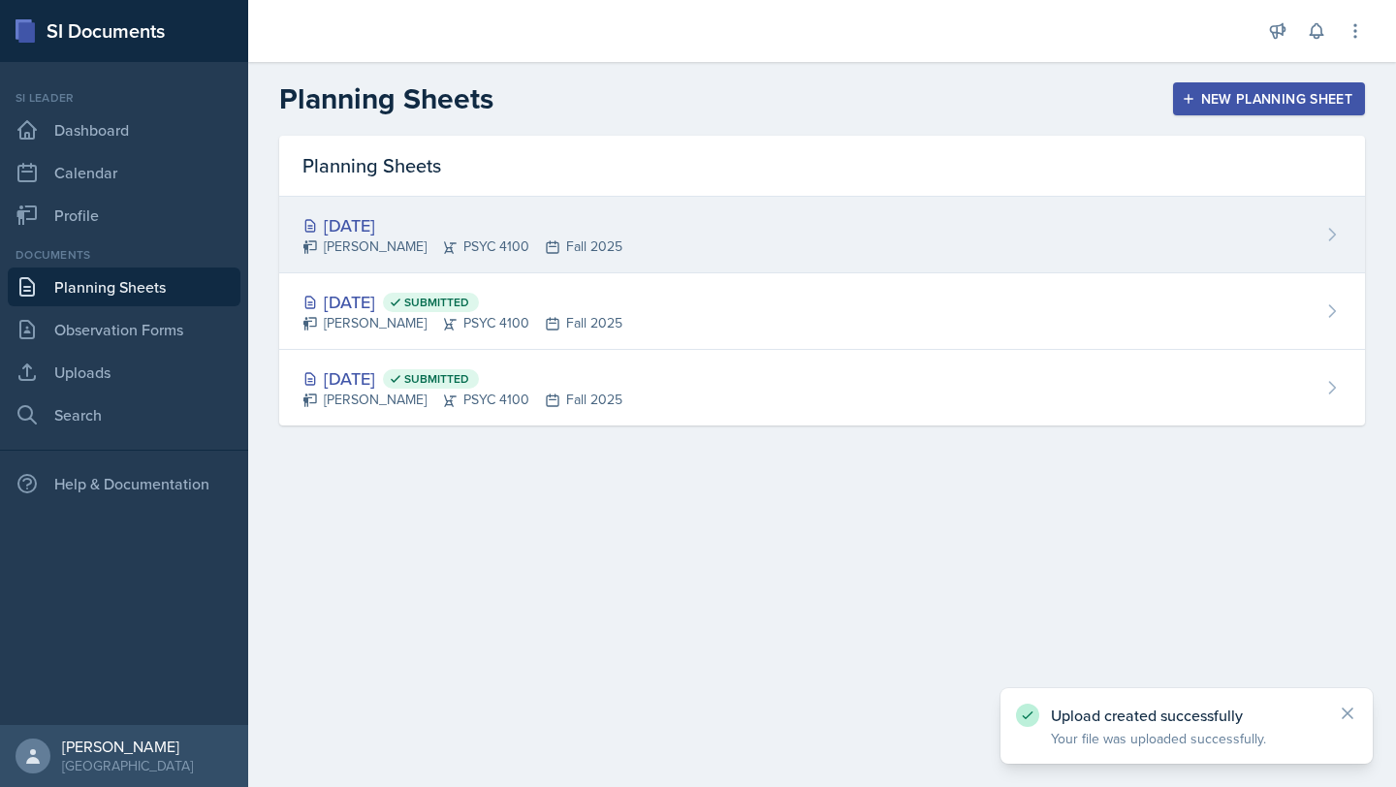
click at [831, 236] on div "[DATE] [PERSON_NAME] PSYC 4100 Fall 2025" at bounding box center [822, 235] width 1086 height 77
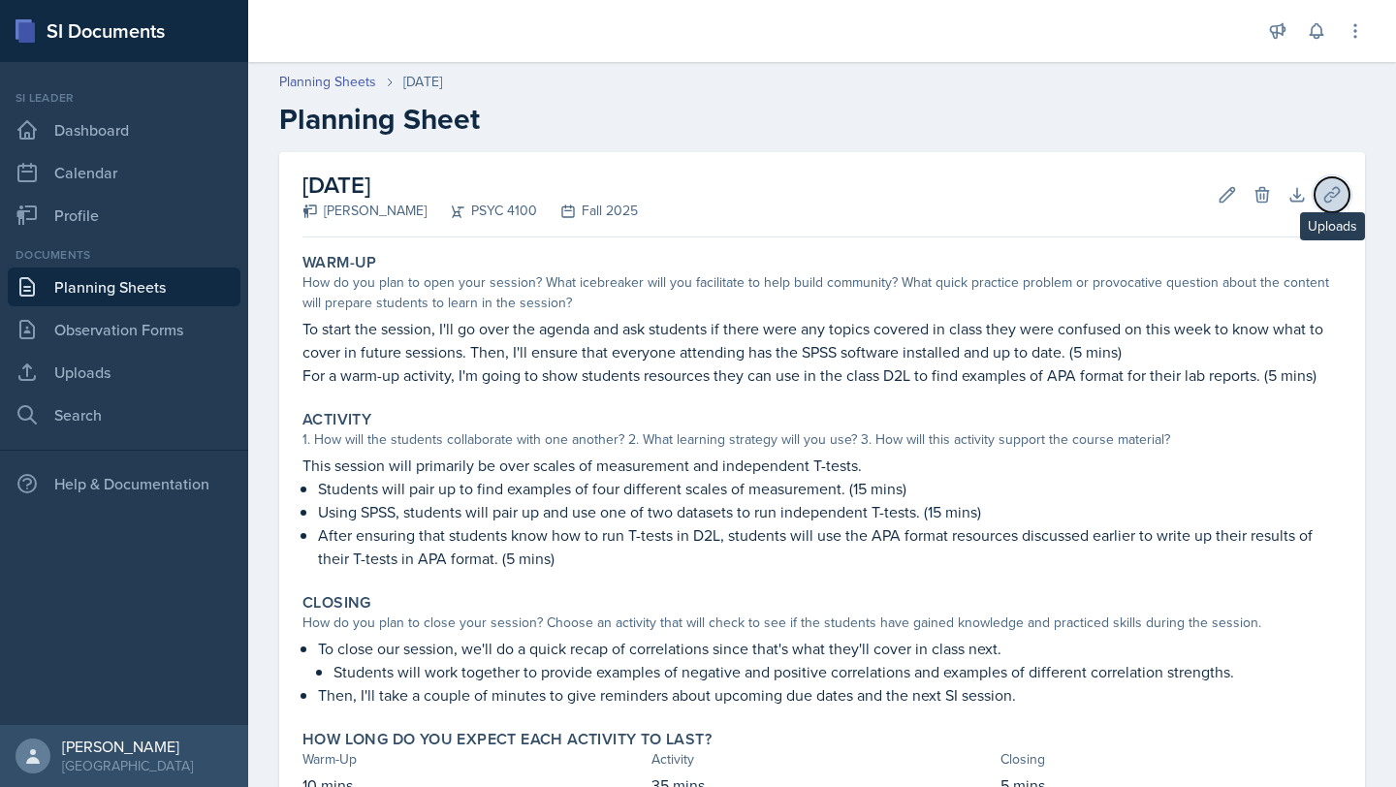
click at [1322, 193] on icon at bounding box center [1331, 194] width 19 height 19
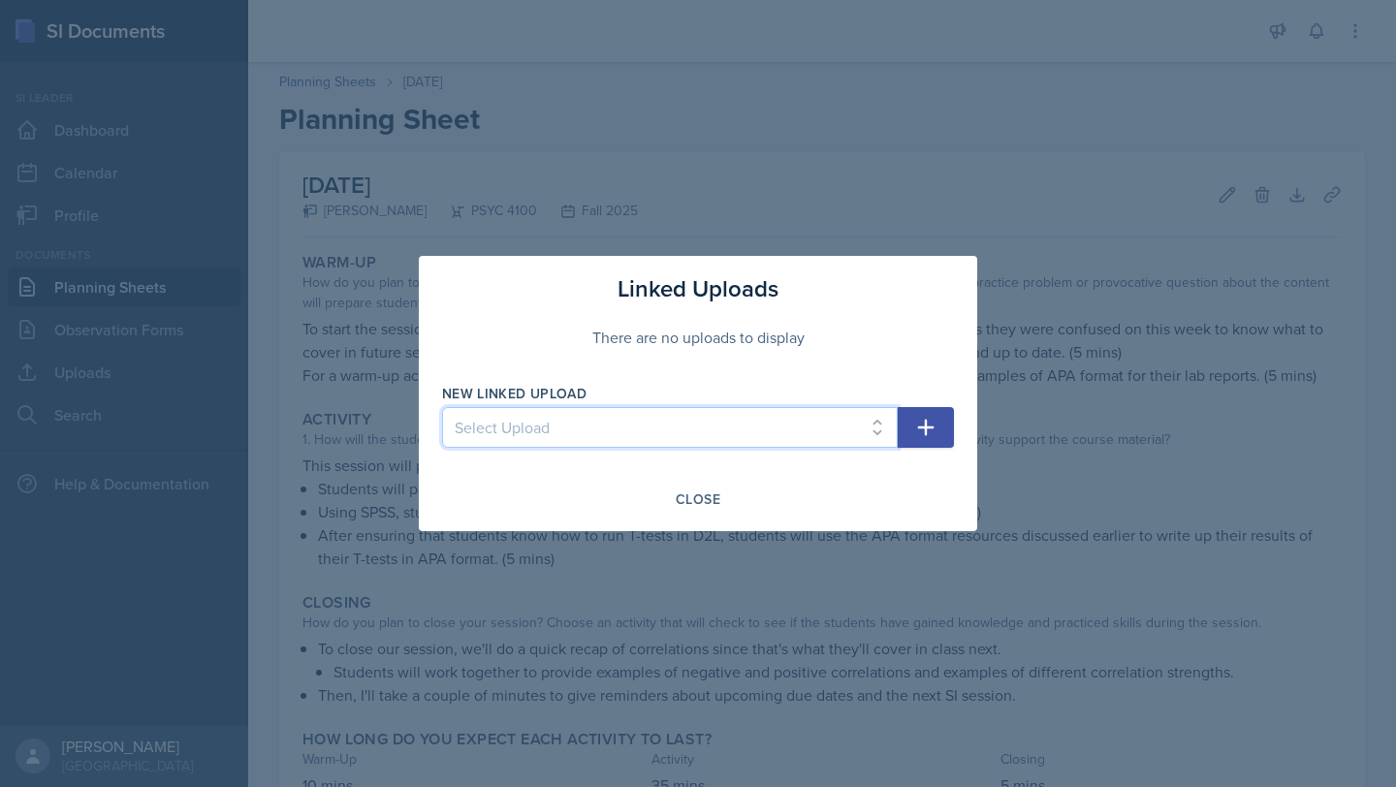
click at [726, 416] on select "Select Upload SI1 Practice Quiz SI1 Powerpoint SI2 Powerpoint" at bounding box center [670, 427] width 456 height 41
select select "f63e6a23-cf20-4ac0-bbb2-fd08c95cab67"
click at [442, 407] on select "Select Upload SI1 Practice Quiz SI1 Powerpoint SI2 Powerpoint" at bounding box center [670, 427] width 456 height 41
click at [925, 430] on icon "button" at bounding box center [926, 428] width 16 height 16
select select
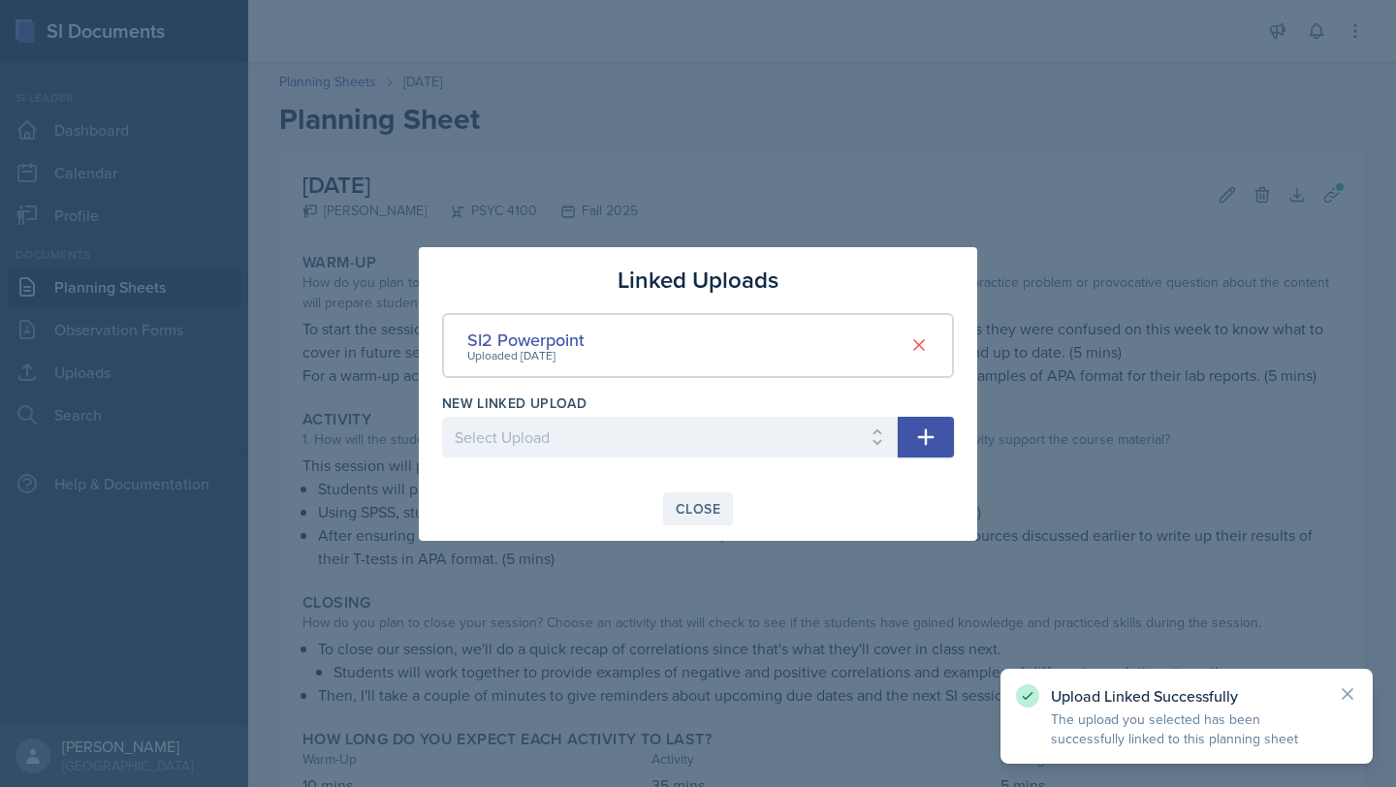
click at [677, 510] on div "Close" at bounding box center [698, 509] width 45 height 16
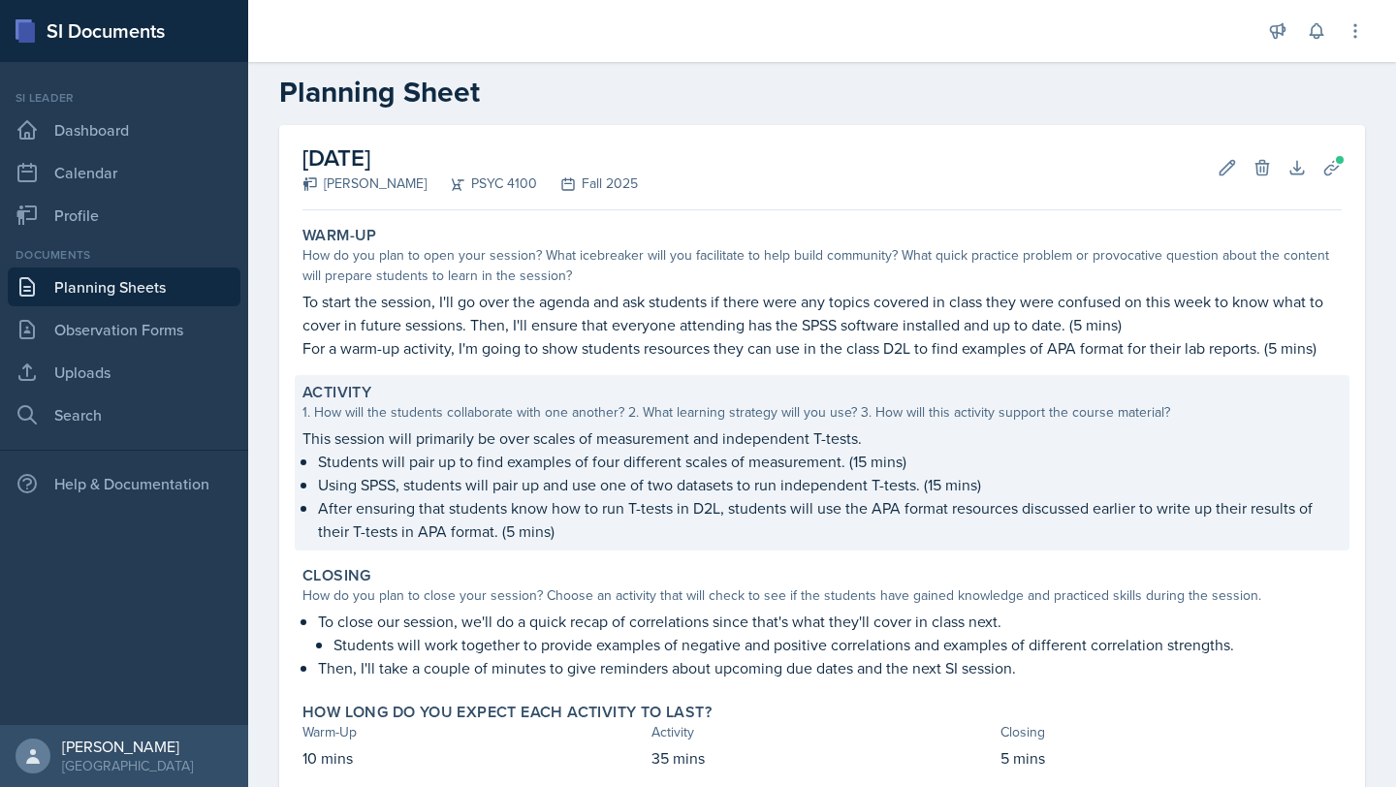
scroll to position [143, 0]
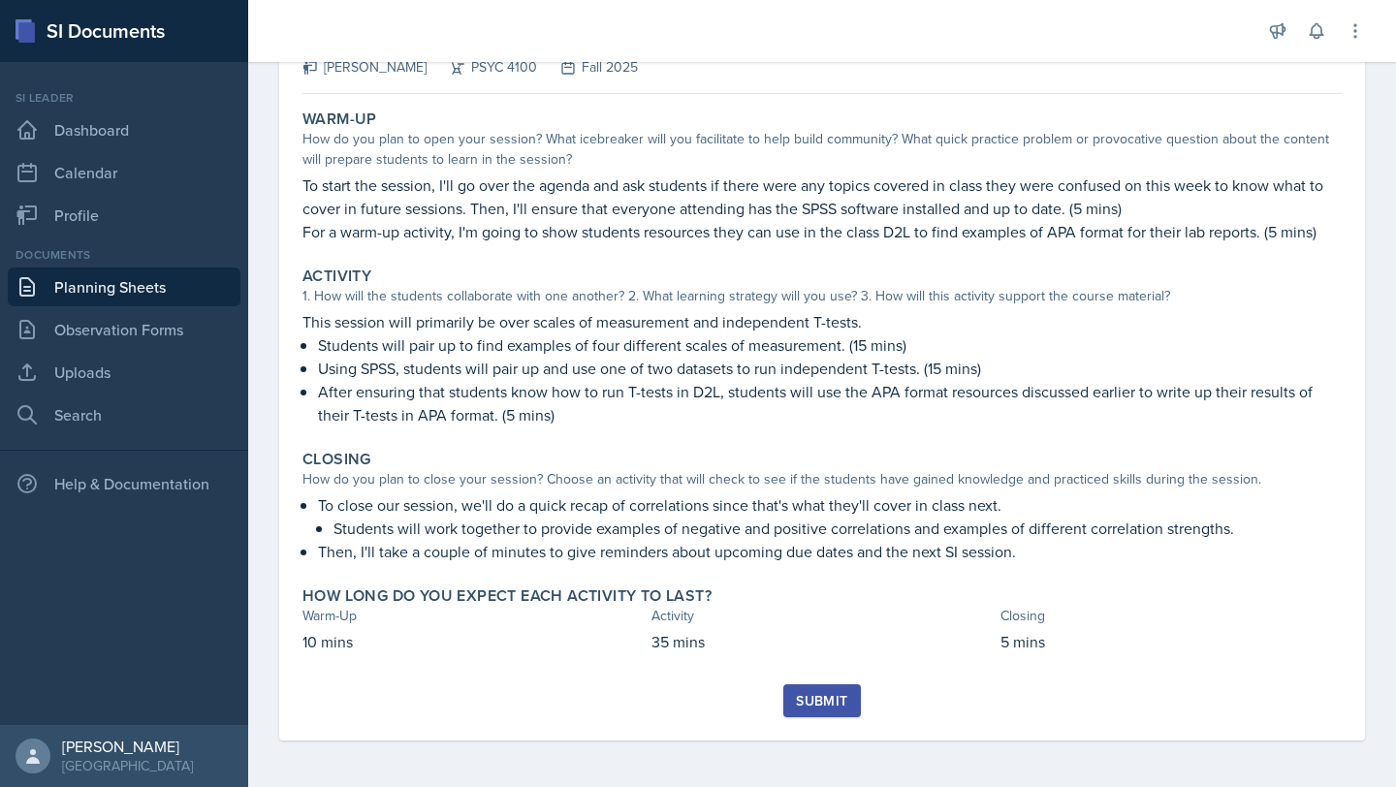
click at [810, 700] on div "Submit" at bounding box center [821, 701] width 51 height 16
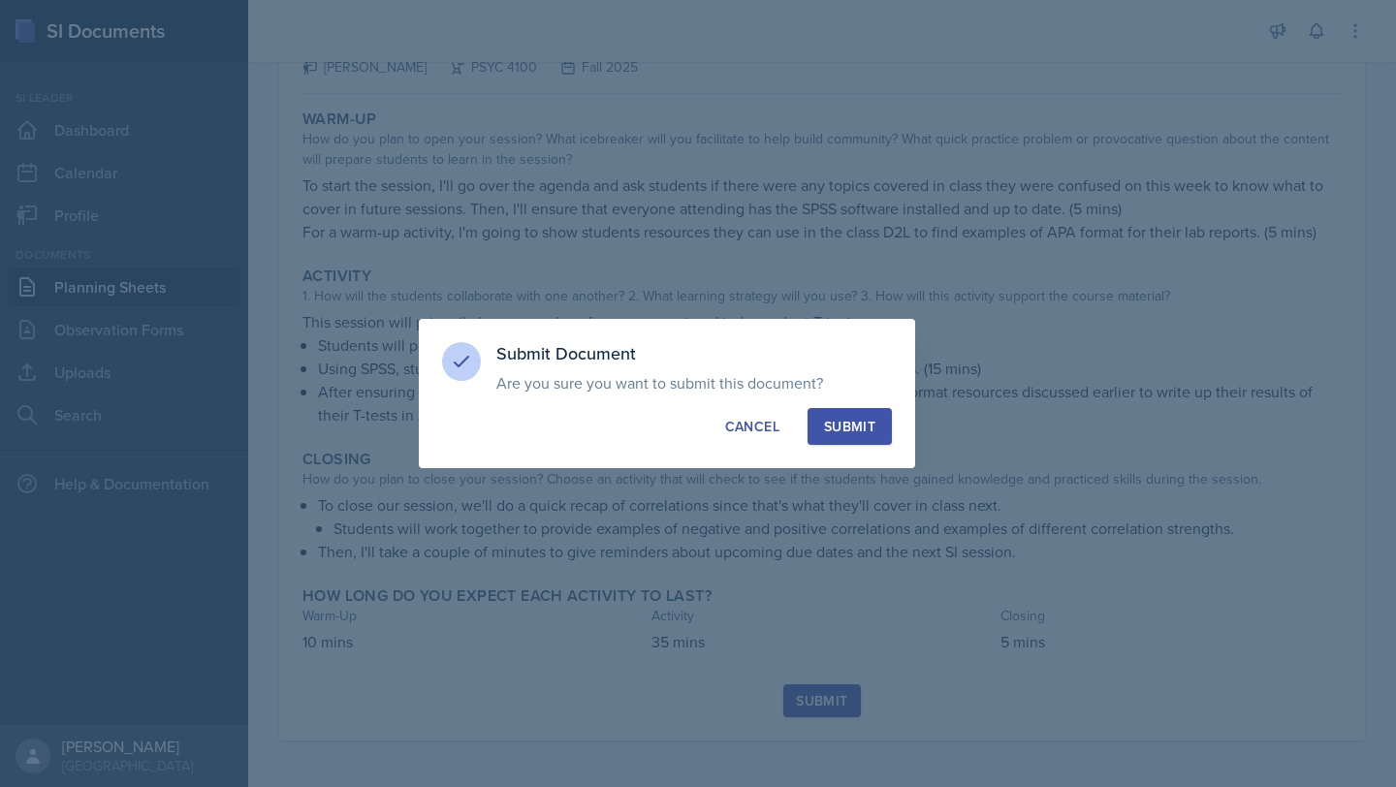
click at [869, 424] on div "Submit" at bounding box center [849, 426] width 51 height 19
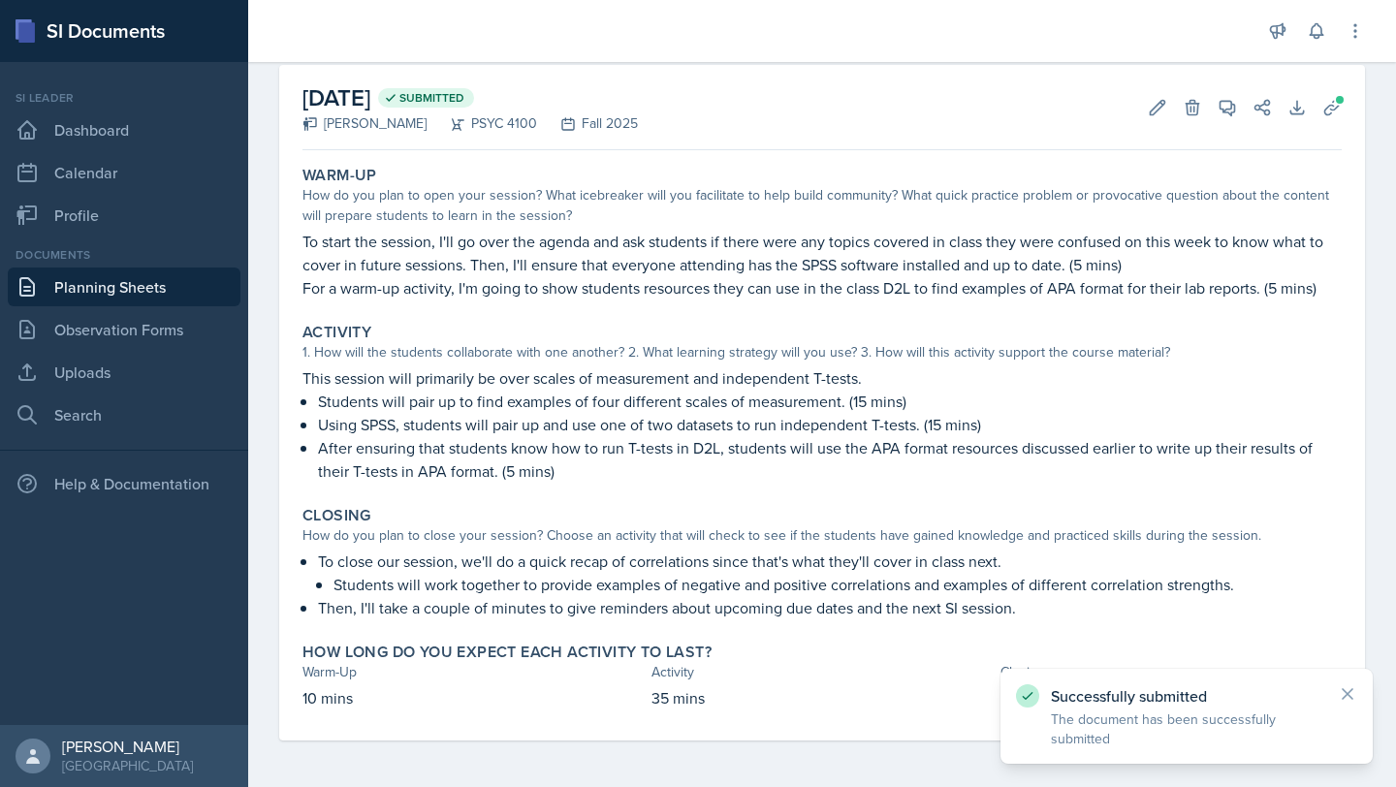
scroll to position [87, 0]
